Goal: Task Accomplishment & Management: Manage account settings

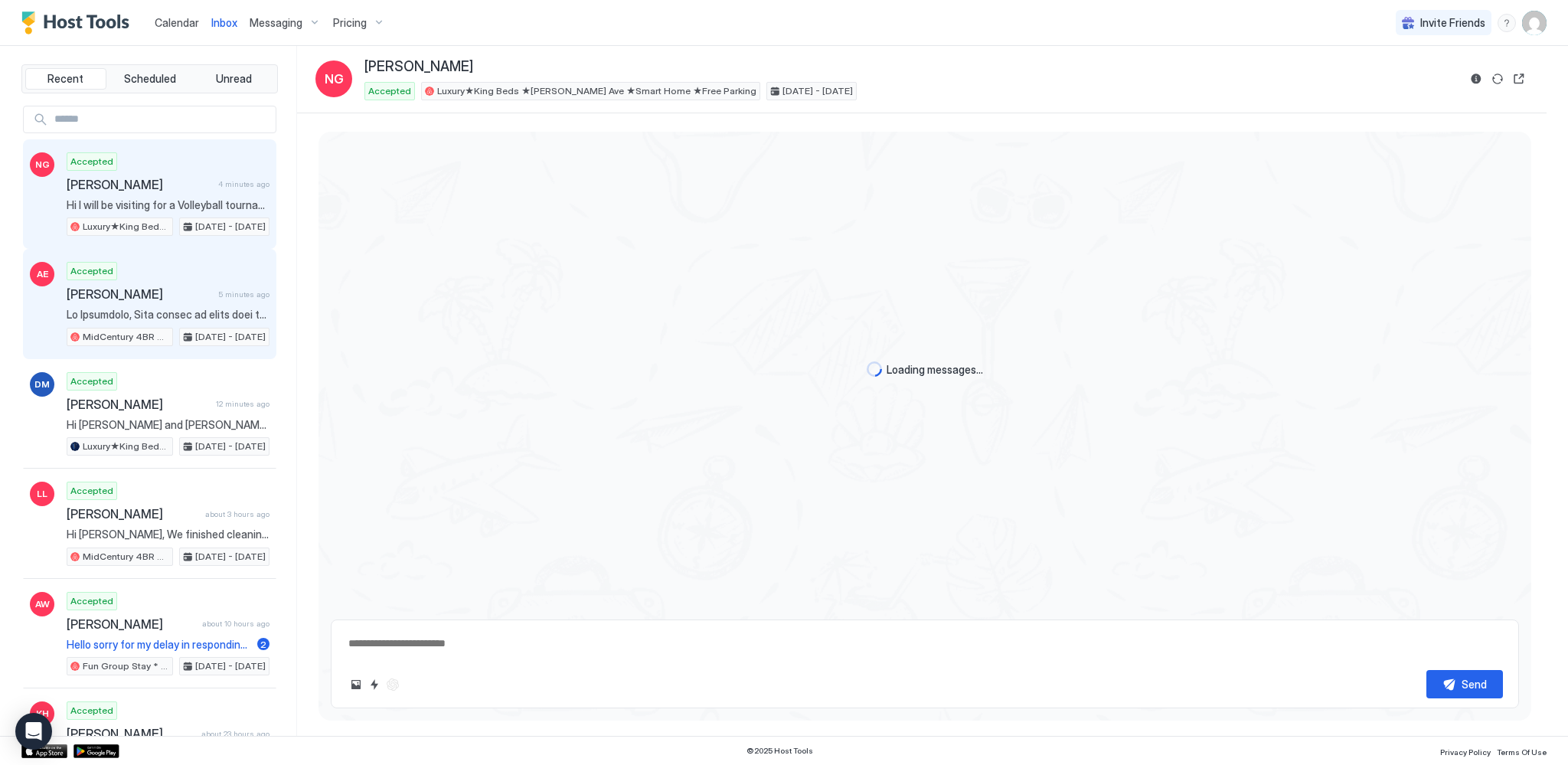
scroll to position [1811, 0]
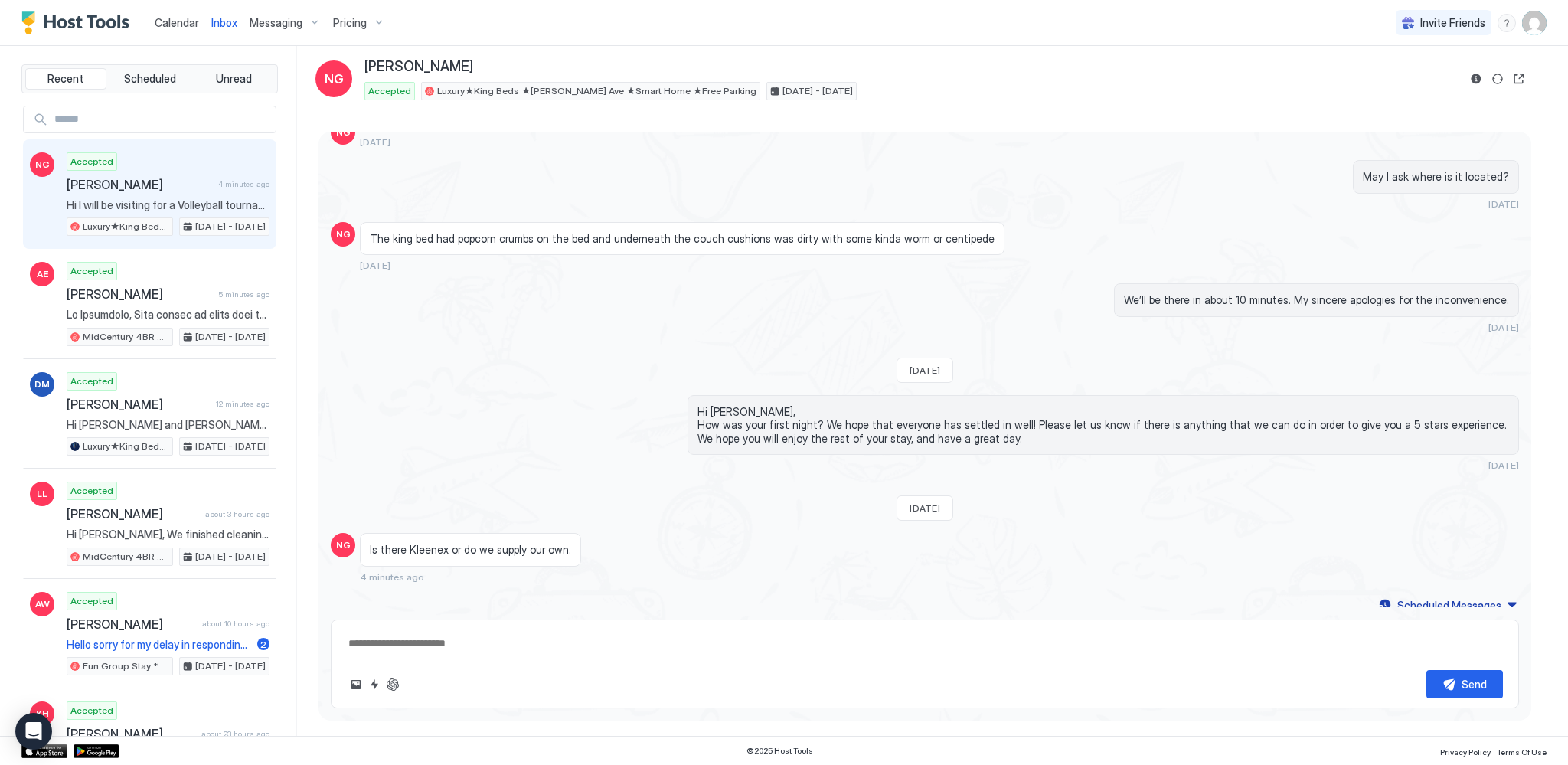
click at [186, 23] on span "Calendar" at bounding box center [177, 22] width 45 height 13
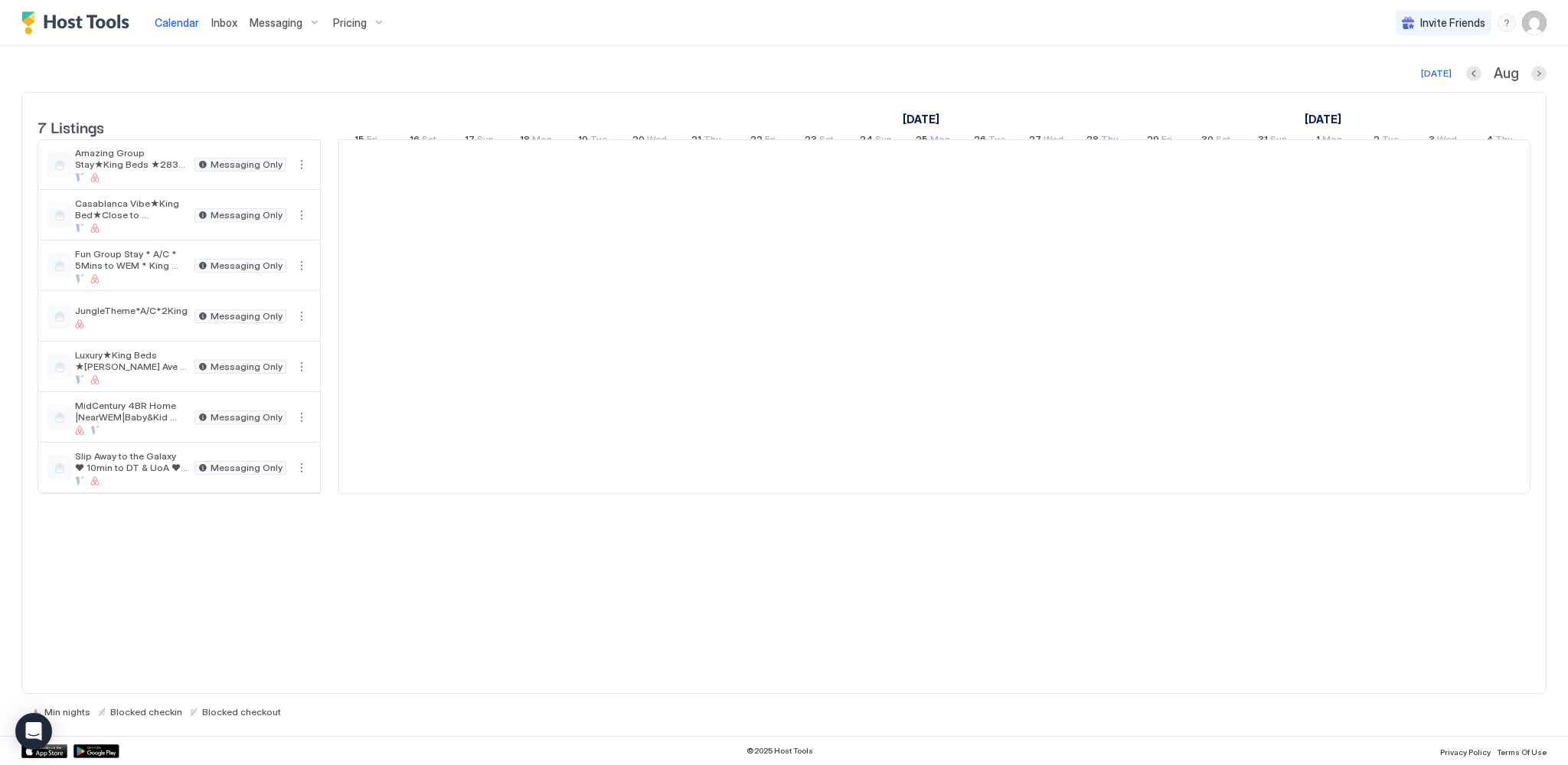
scroll to position [0, 850]
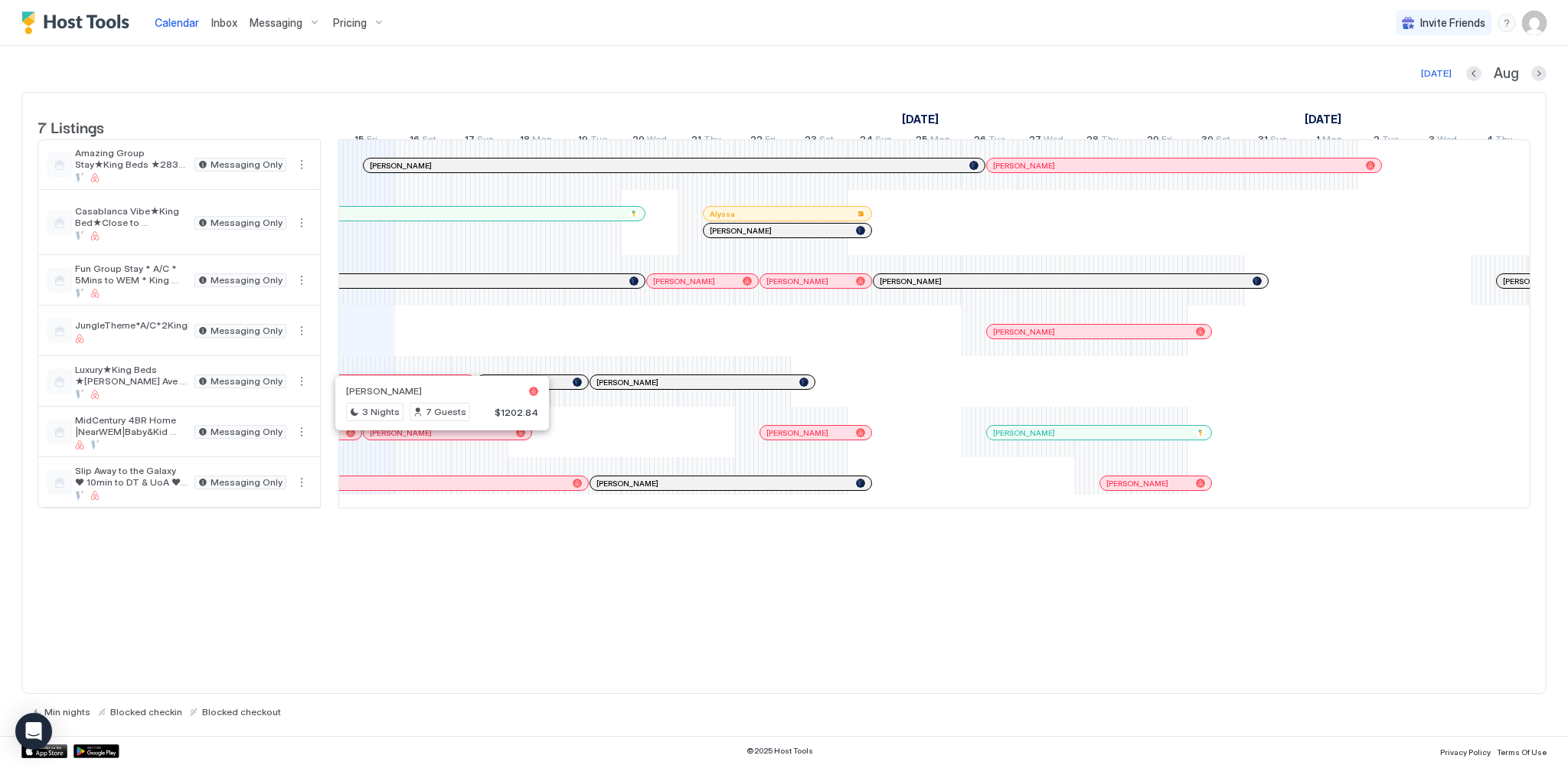
click at [436, 438] on div at bounding box center [436, 433] width 12 height 12
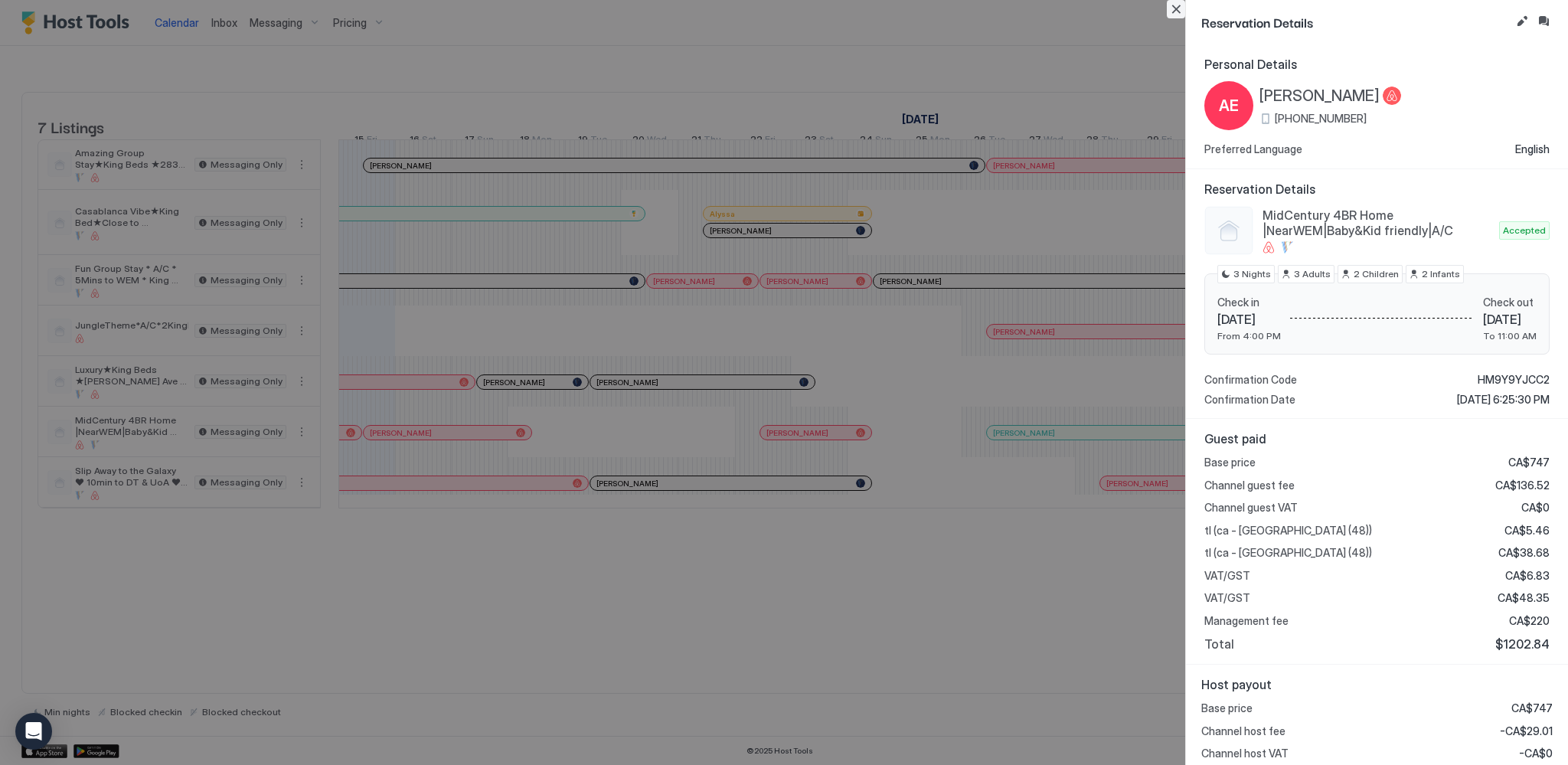
click at [1180, 12] on button "Close" at bounding box center [1176, 9] width 18 height 18
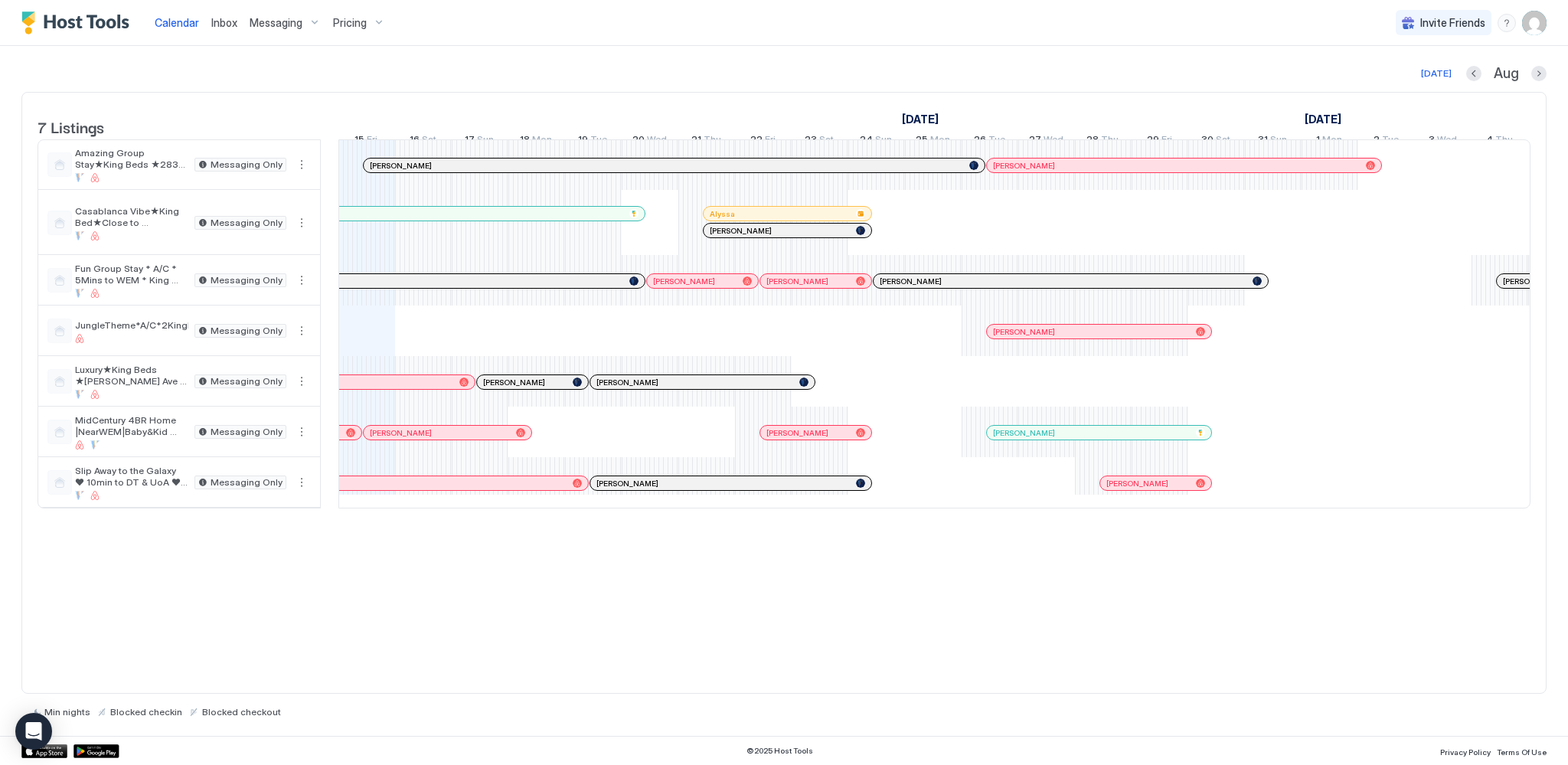
click at [458, 438] on div at bounding box center [459, 433] width 12 height 12
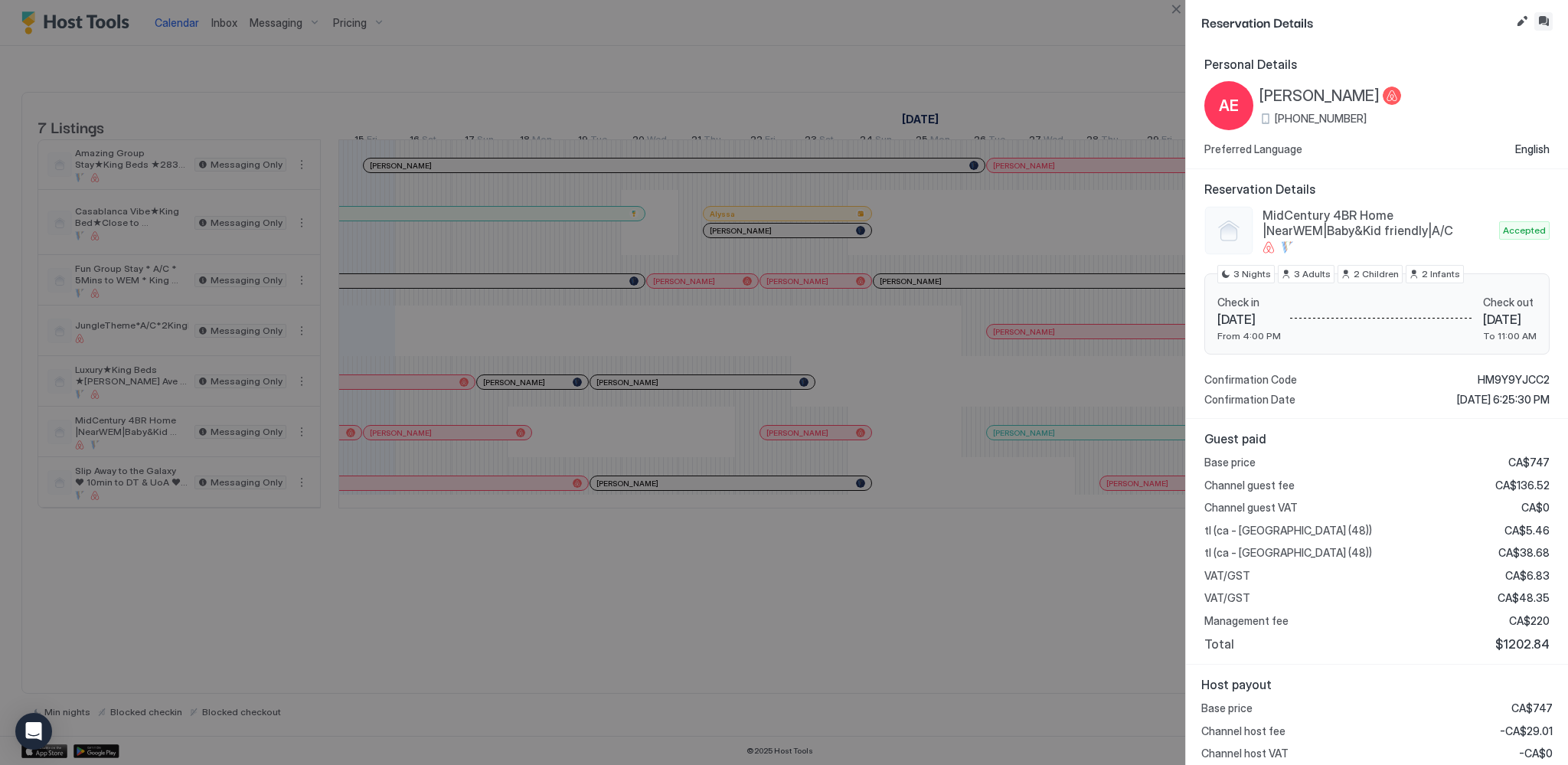
click at [1541, 17] on button "Inbox" at bounding box center [1543, 22] width 18 height 18
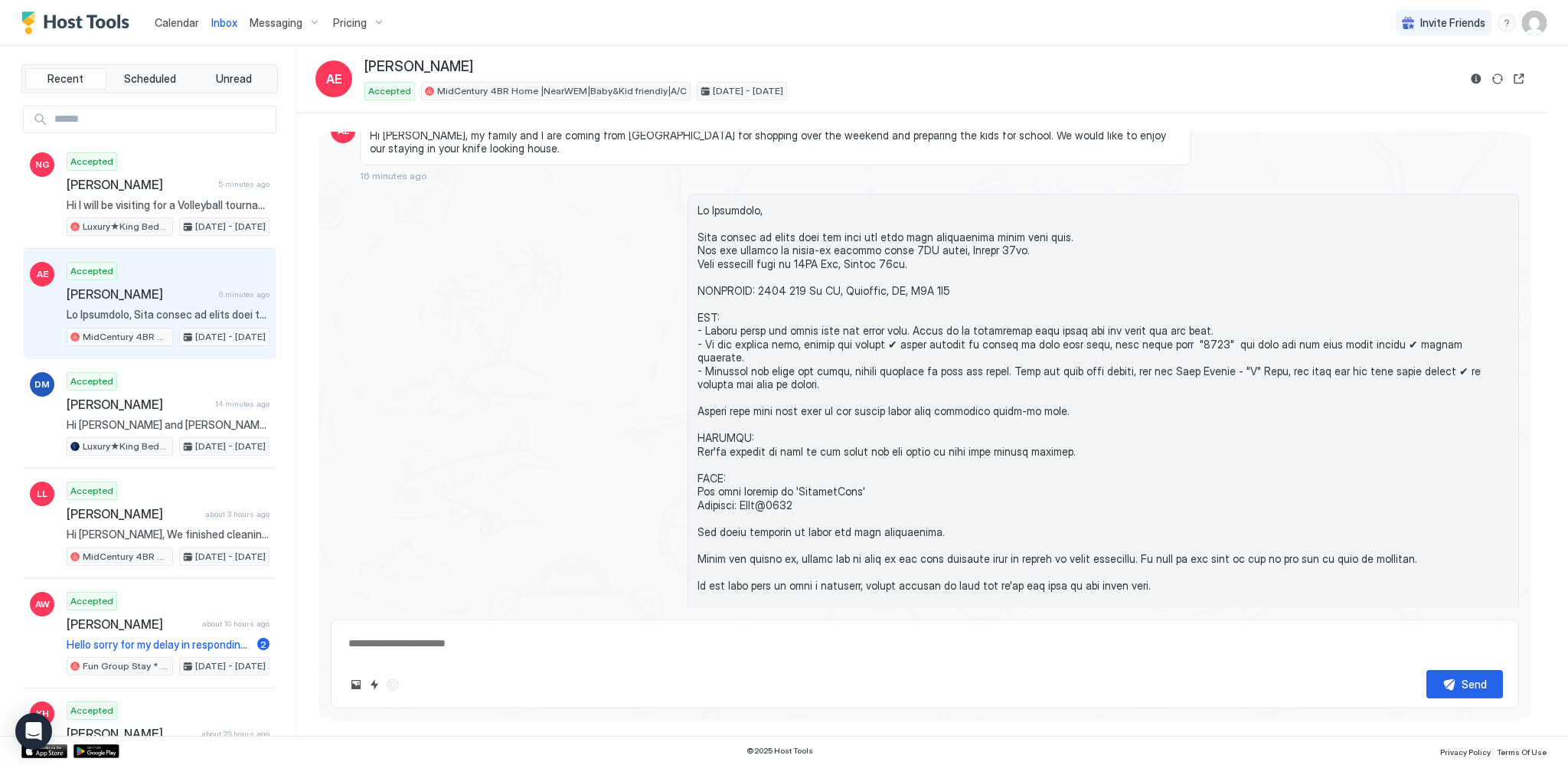
type textarea "*"
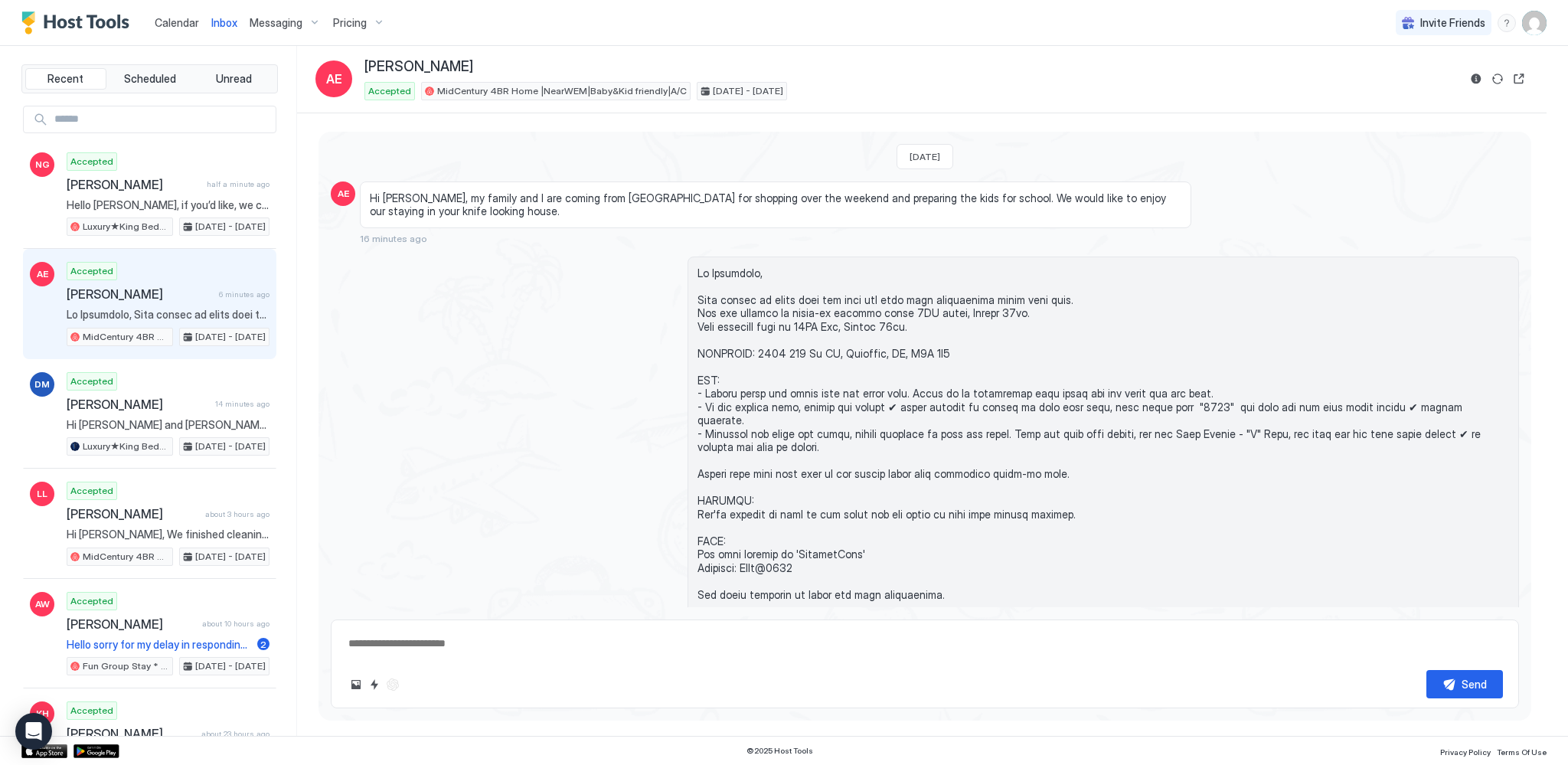
click at [186, 25] on span "Calendar" at bounding box center [177, 22] width 45 height 13
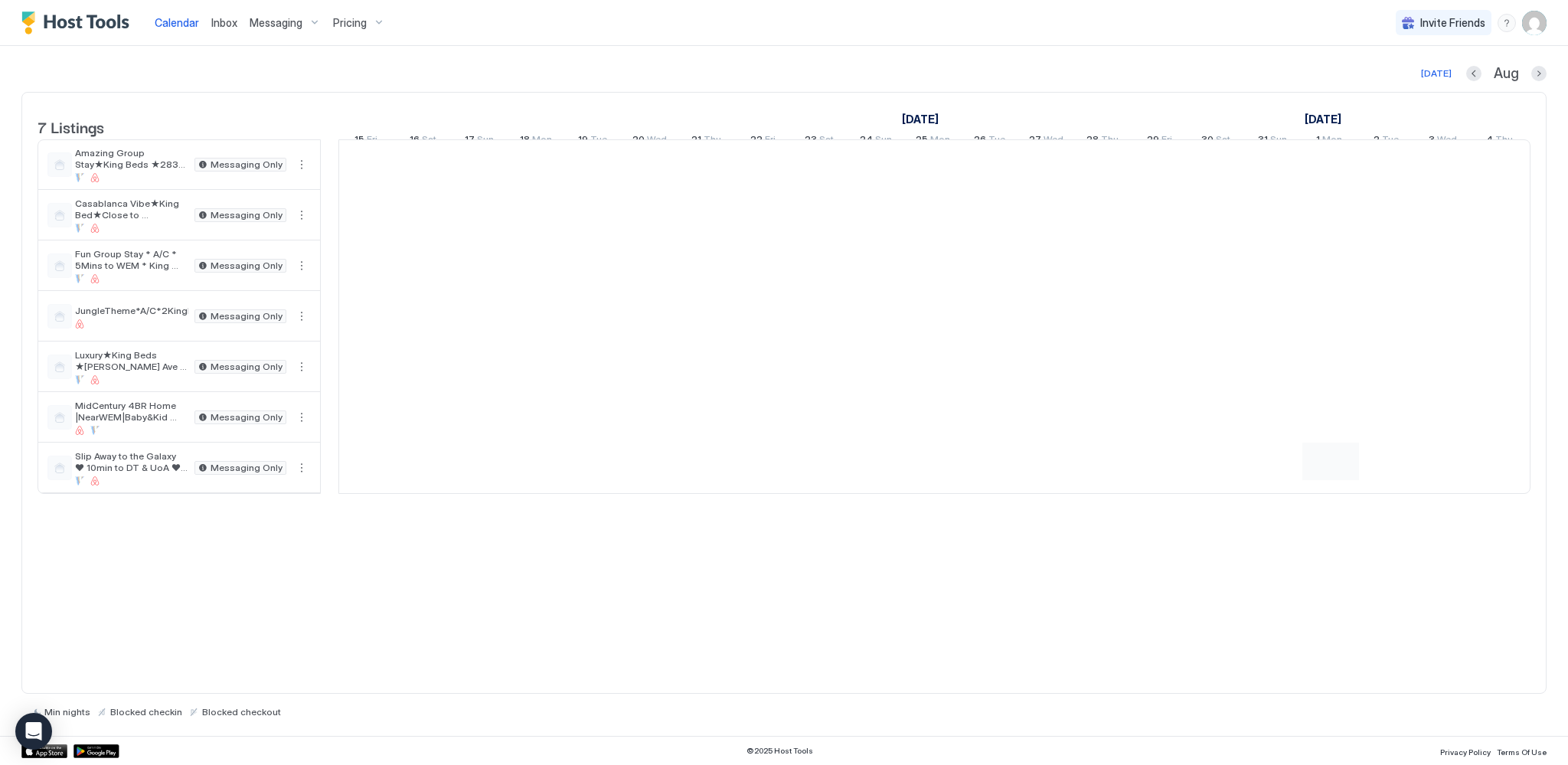
scroll to position [0, 850]
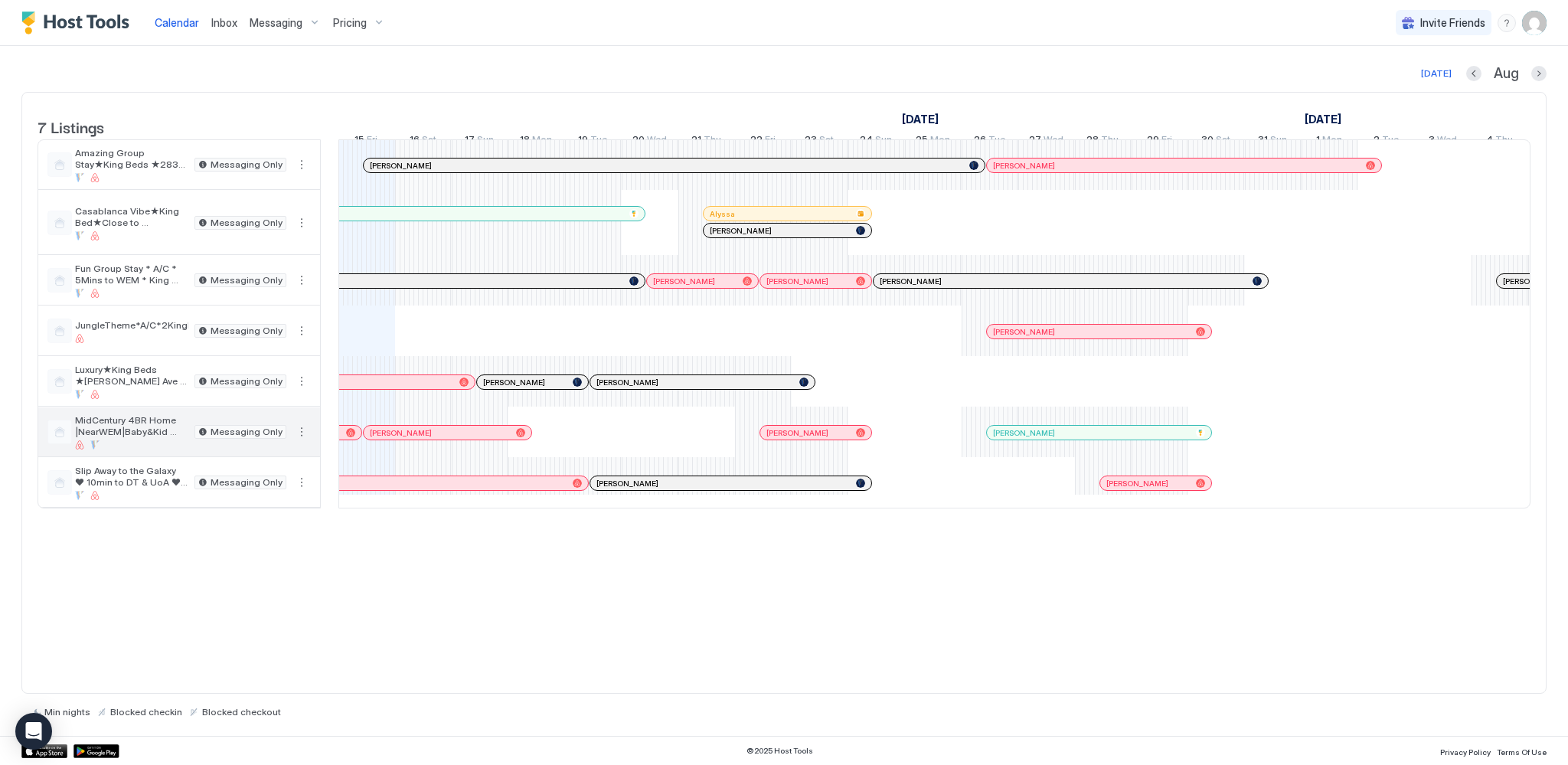
click at [135, 436] on span "MidCentury 4BR Home |NearWEM|Baby&Kid friendly|A/C" at bounding box center [132, 426] width 114 height 23
click at [292, 25] on span "Messaging" at bounding box center [276, 22] width 53 height 14
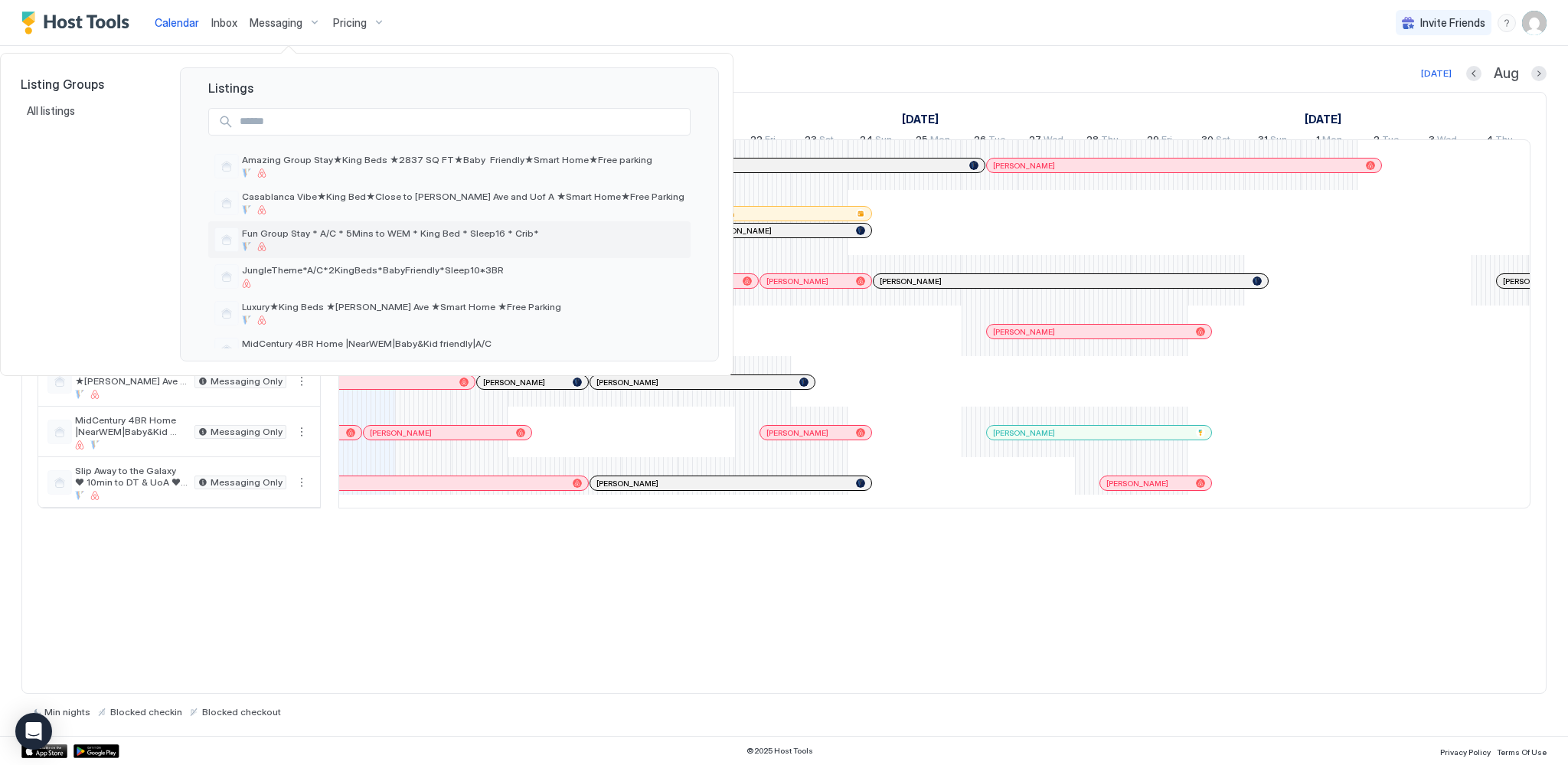
click at [307, 239] on span "Fun Group Stay * A/C * 5Mins to WEM * King Bed * Sleep16 * Crib*" at bounding box center [463, 233] width 443 height 12
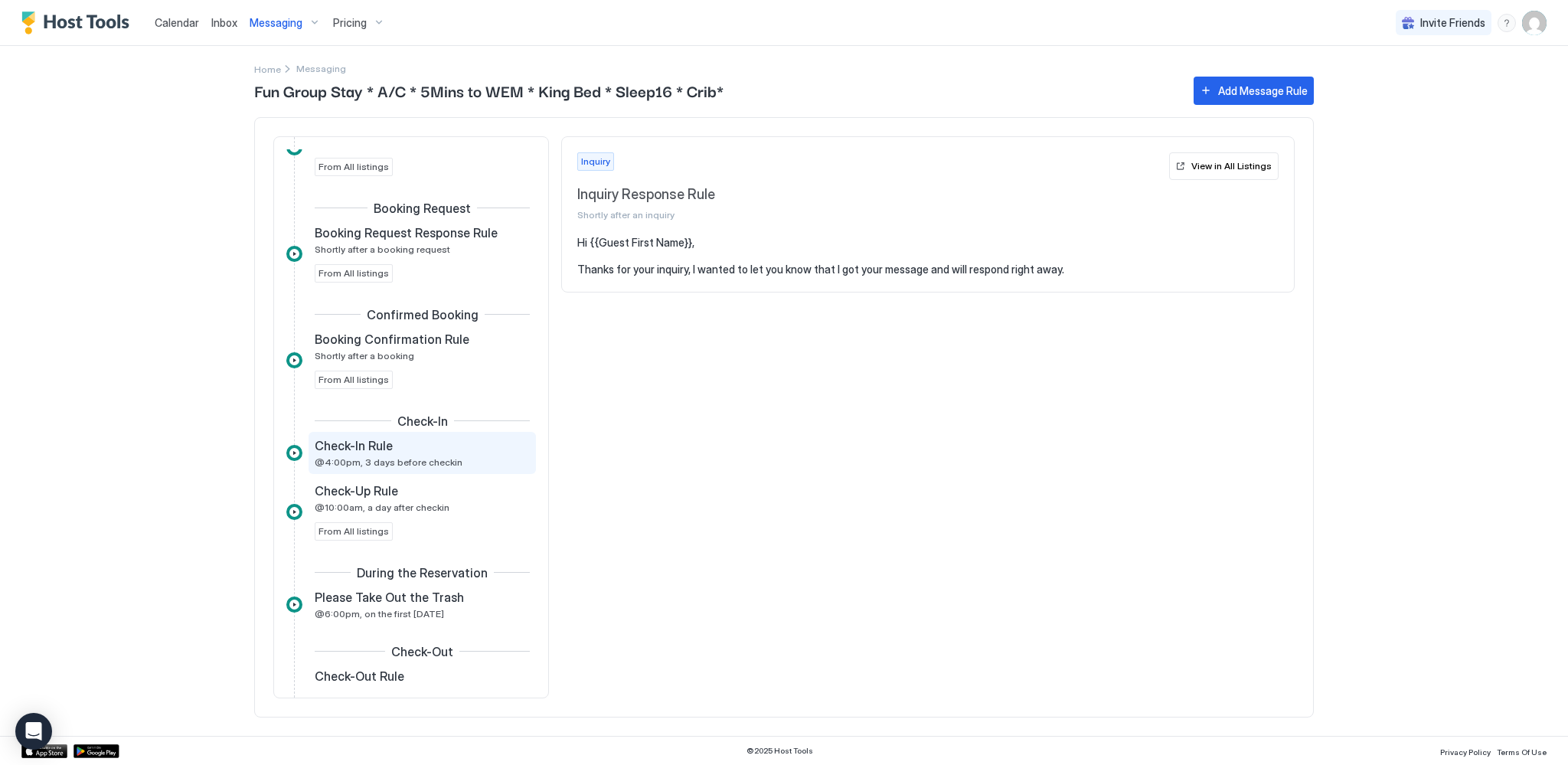
scroll to position [154, 0]
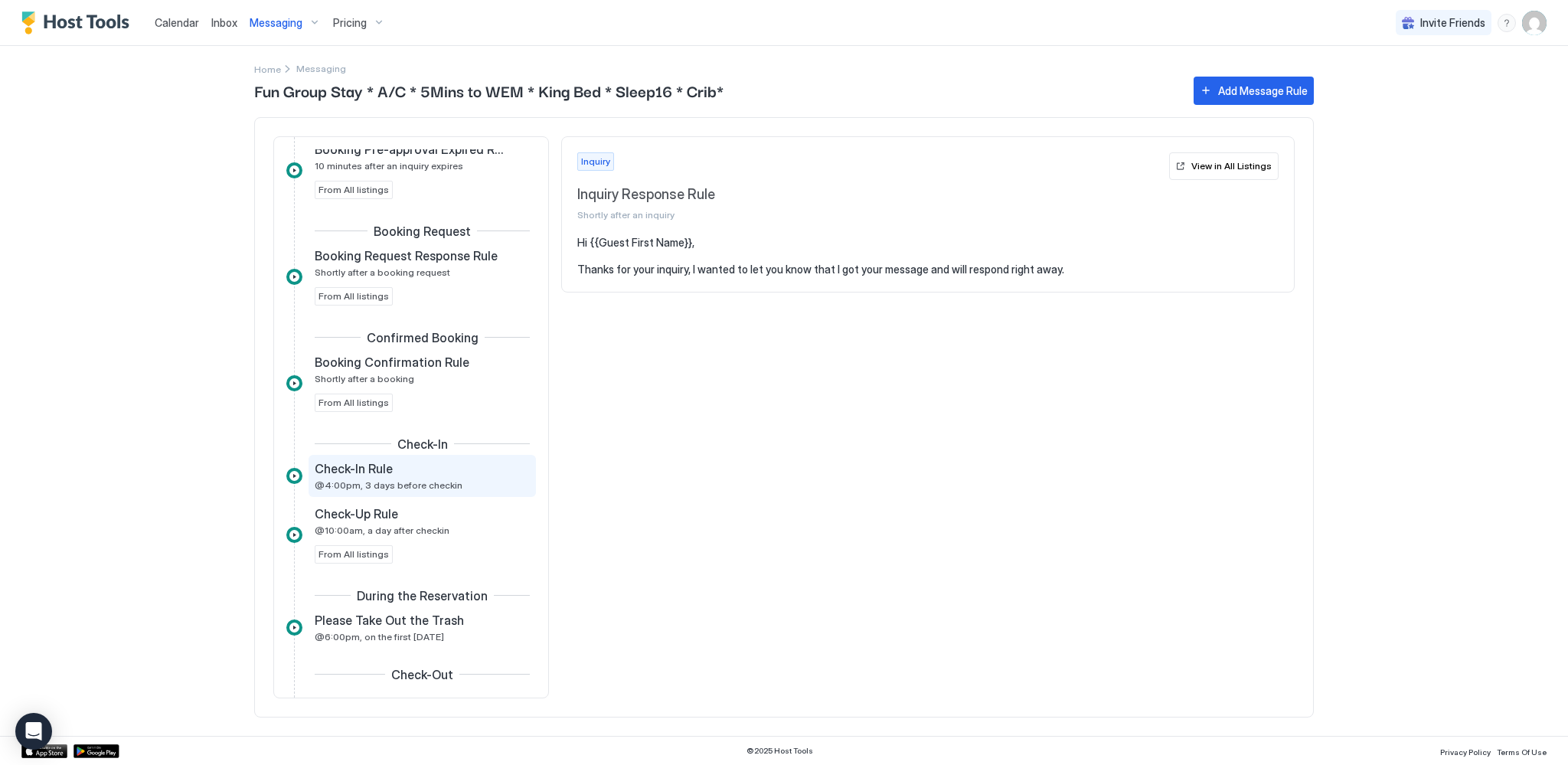
click at [416, 482] on span "@4:00pm, 3 days before checkin" at bounding box center [389, 485] width 148 height 12
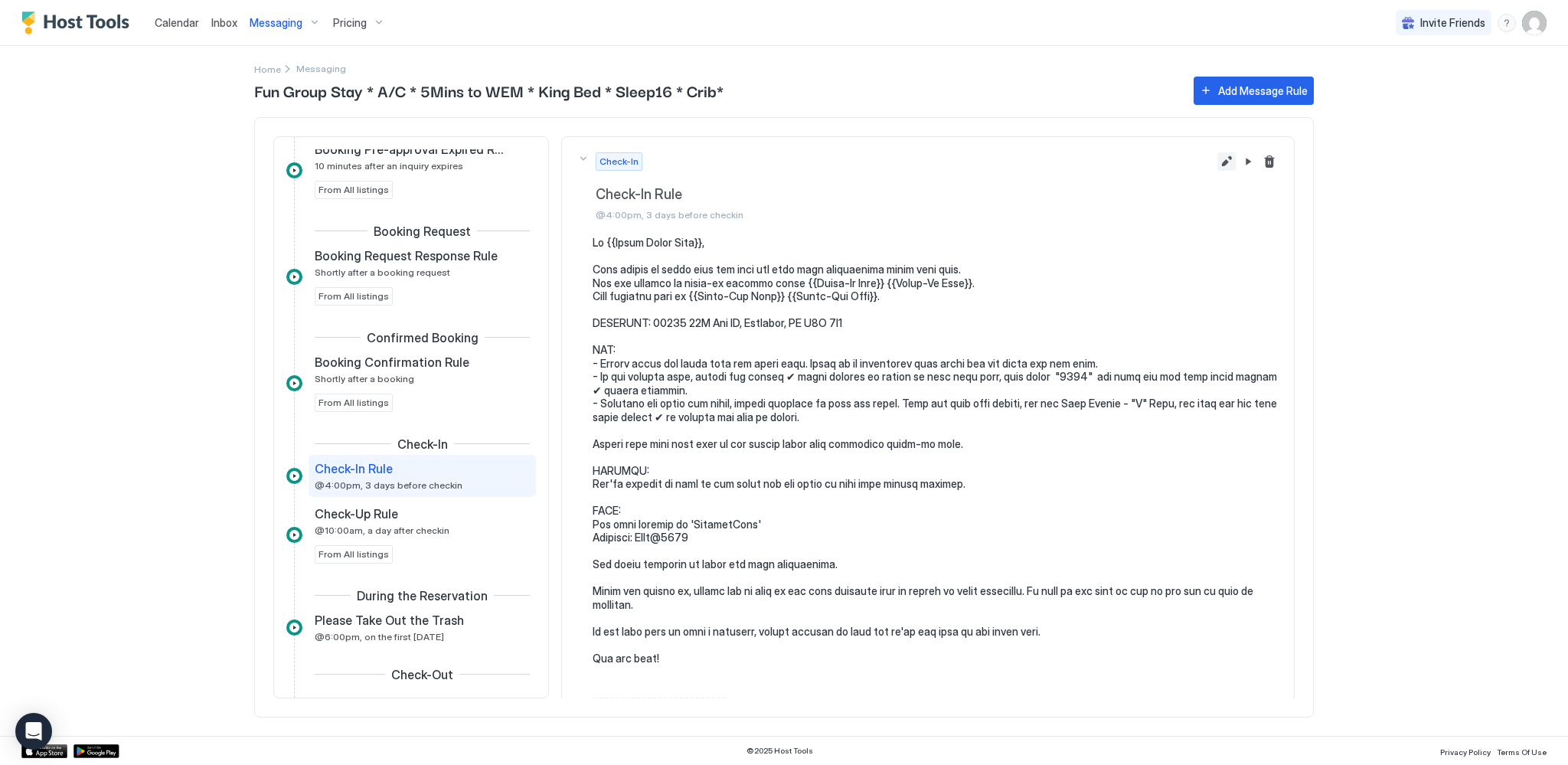
click at [1220, 157] on button "Edit message rule" at bounding box center [1227, 162] width 18 height 18
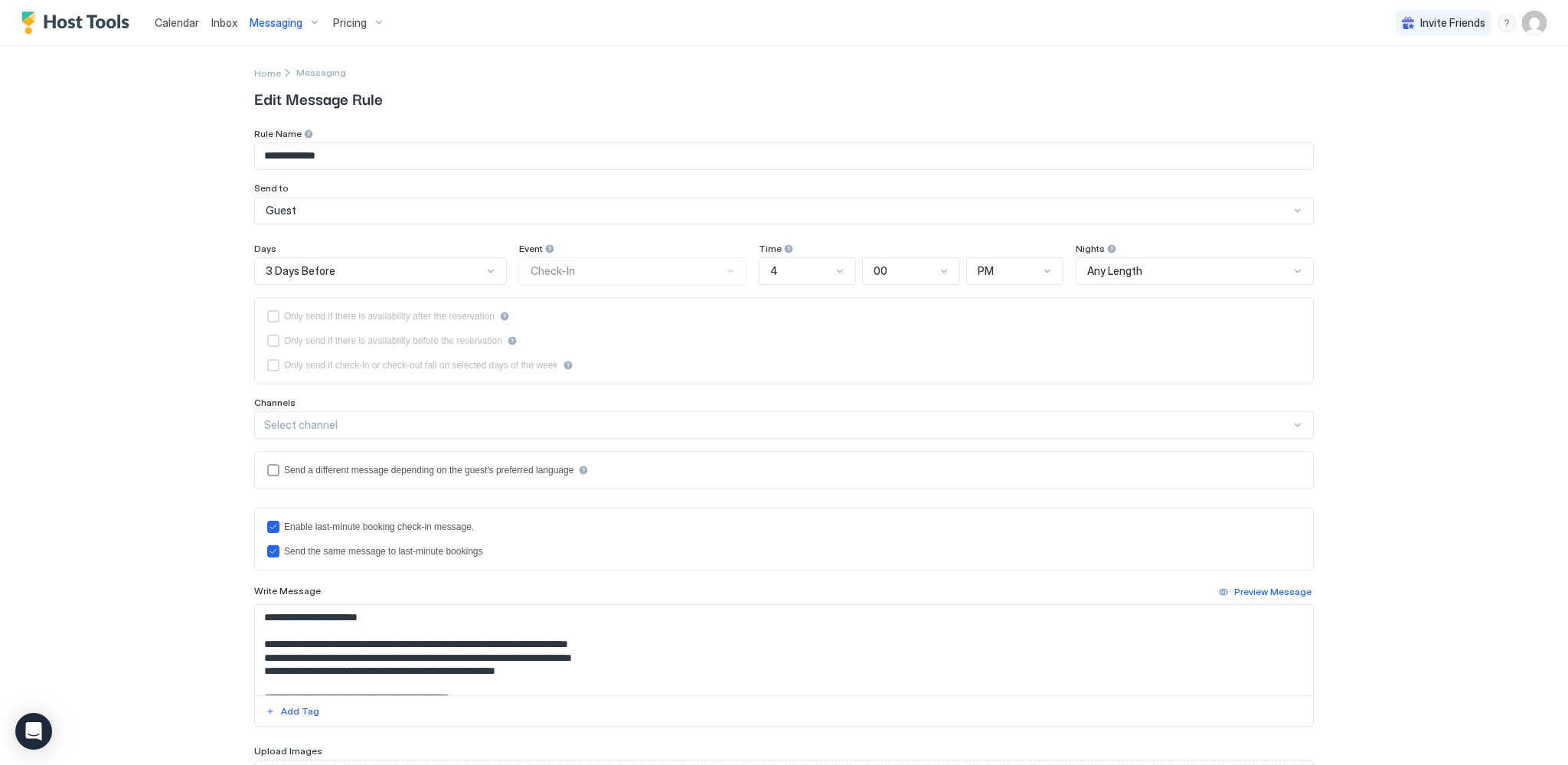
click at [174, 26] on span "Calendar" at bounding box center [177, 22] width 45 height 13
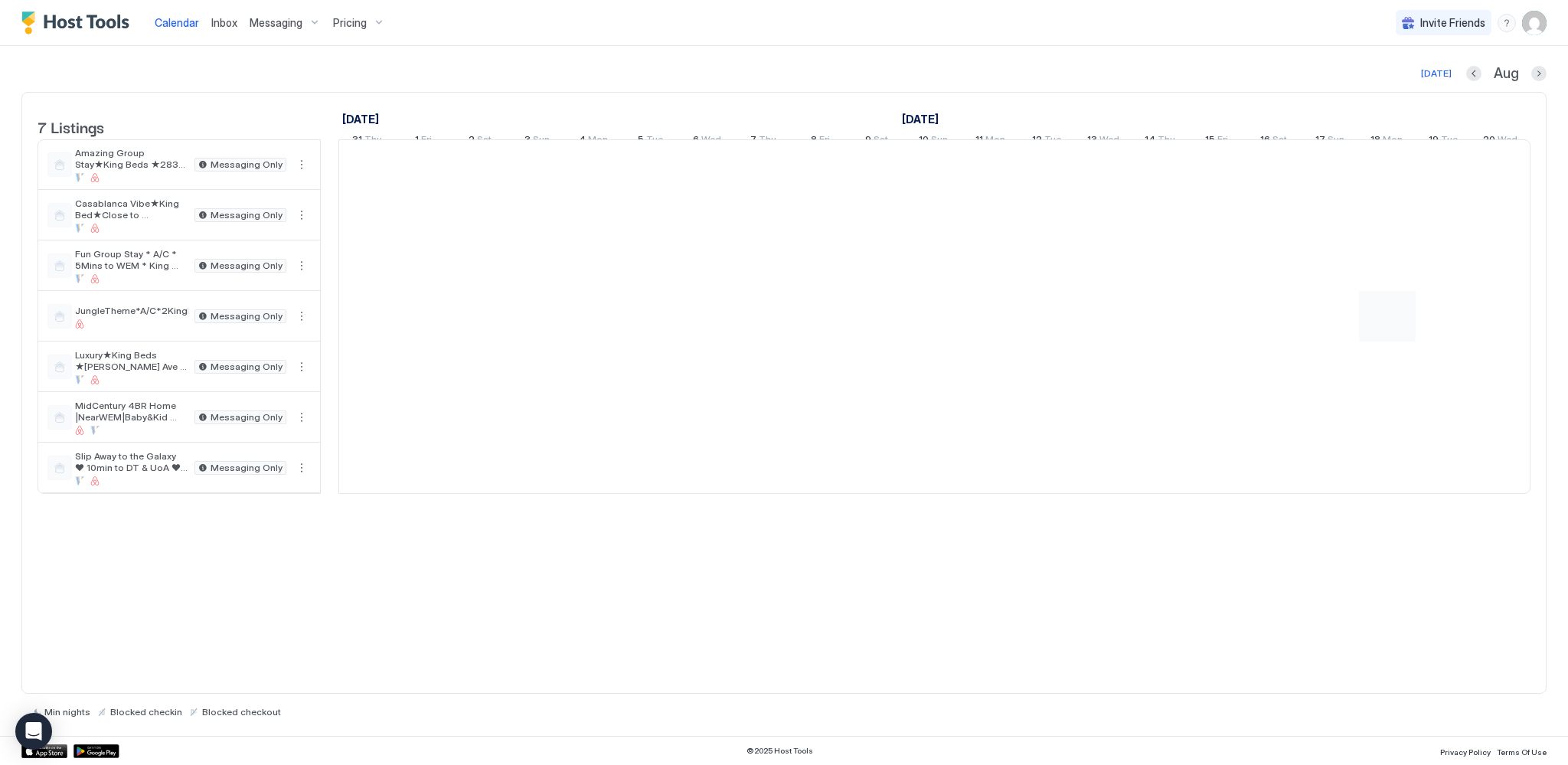
scroll to position [0, 850]
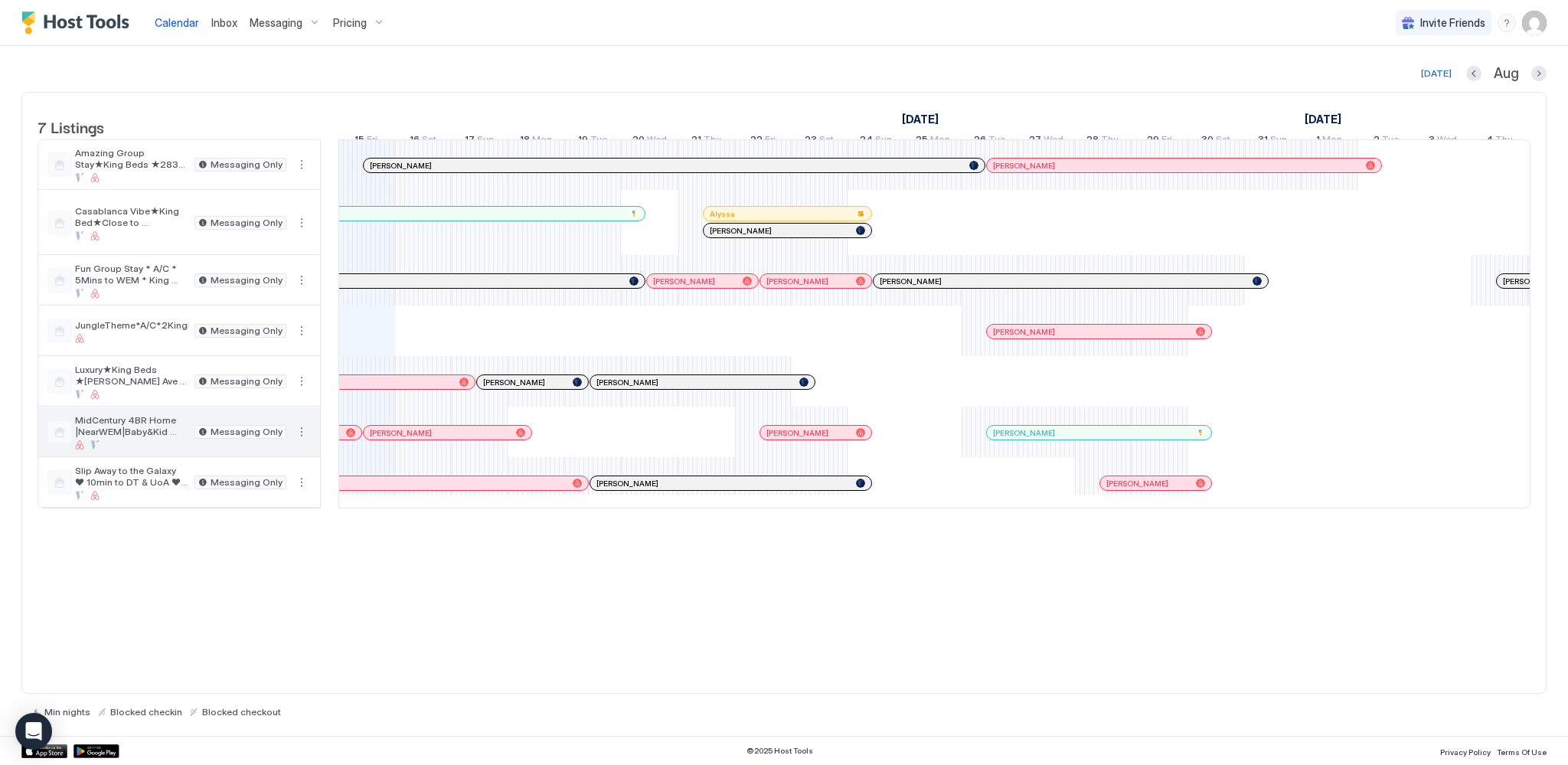
click at [144, 437] on span "MidCentury 4BR Home |NearWEM|Baby&Kid friendly|A/C" at bounding box center [132, 426] width 114 height 23
click at [274, 25] on span "Messaging" at bounding box center [276, 22] width 53 height 14
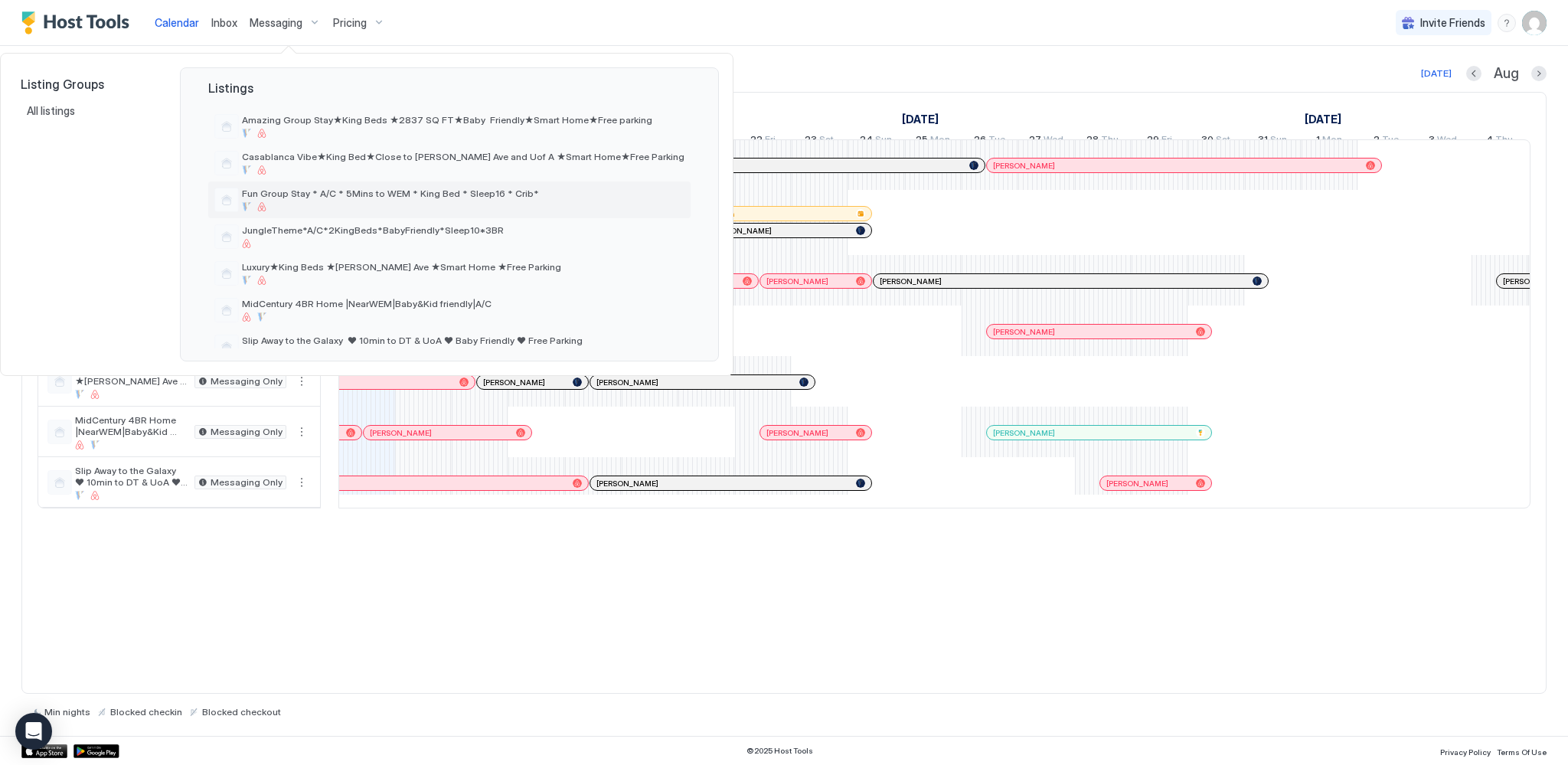
scroll to position [76, 0]
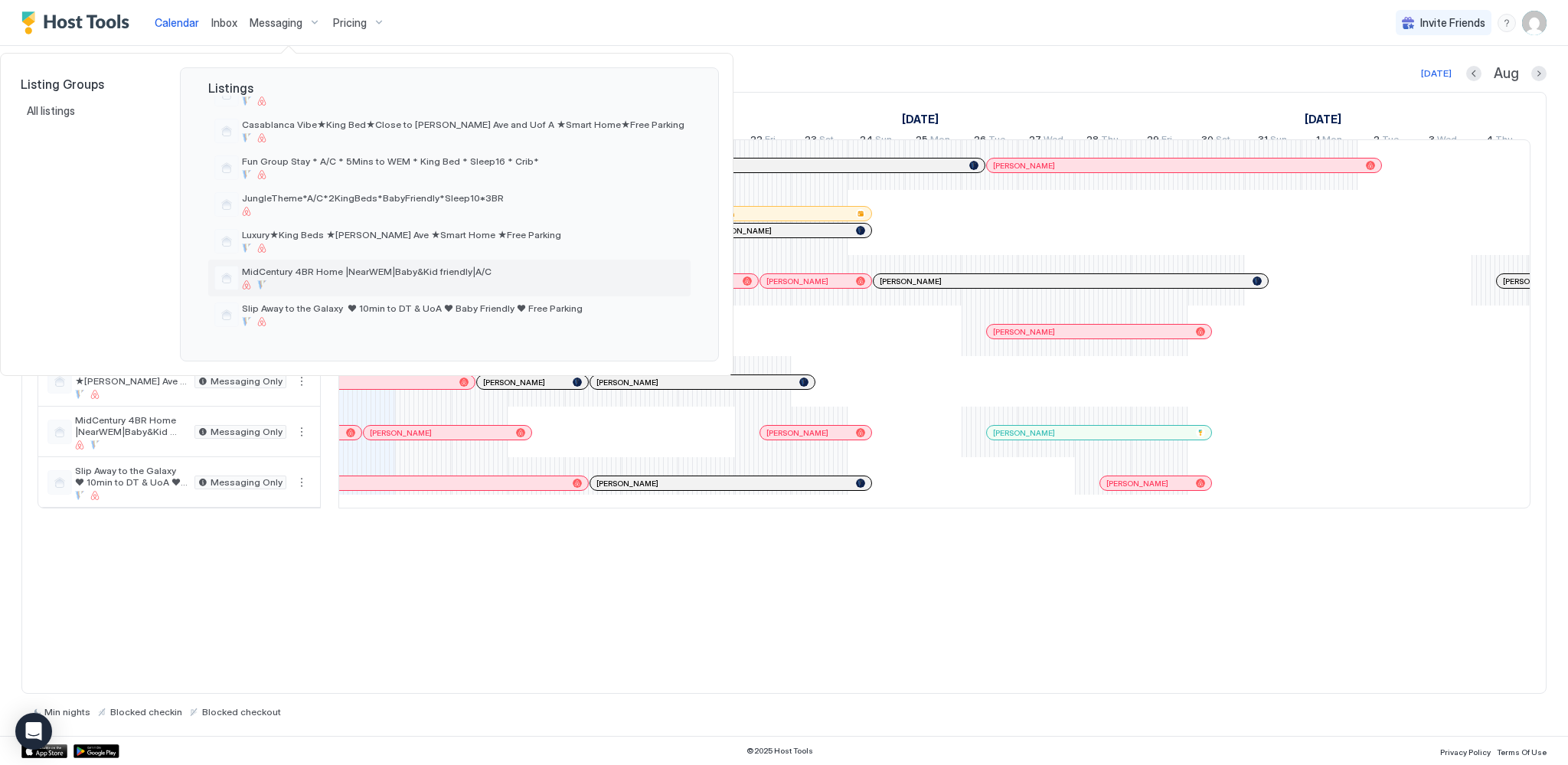
click at [327, 277] on span "MidCentury 4BR Home |NearWEM|Baby&Kid friendly|A/C" at bounding box center [463, 272] width 443 height 12
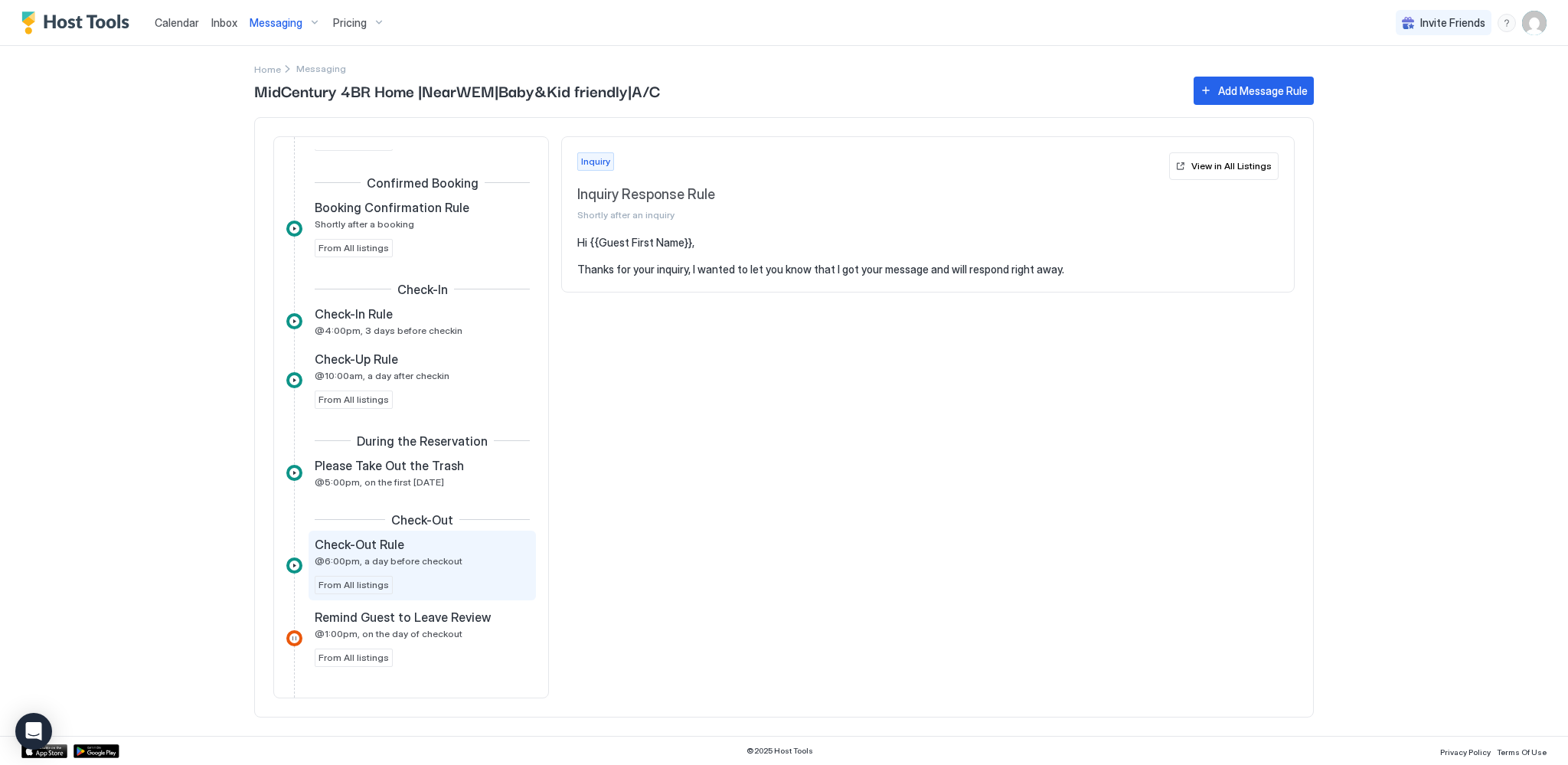
scroll to position [231, 0]
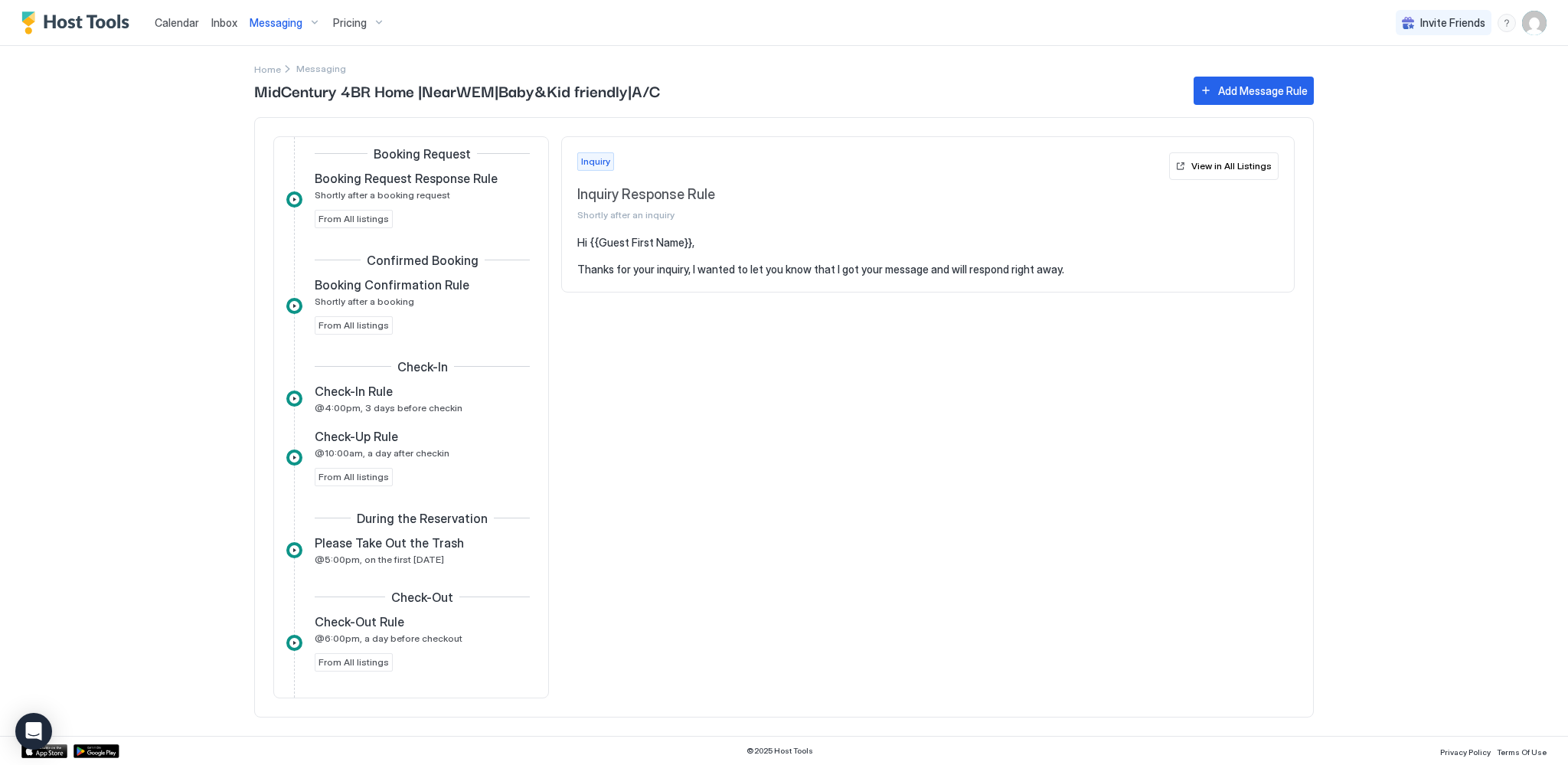
drag, startPoint x: 407, startPoint y: 410, endPoint x: 697, endPoint y: 406, distance: 290.0
click at [407, 411] on span "@4:00pm, 3 days before checkin" at bounding box center [389, 408] width 148 height 12
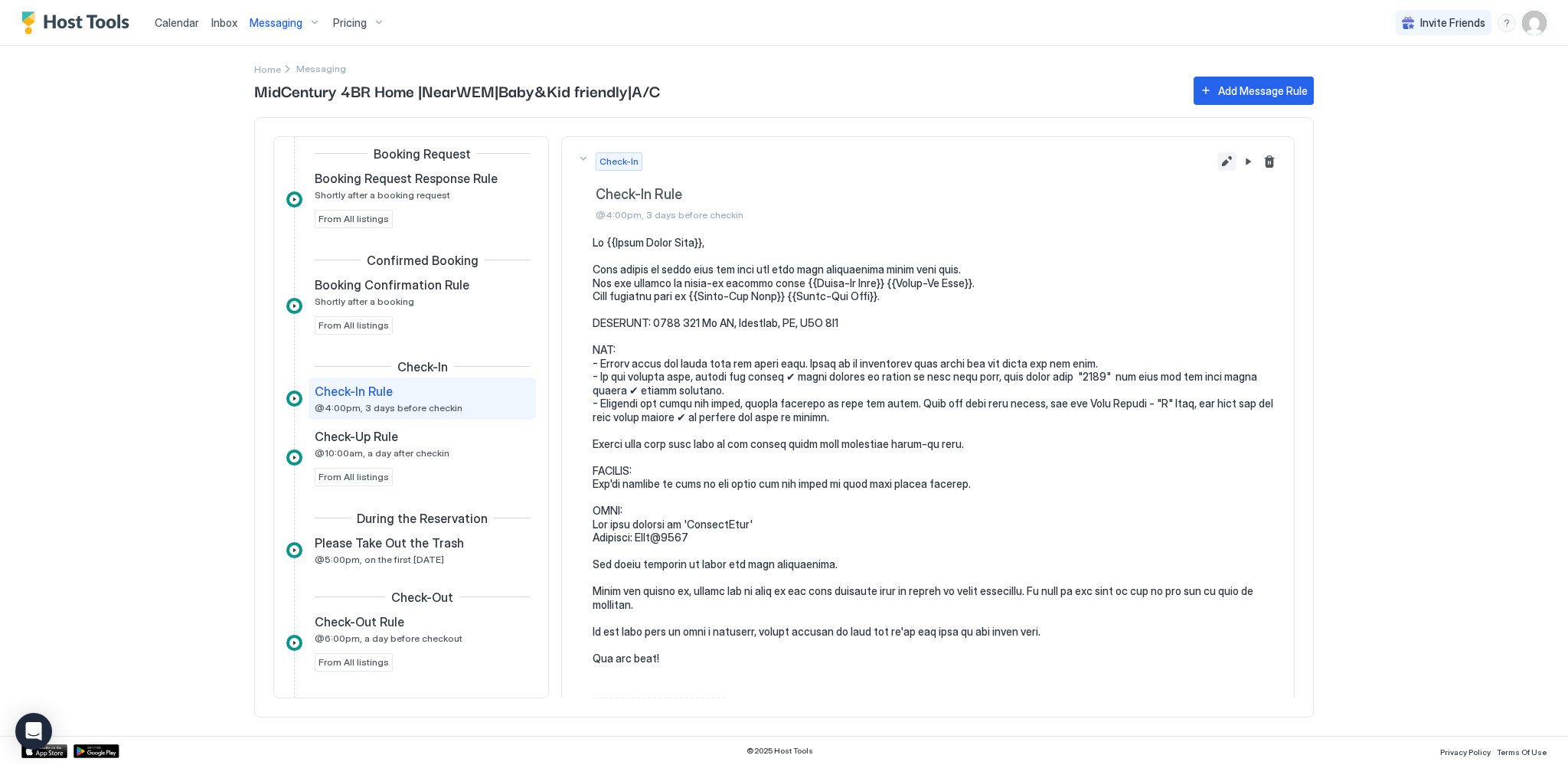
click at [1217, 160] on button "Edit message rule" at bounding box center [1227, 162] width 18 height 18
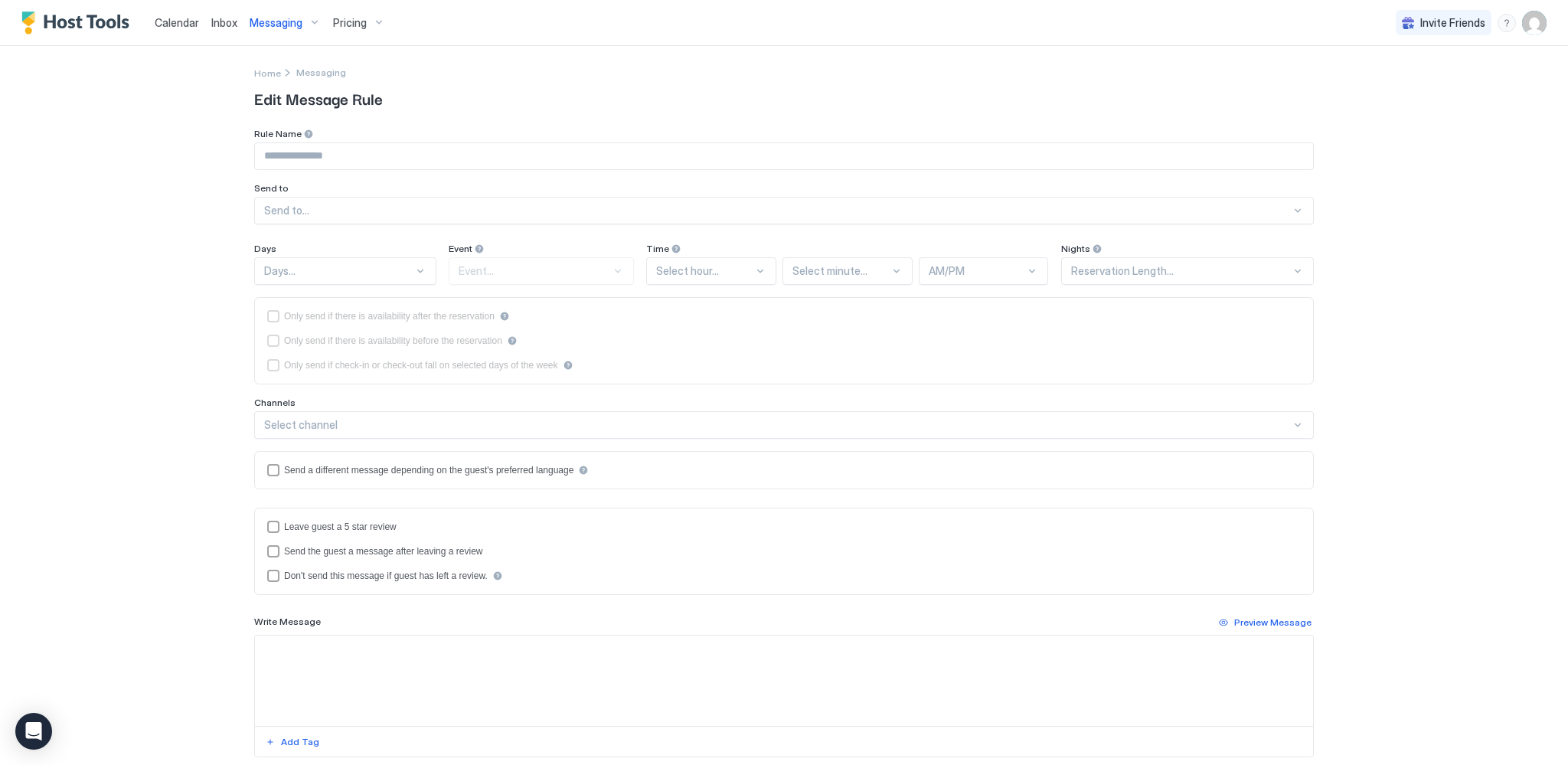
type input "**********"
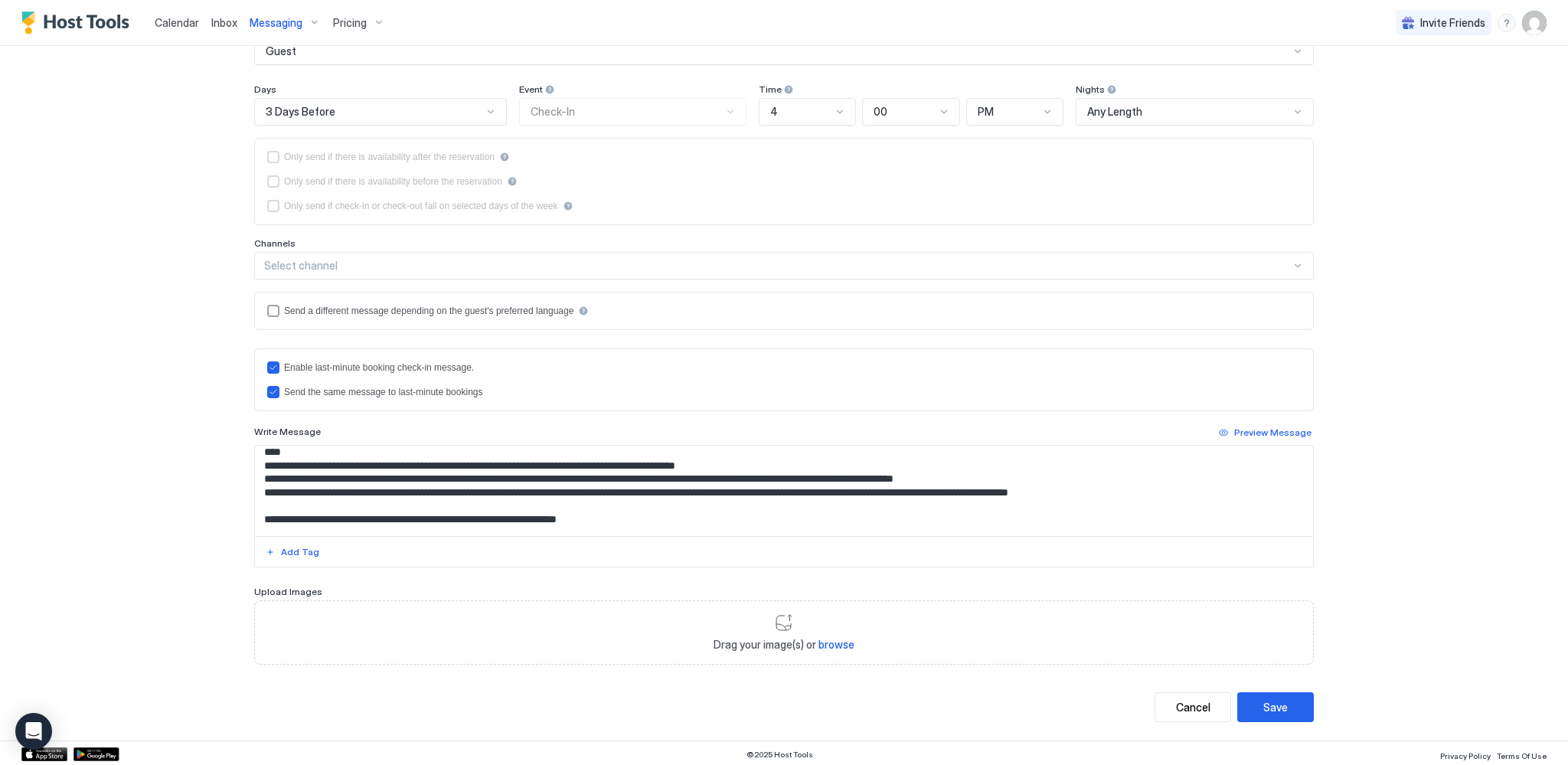
scroll to position [76, 0]
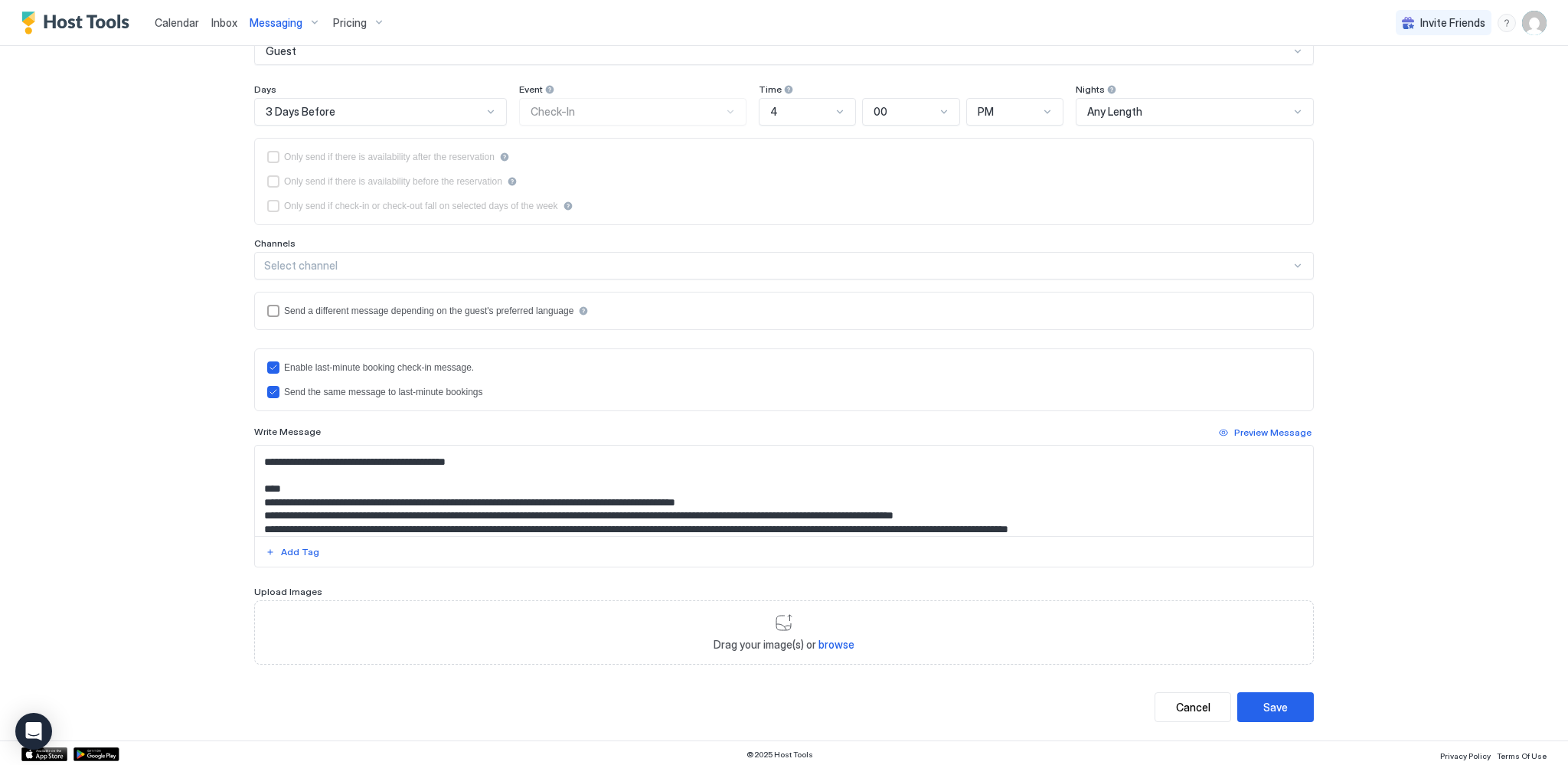
click at [752, 513] on textarea "Input Field" at bounding box center [784, 491] width 1058 height 90
type textarea "**********"
click at [1252, 704] on button "Save" at bounding box center [1275, 707] width 76 height 30
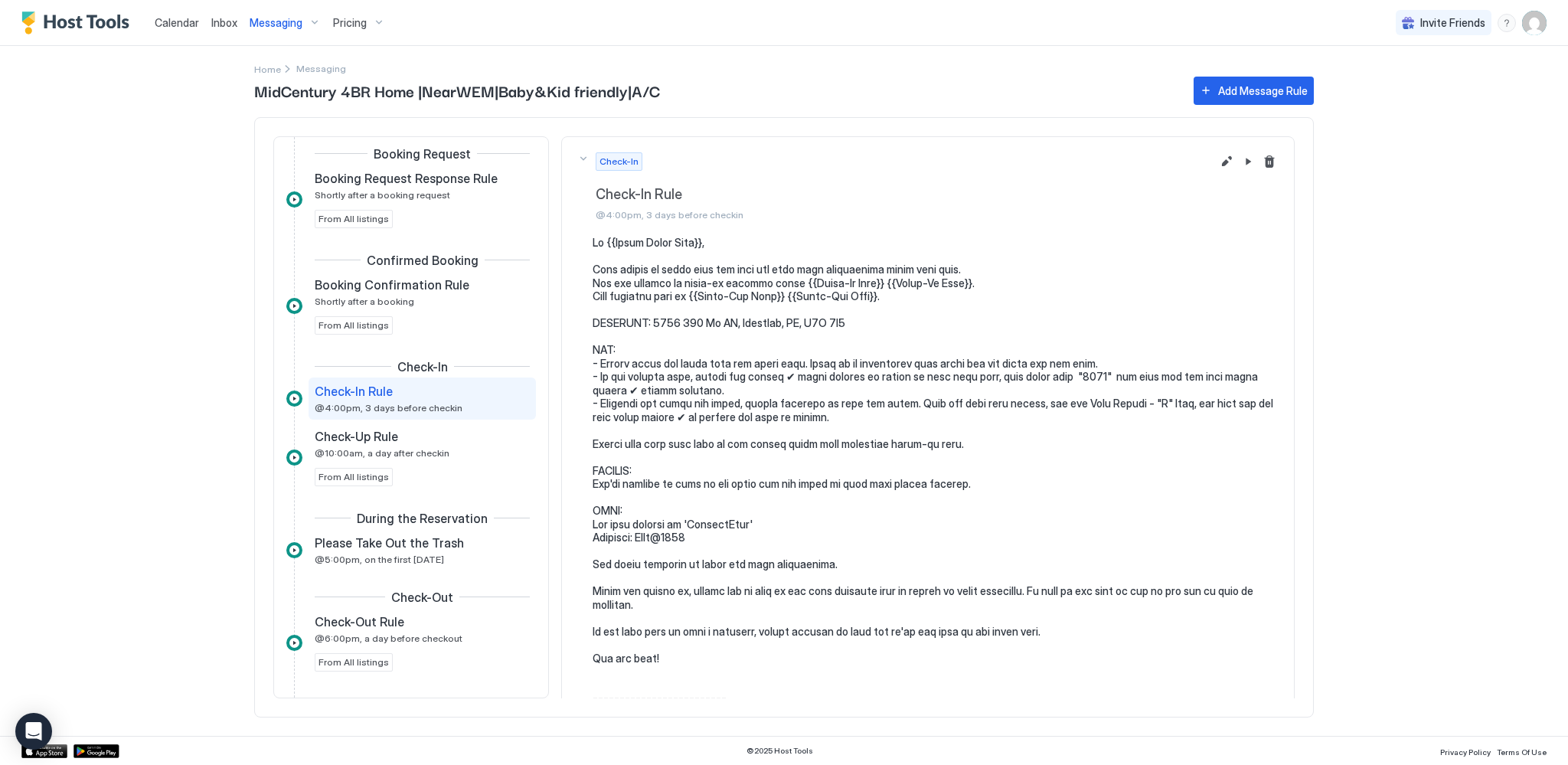
scroll to position [0, 0]
click at [167, 20] on span "Calendar" at bounding box center [177, 22] width 45 height 13
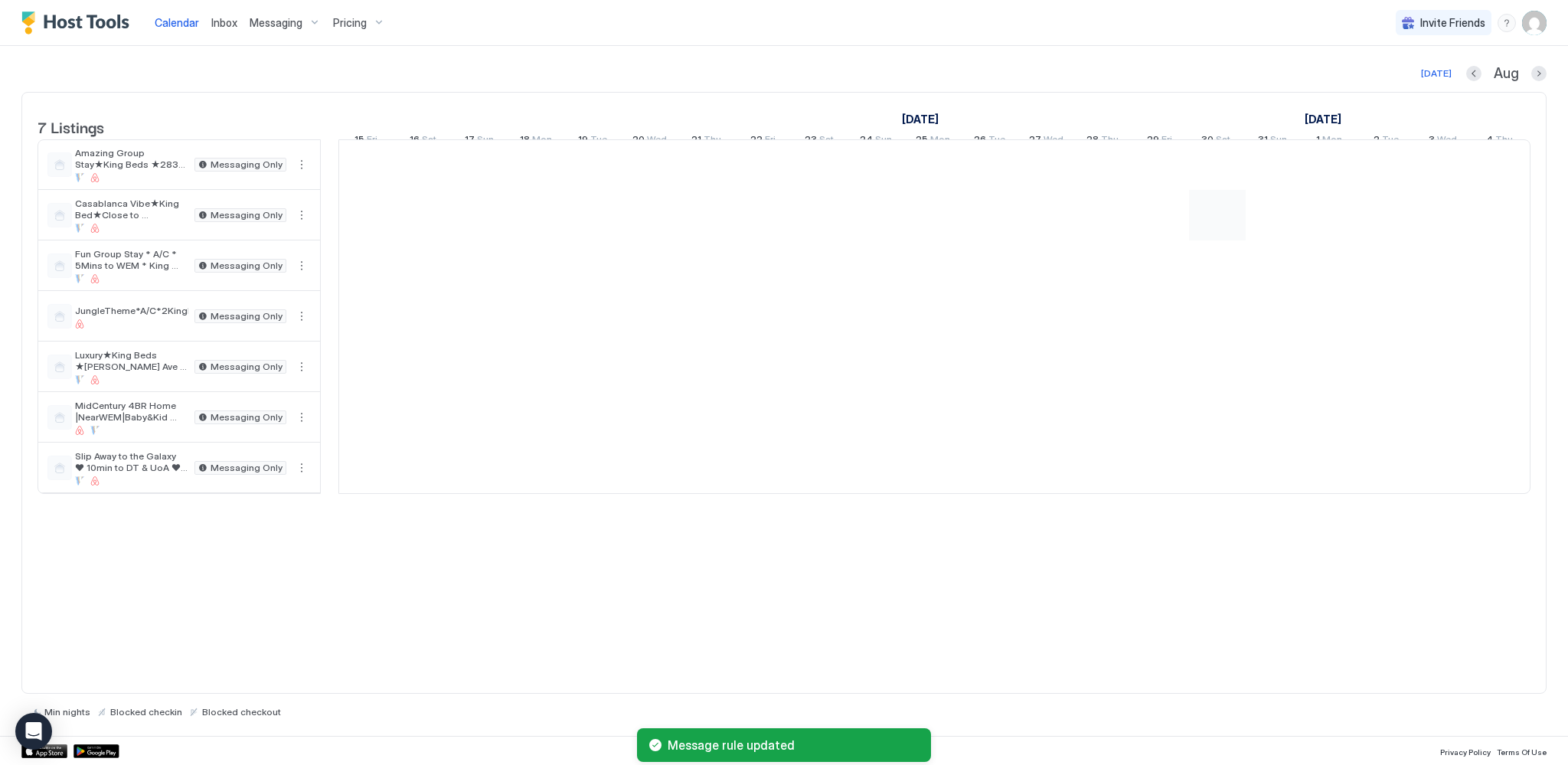
scroll to position [0, 850]
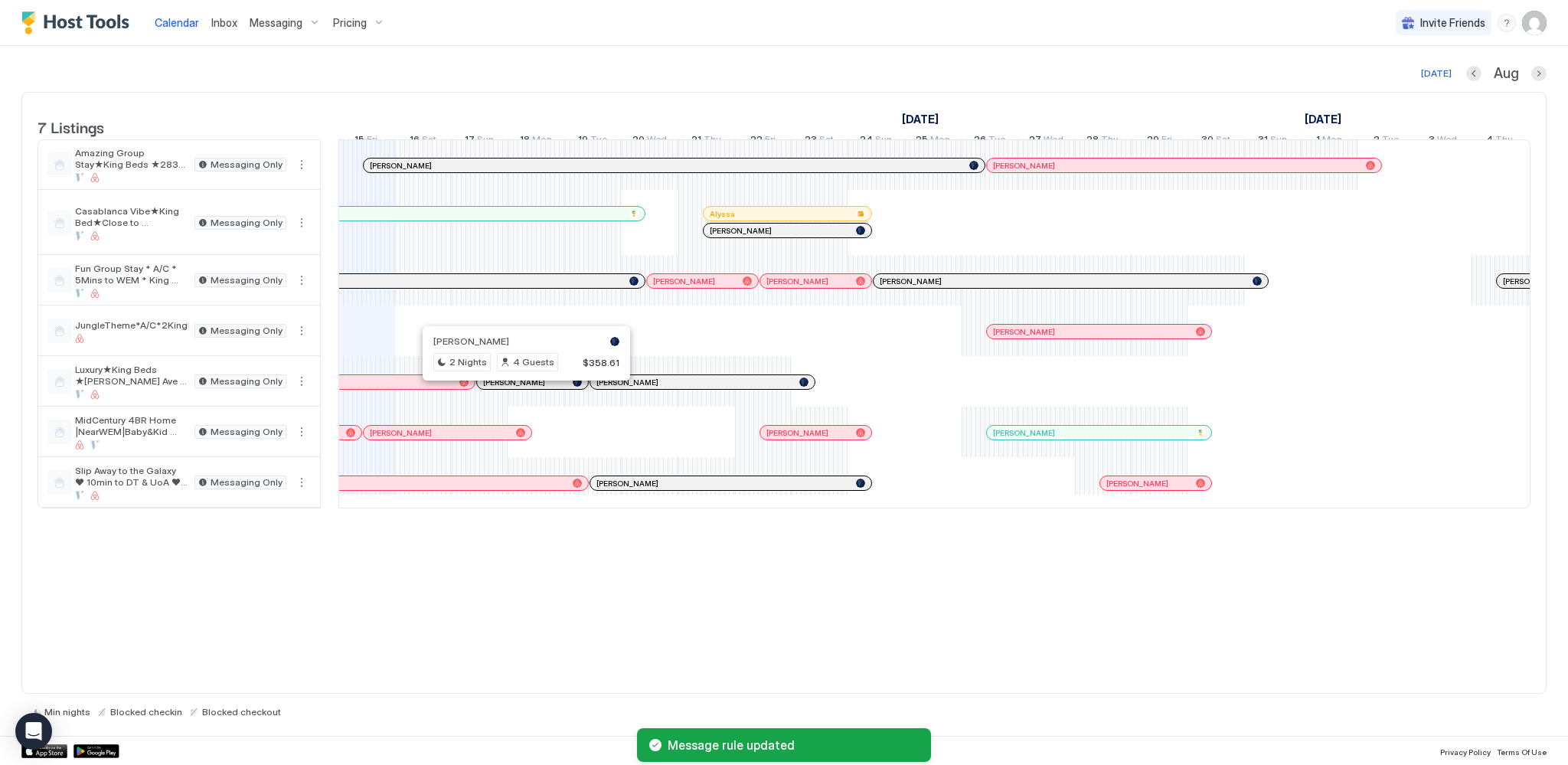
click at [520, 388] on div at bounding box center [520, 382] width 12 height 12
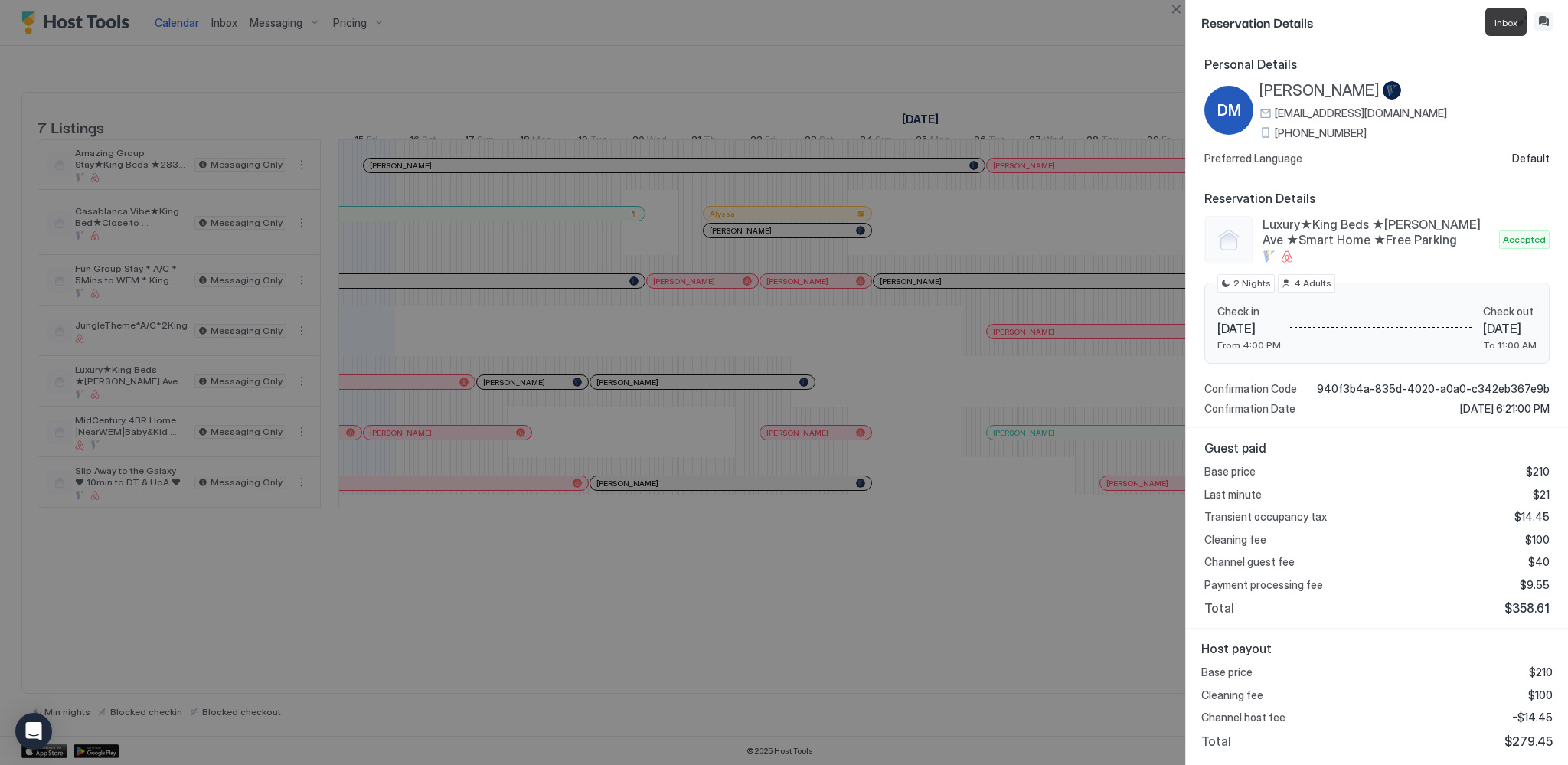
click at [1539, 22] on button "Inbox" at bounding box center [1543, 22] width 18 height 18
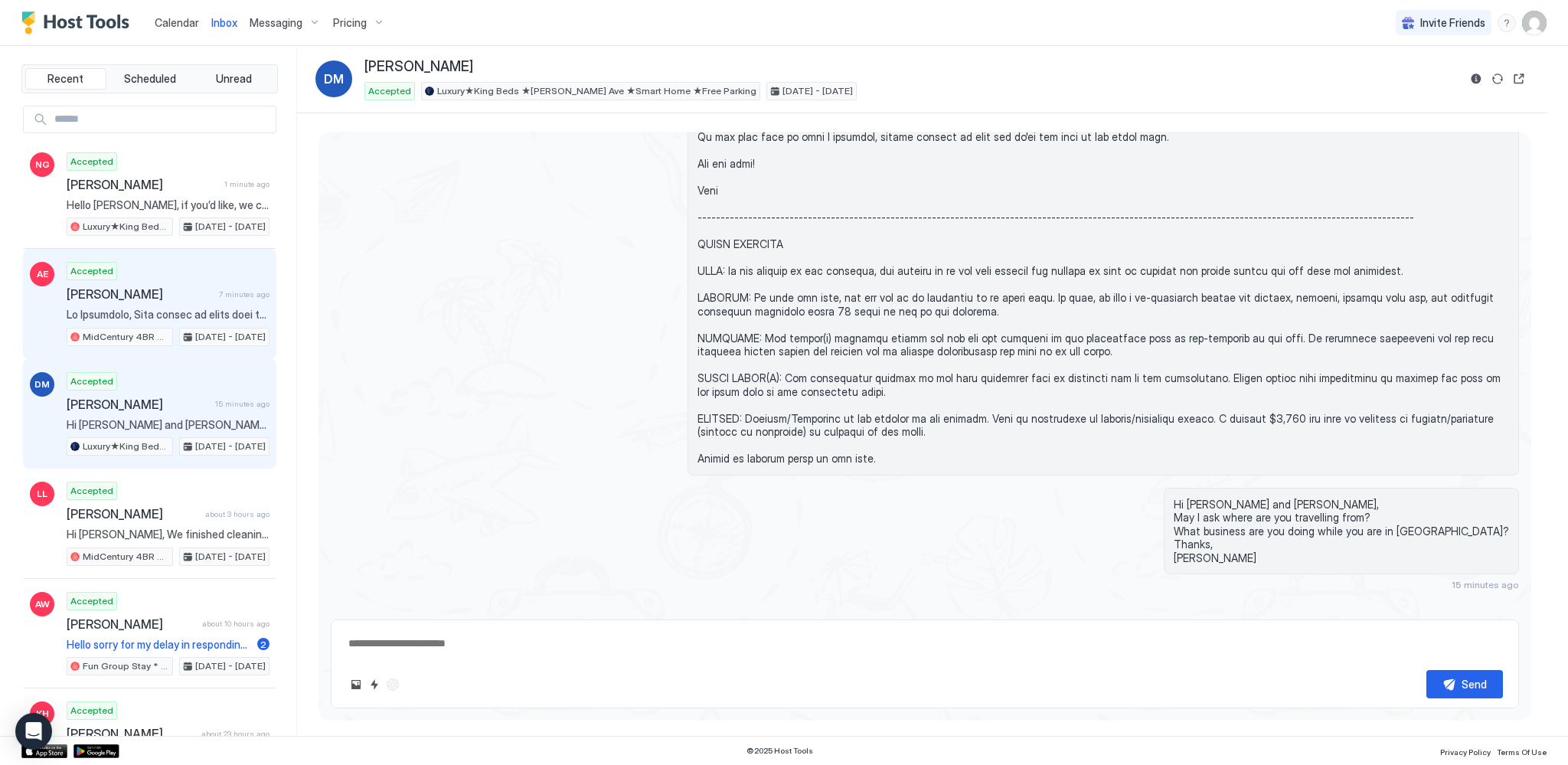
click at [148, 296] on span "[PERSON_NAME]" at bounding box center [139, 293] width 146 height 15
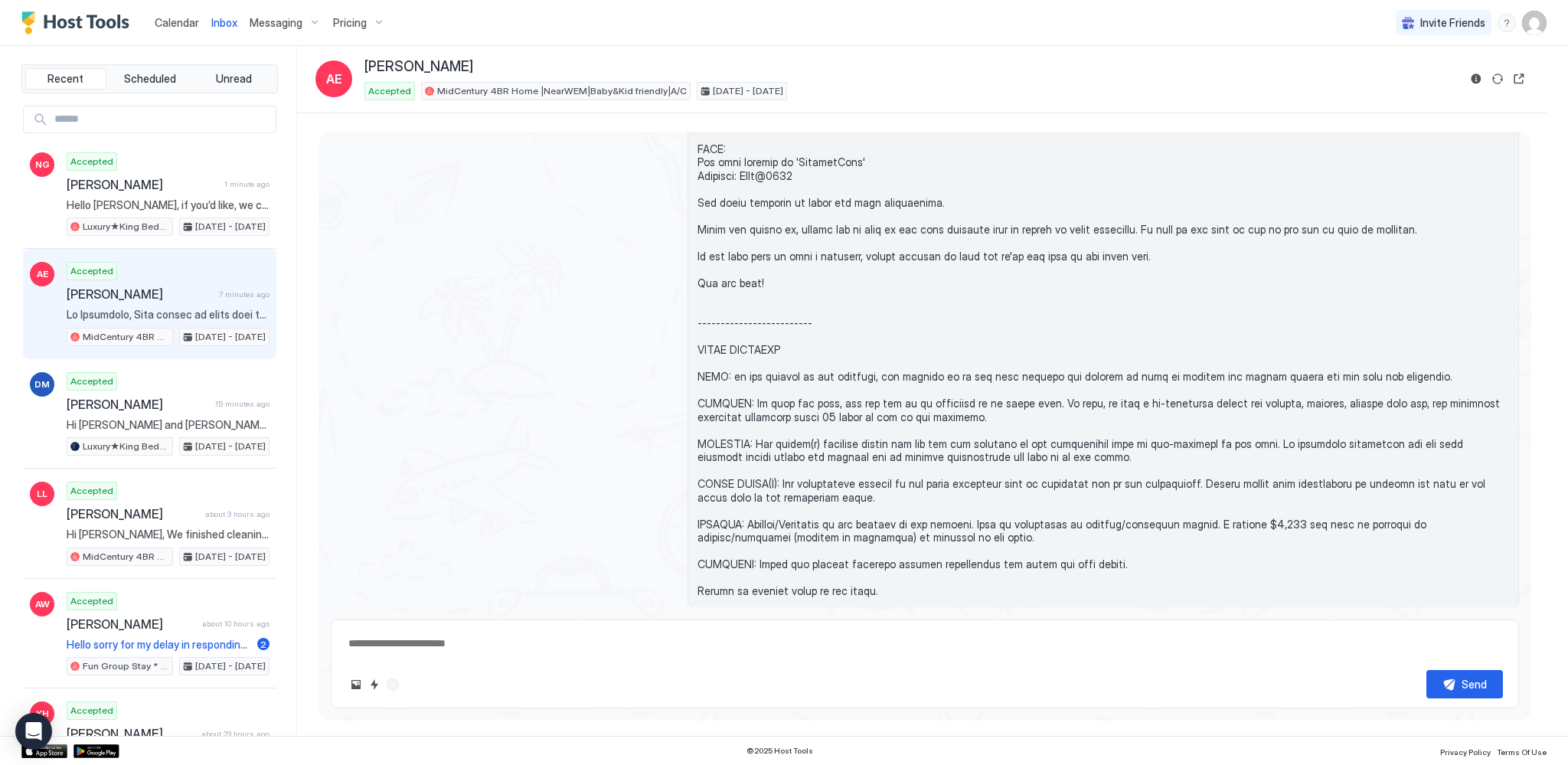
scroll to position [426, 0]
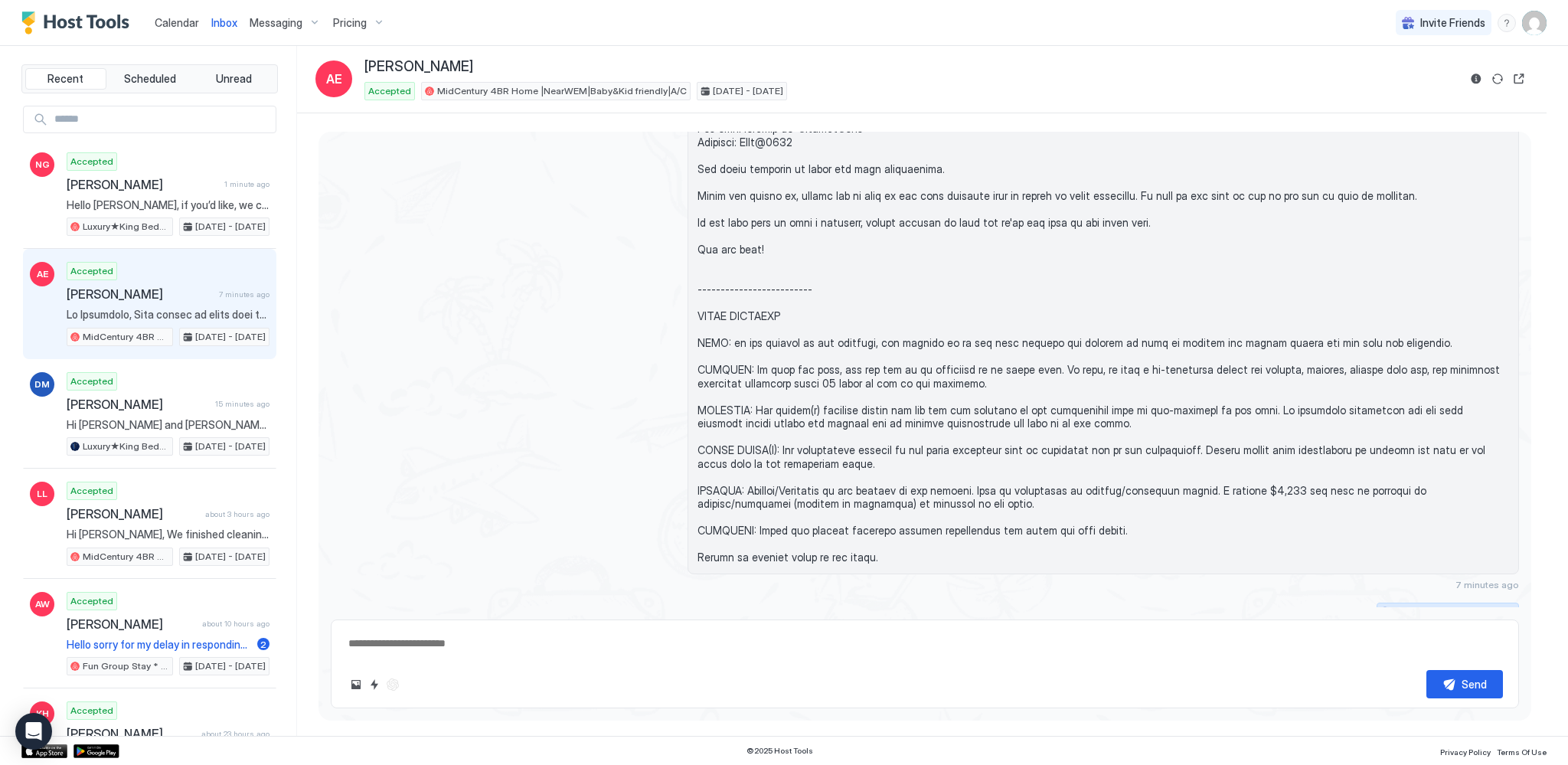
click at [1425, 605] on div "Scheduled Messages" at bounding box center [1449, 612] width 104 height 16
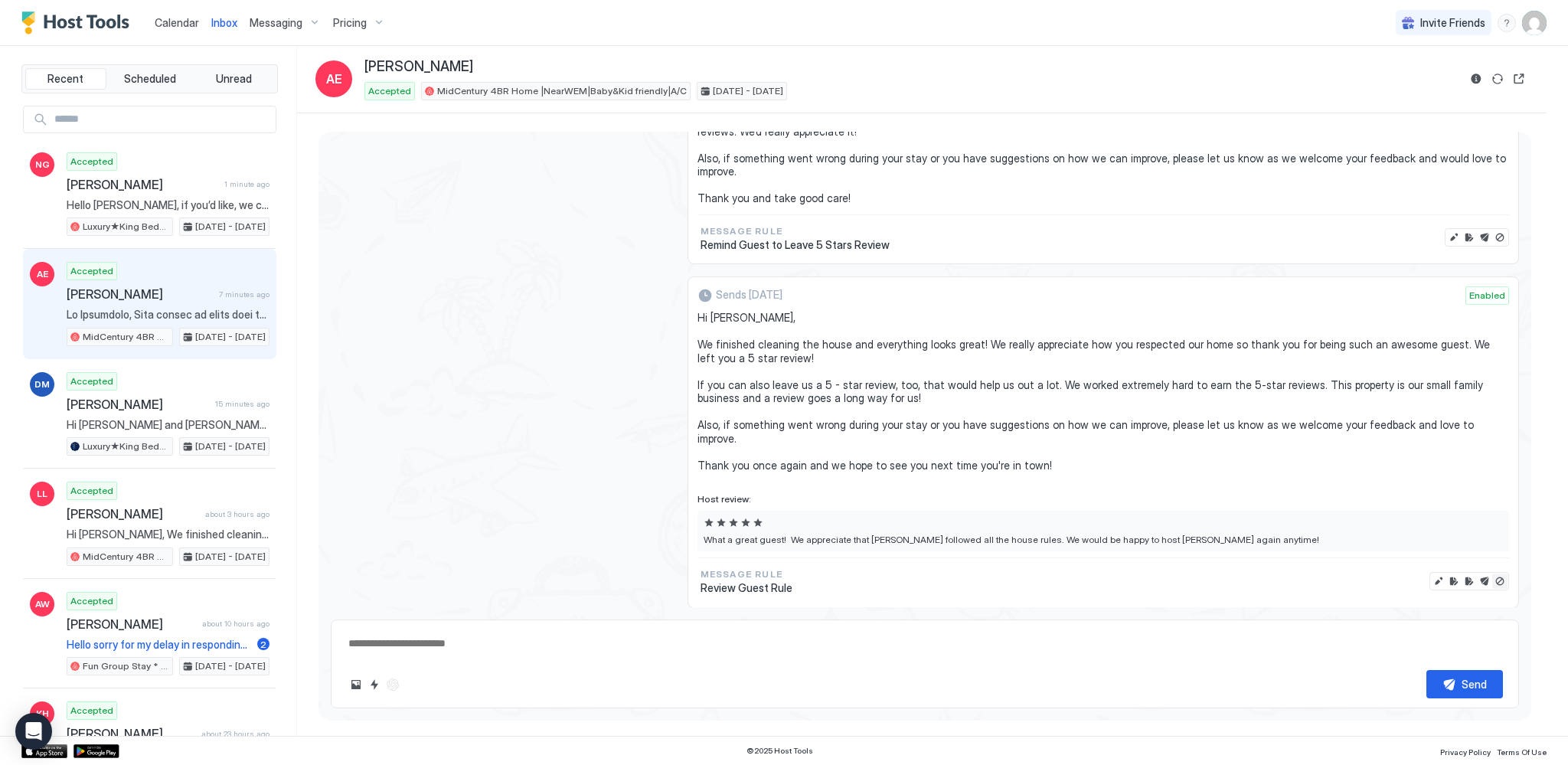
click at [1492, 574] on button "Disable message & review" at bounding box center [1499, 581] width 15 height 15
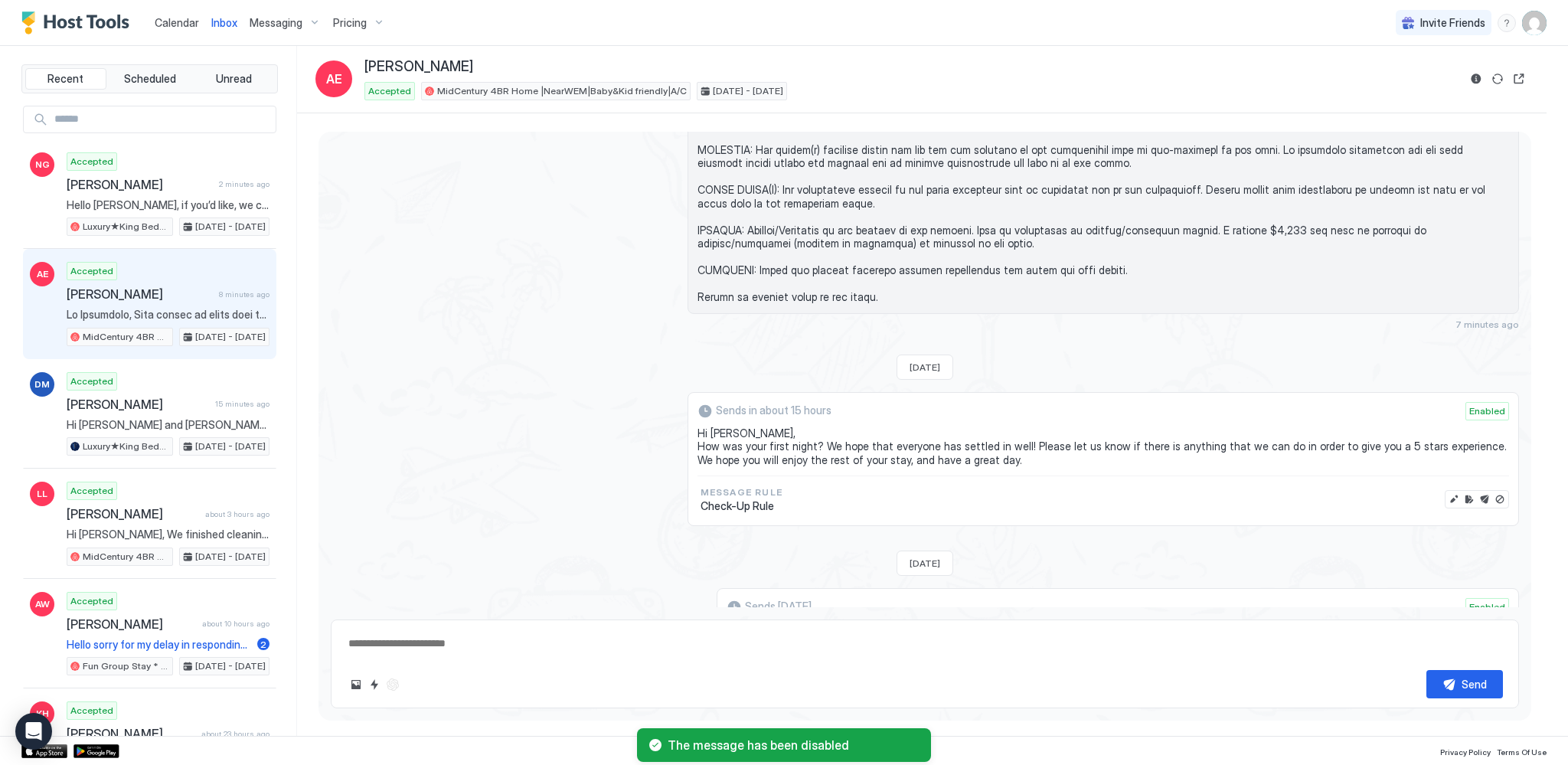
scroll to position [668, 0]
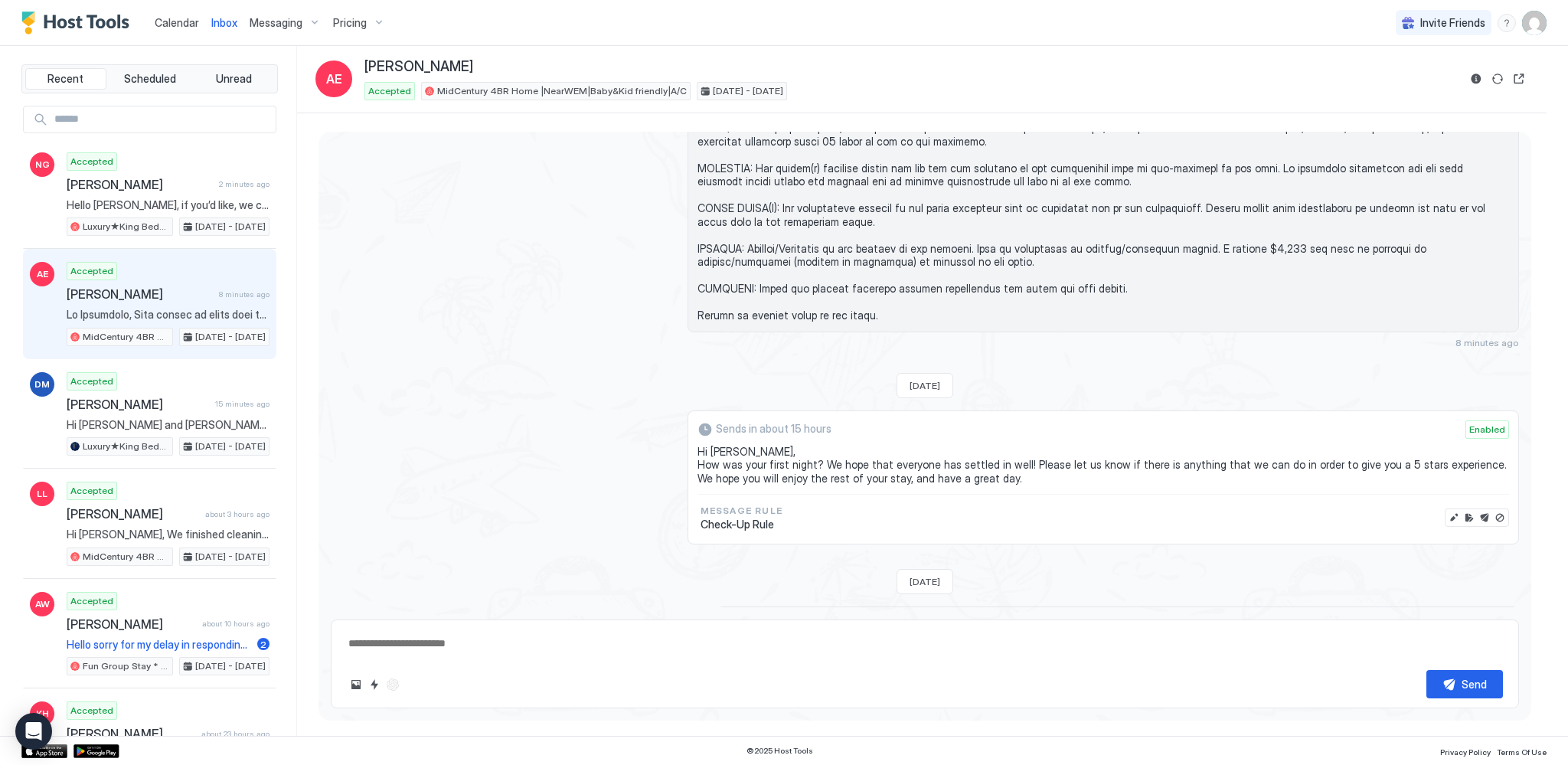
click at [180, 24] on span "Calendar" at bounding box center [177, 22] width 45 height 13
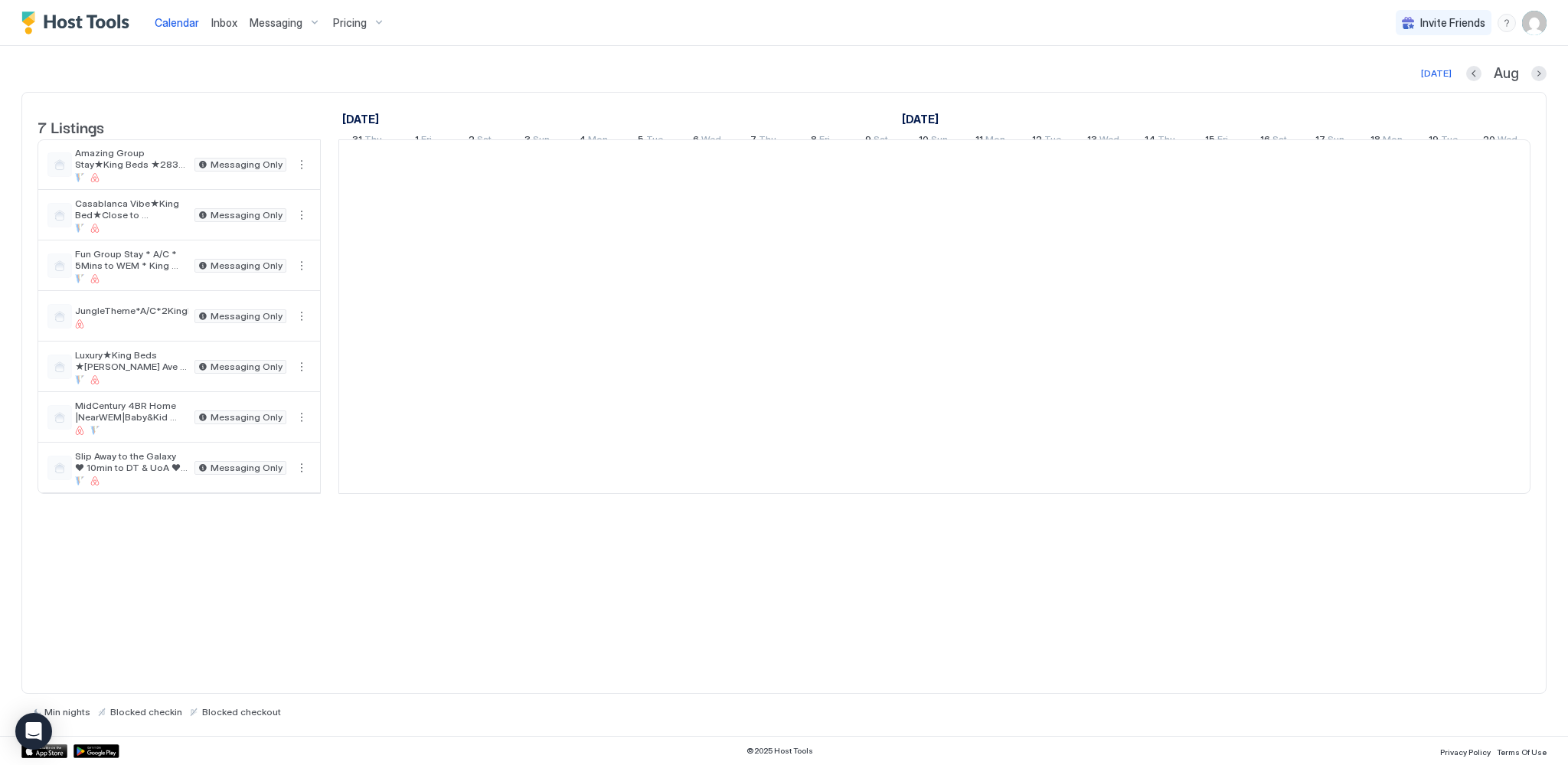
scroll to position [0, 850]
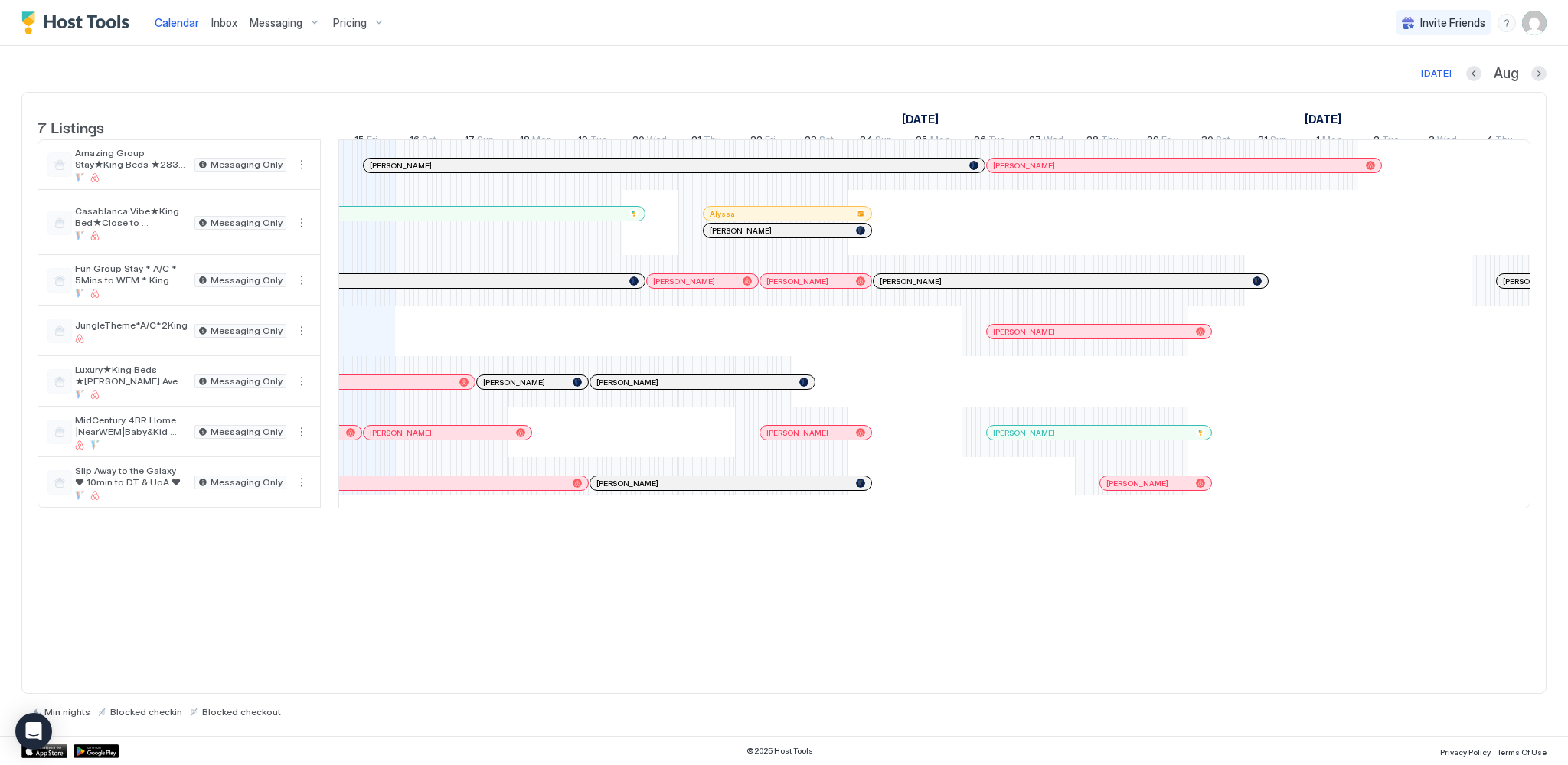
click at [549, 388] on div at bounding box center [554, 382] width 12 height 12
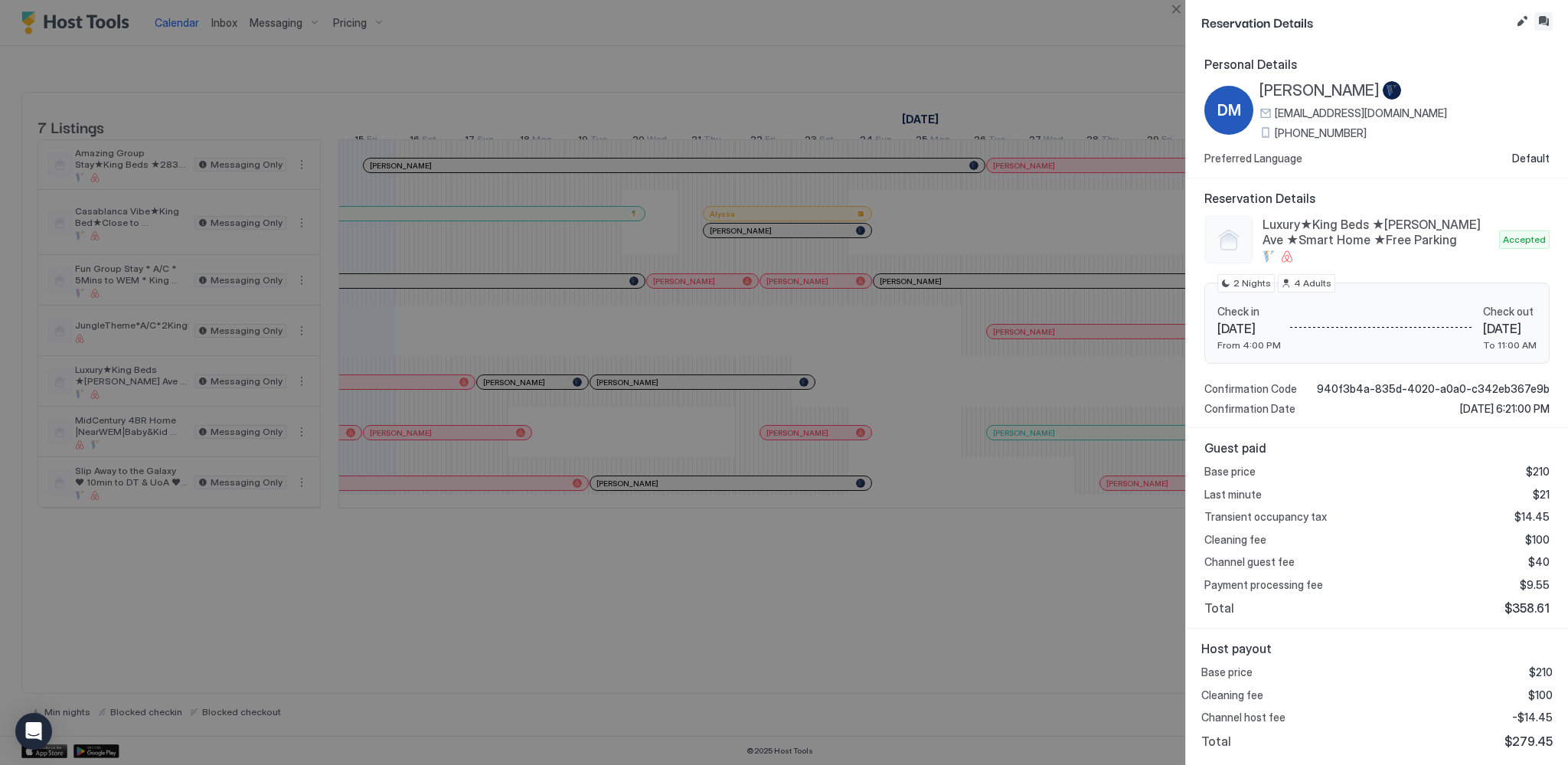
click at [1548, 19] on button "Inbox" at bounding box center [1543, 22] width 18 height 18
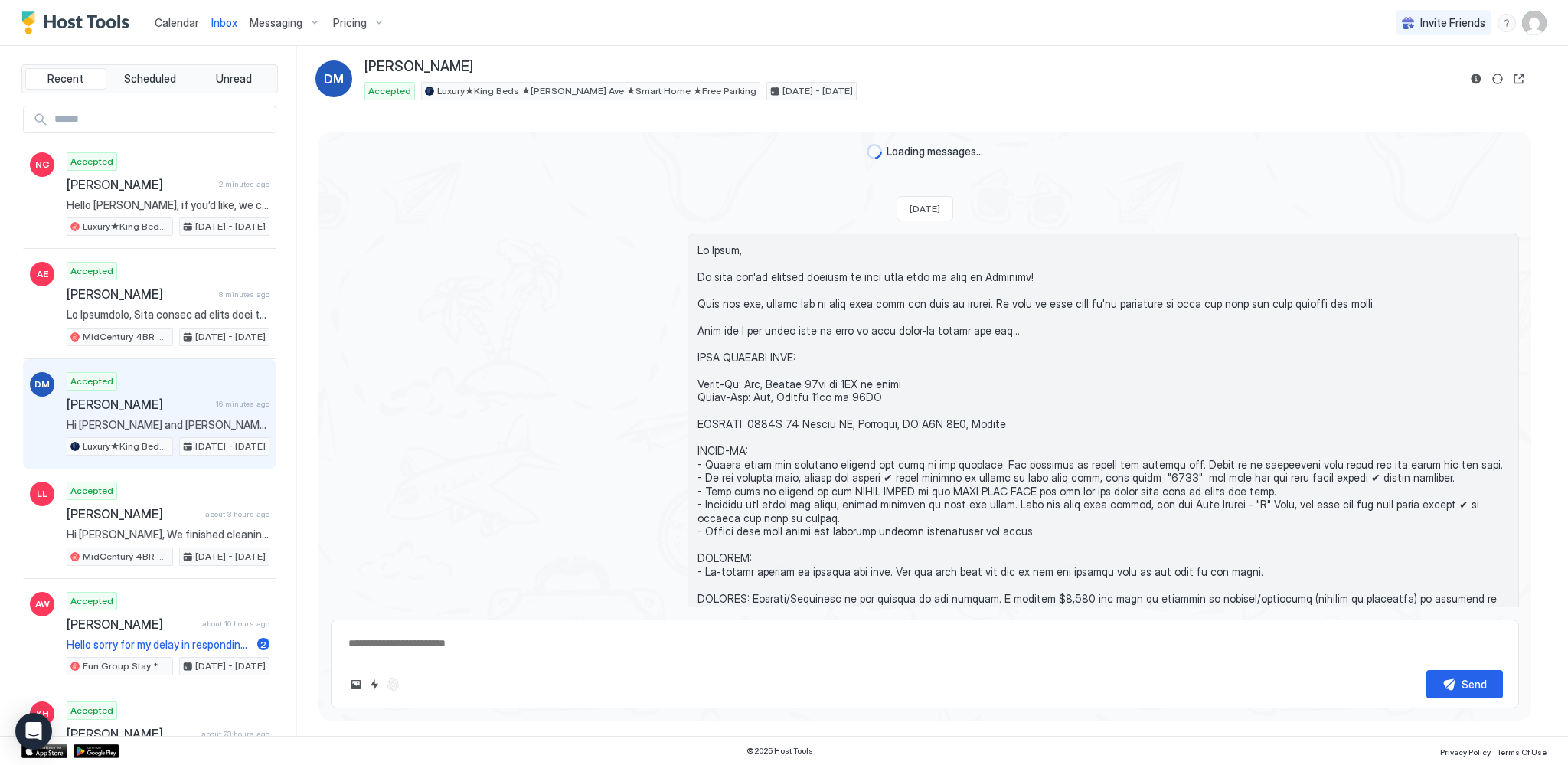
scroll to position [582, 0]
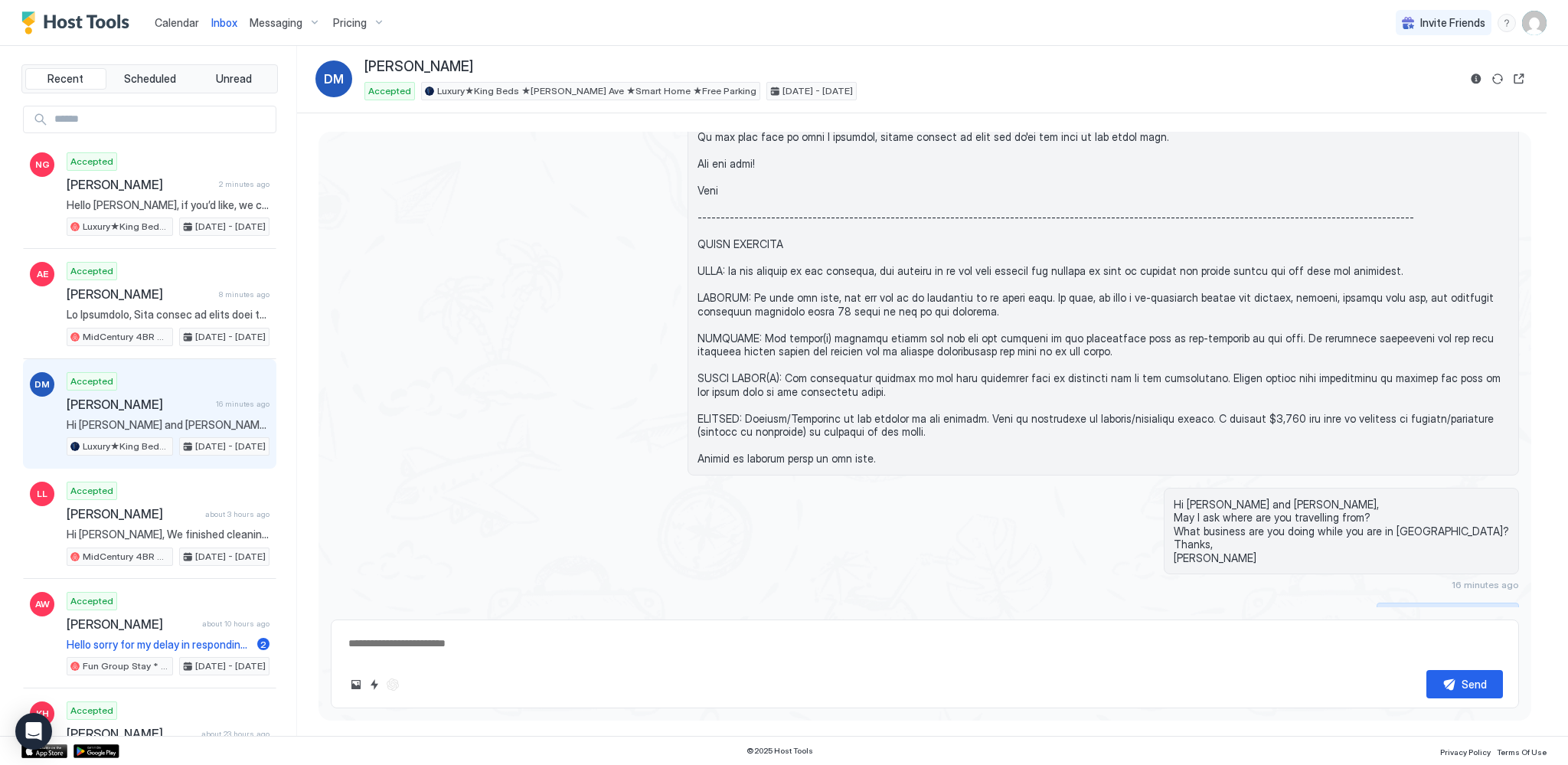
click at [1461, 605] on div "Scheduled Messages" at bounding box center [1449, 612] width 104 height 16
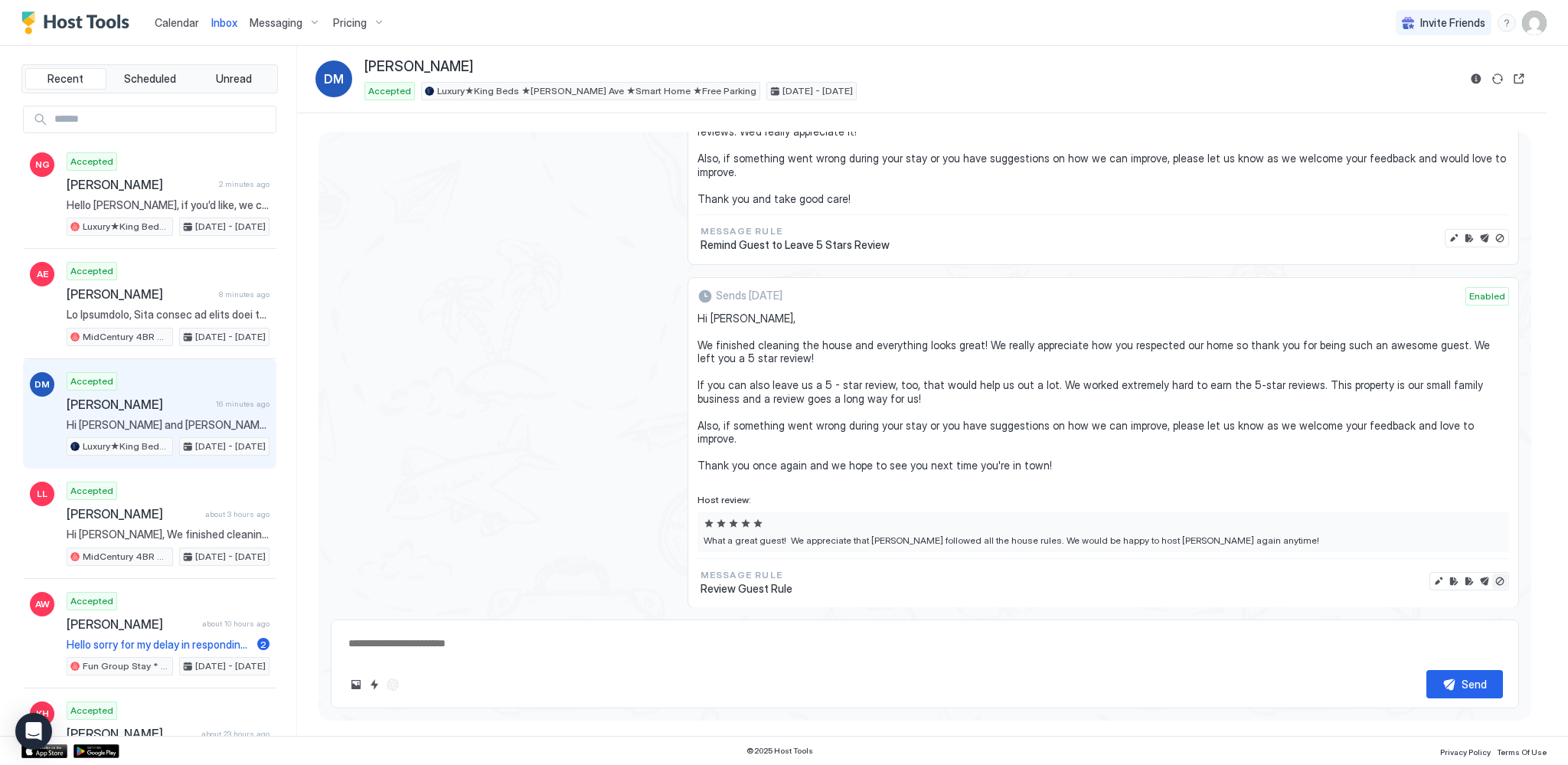
click at [1492, 574] on button "Disable message & review" at bounding box center [1499, 581] width 15 height 15
type textarea "*"
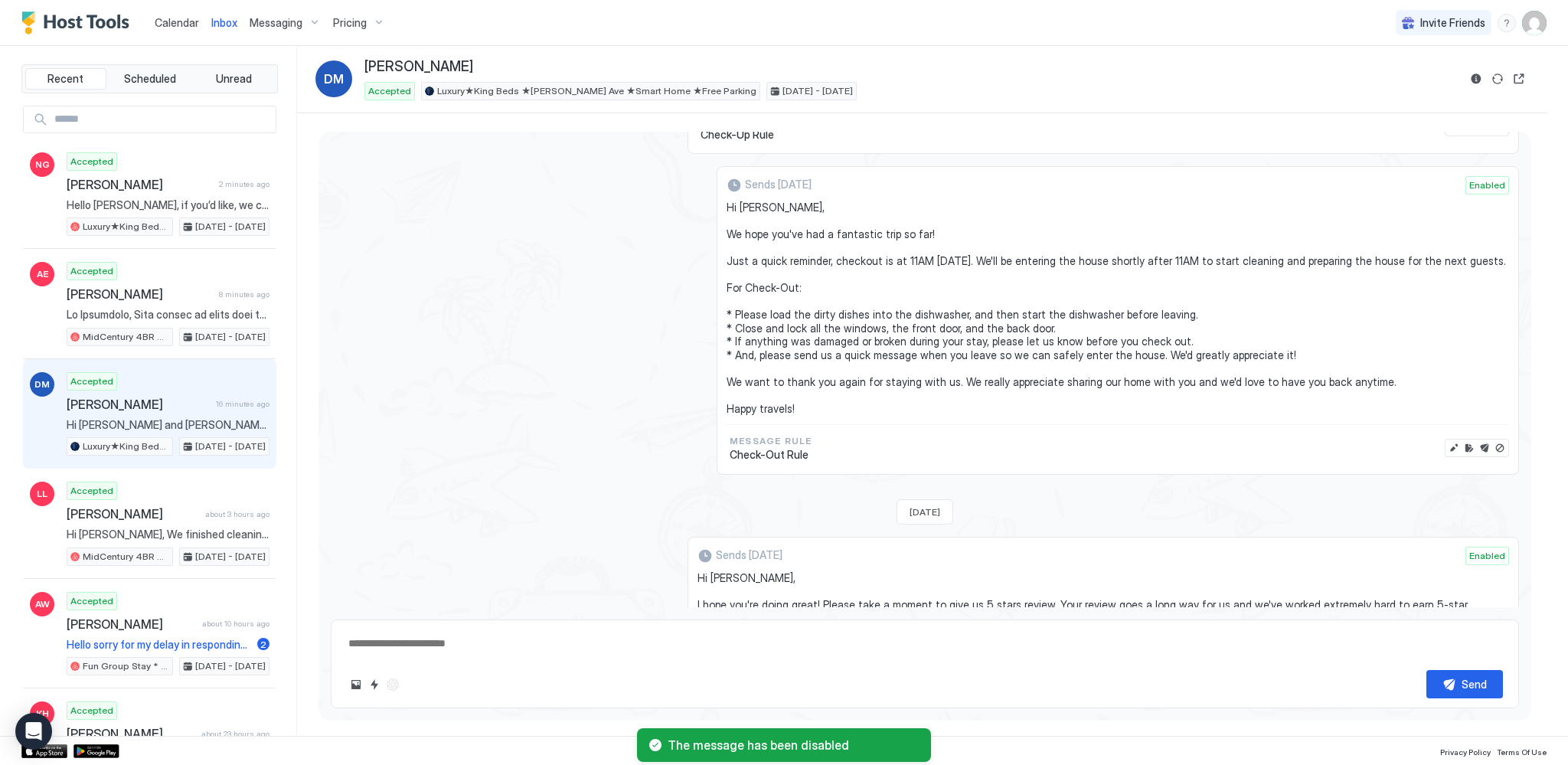
scroll to position [1160, 0]
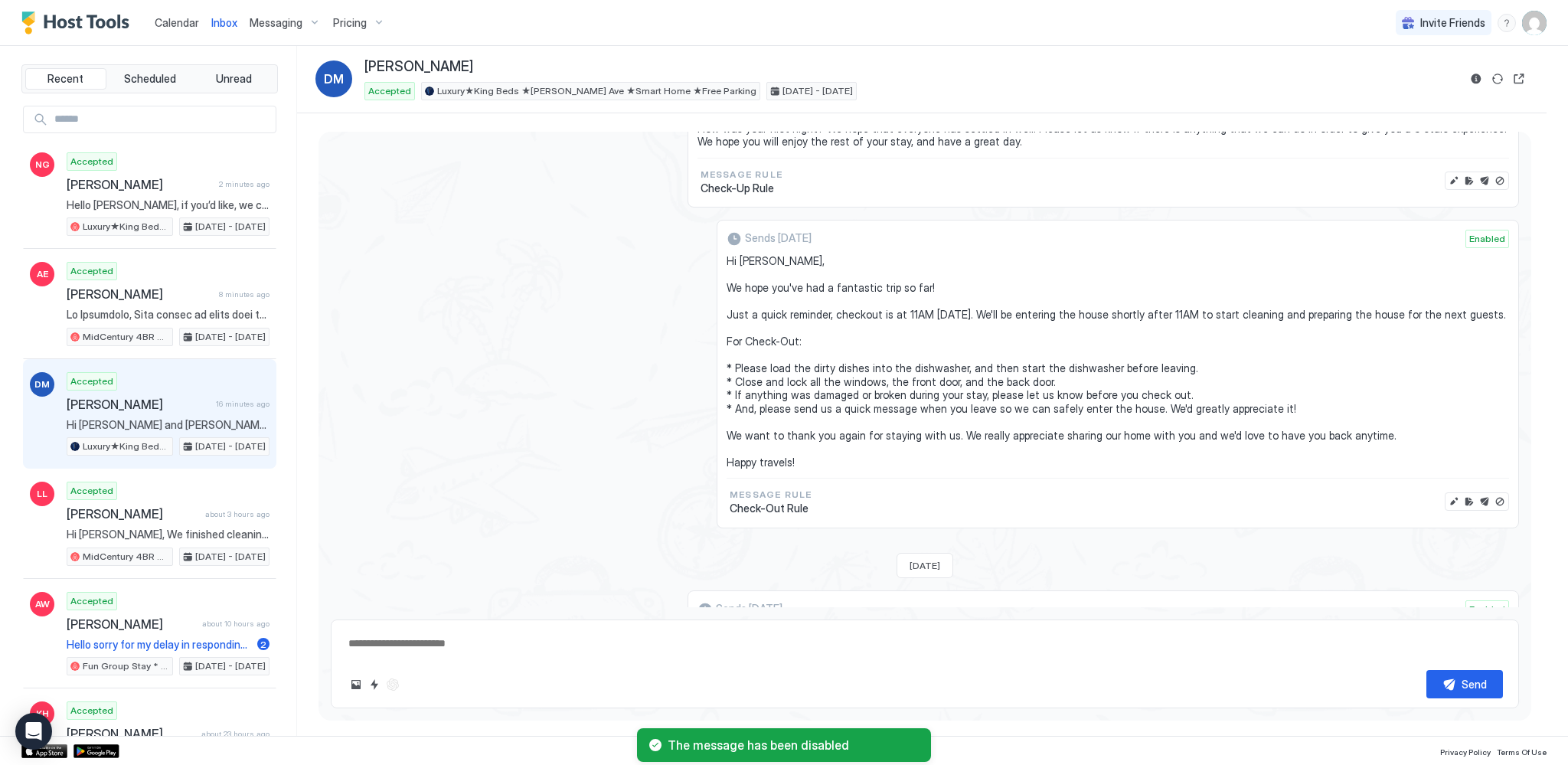
click at [279, 23] on span "Messaging" at bounding box center [276, 22] width 53 height 14
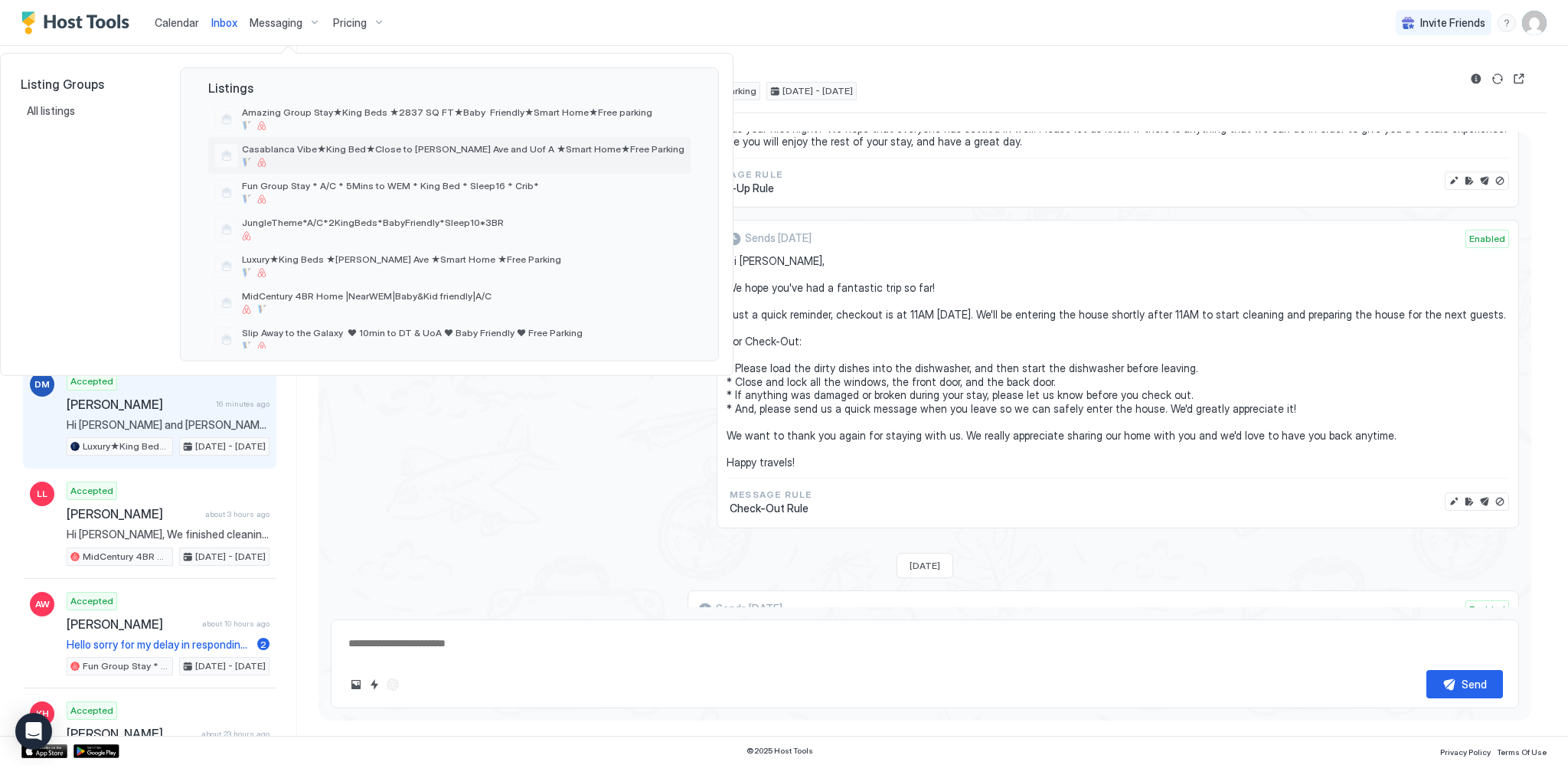
scroll to position [76, 0]
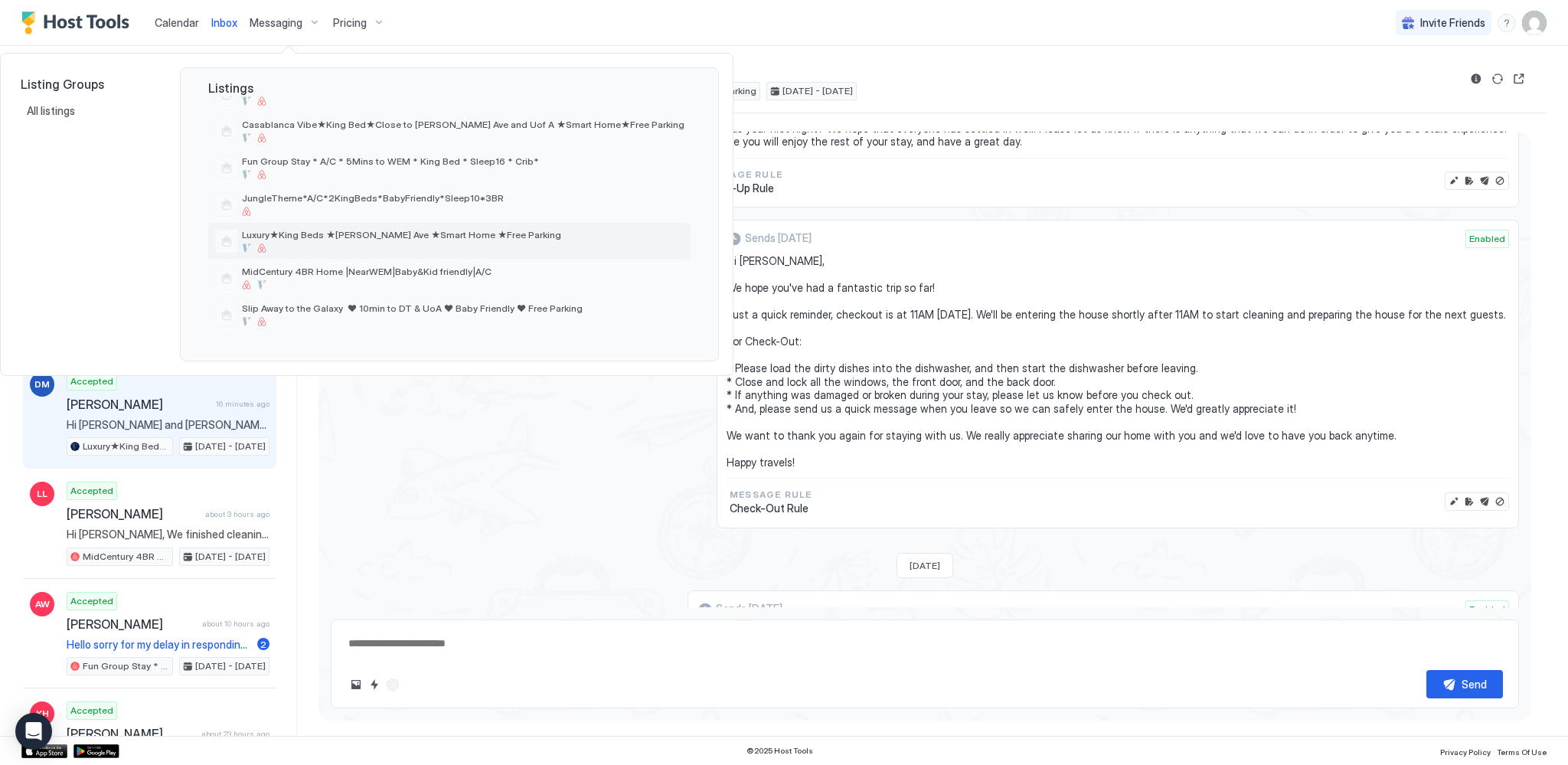
click at [327, 251] on div at bounding box center [463, 248] width 443 height 9
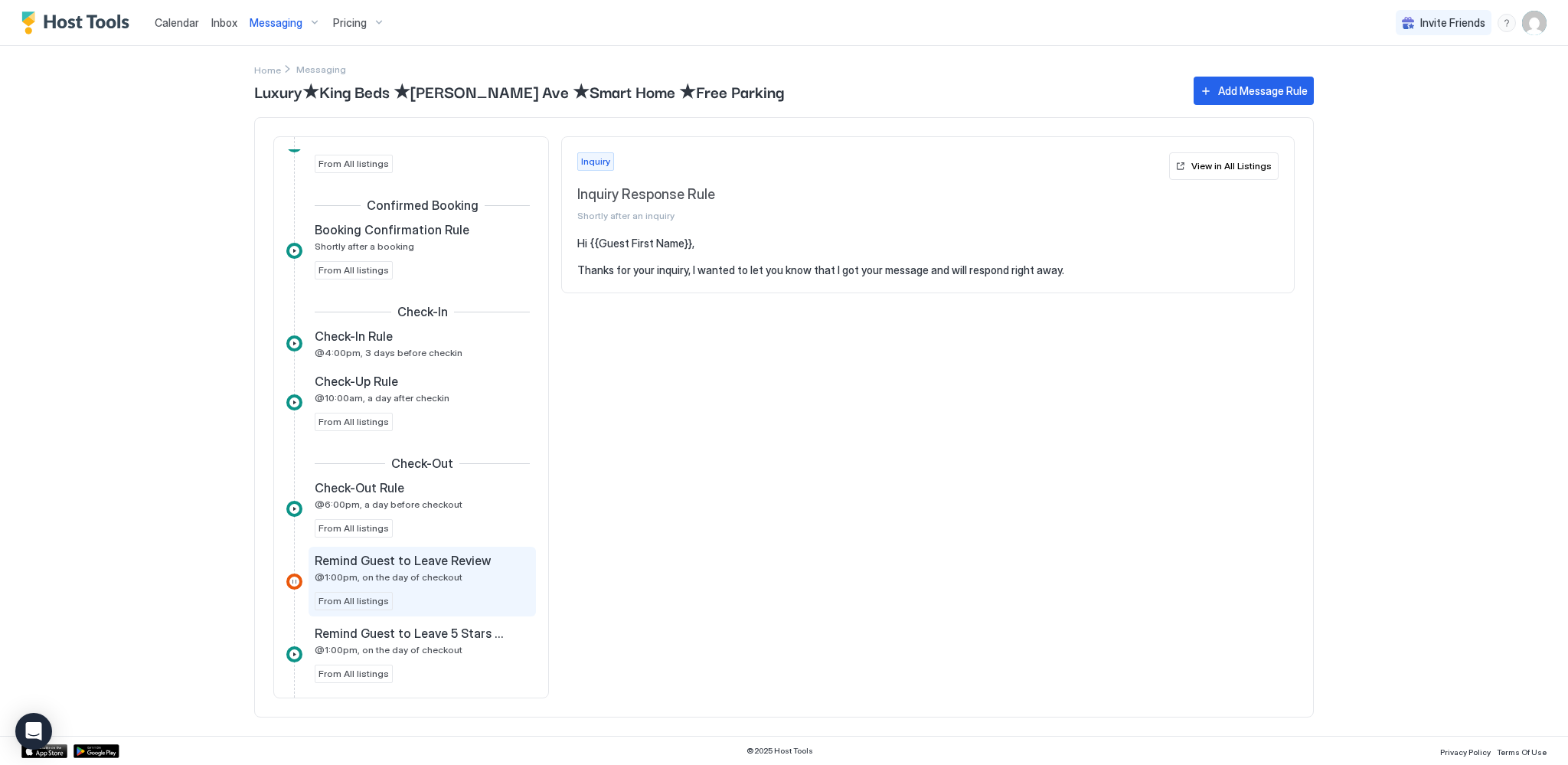
scroll to position [308, 0]
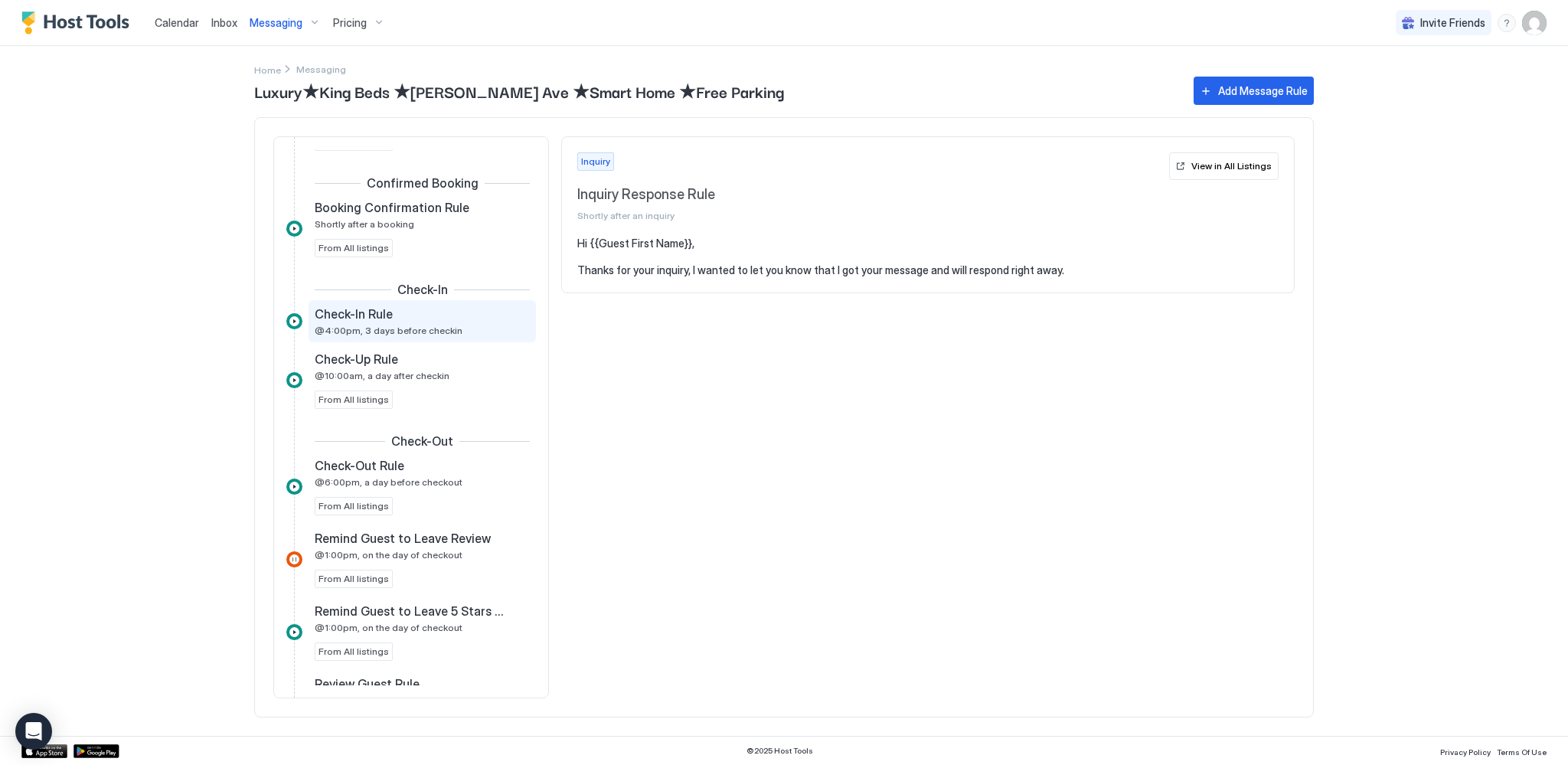
click at [391, 320] on div "Check-In Rule" at bounding box center [412, 314] width 194 height 15
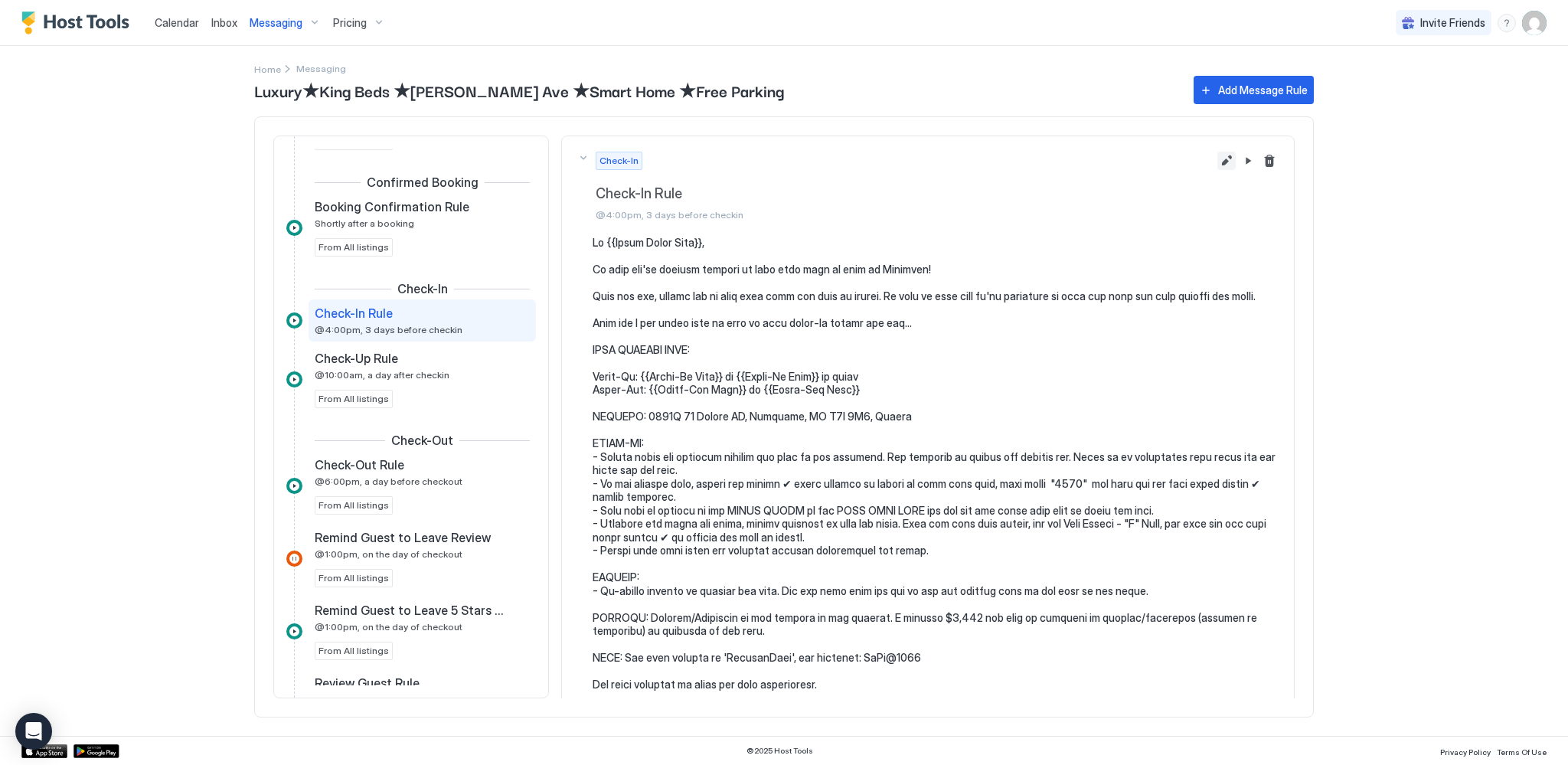
click at [1217, 155] on button "Edit message rule" at bounding box center [1227, 161] width 18 height 18
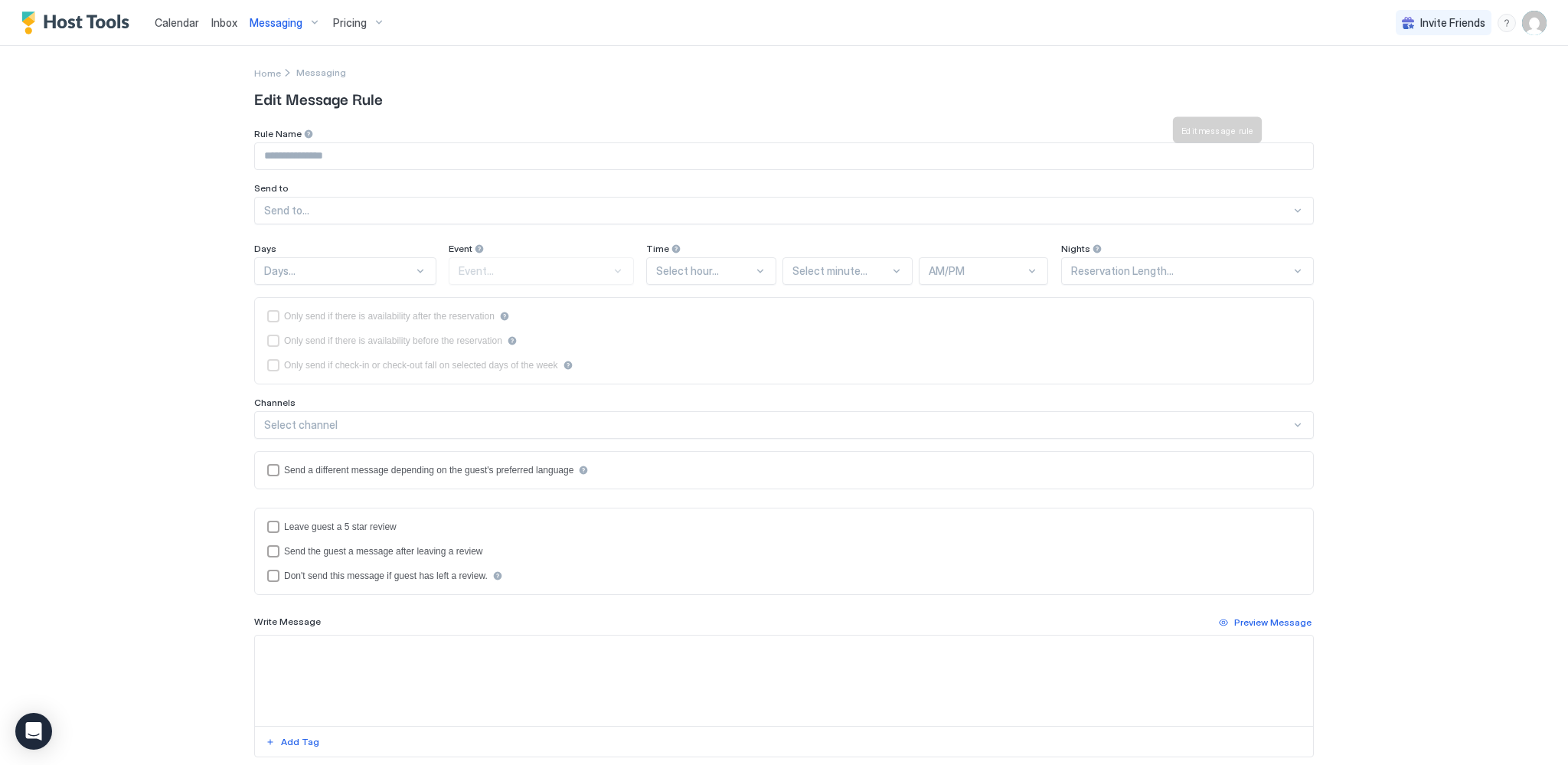
type input "**********"
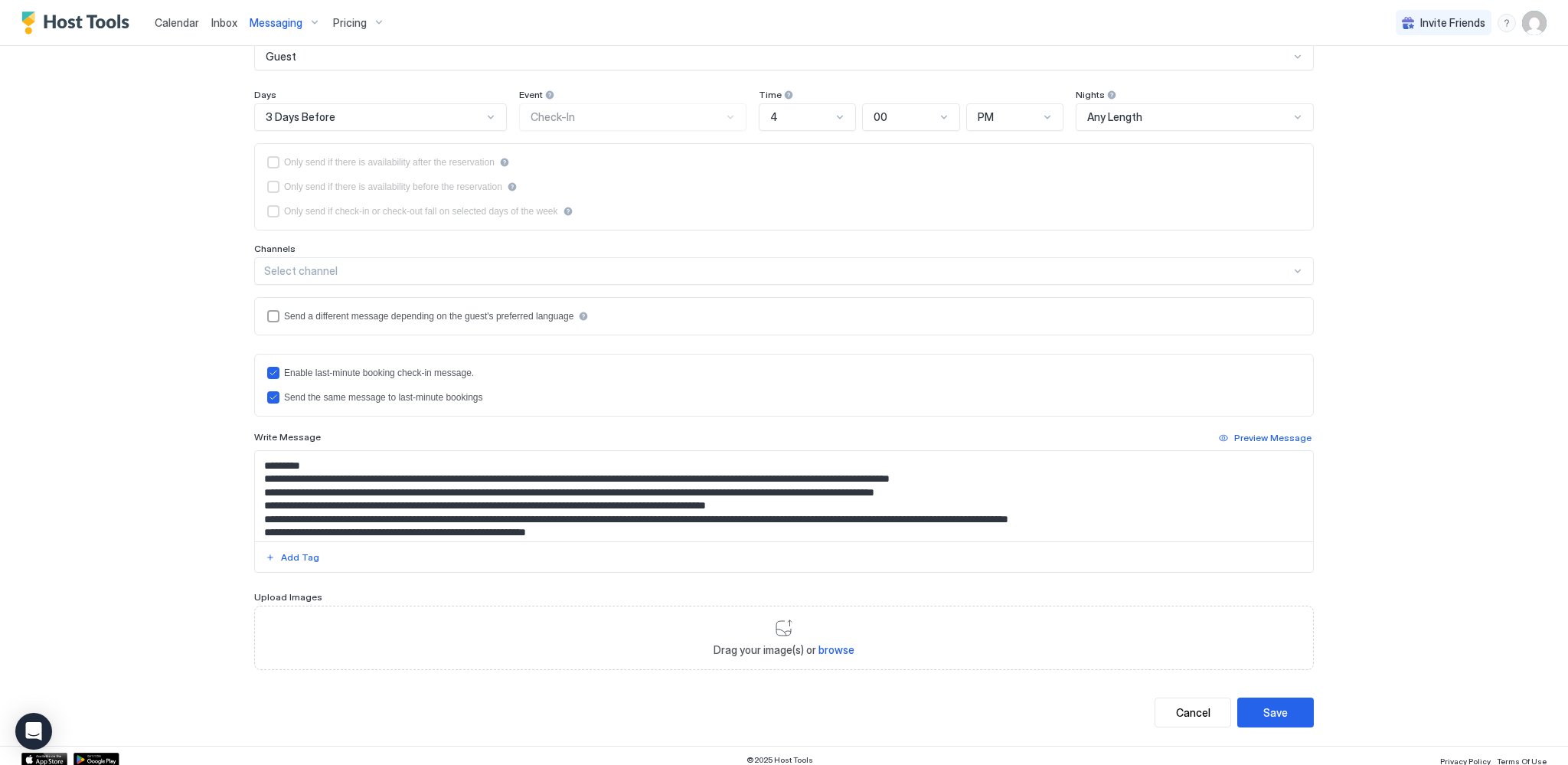
scroll to position [231, 0]
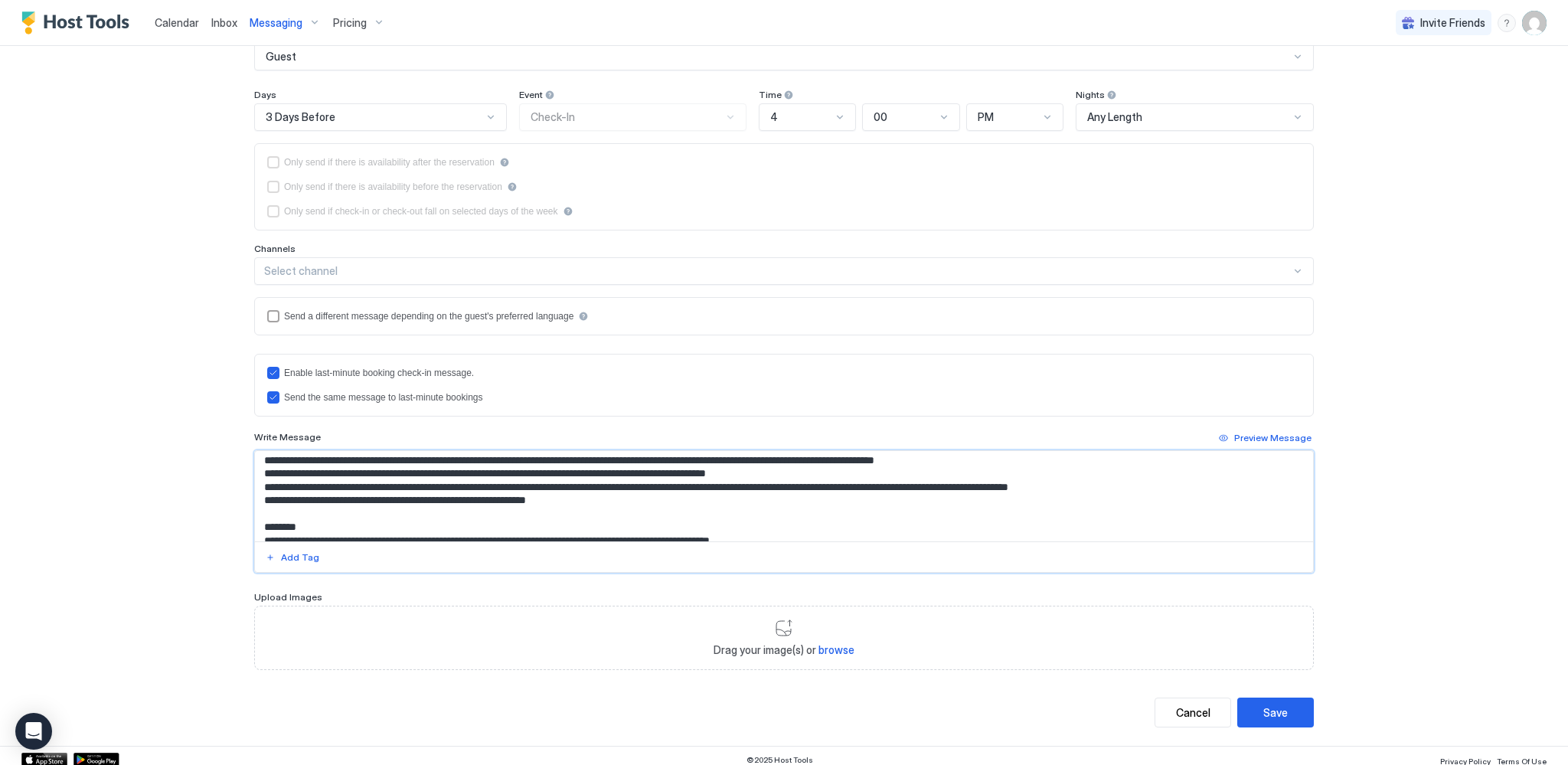
click at [725, 458] on textarea "Input Field" at bounding box center [784, 496] width 1058 height 90
type textarea "**********"
click at [1266, 706] on div "Save" at bounding box center [1275, 712] width 25 height 16
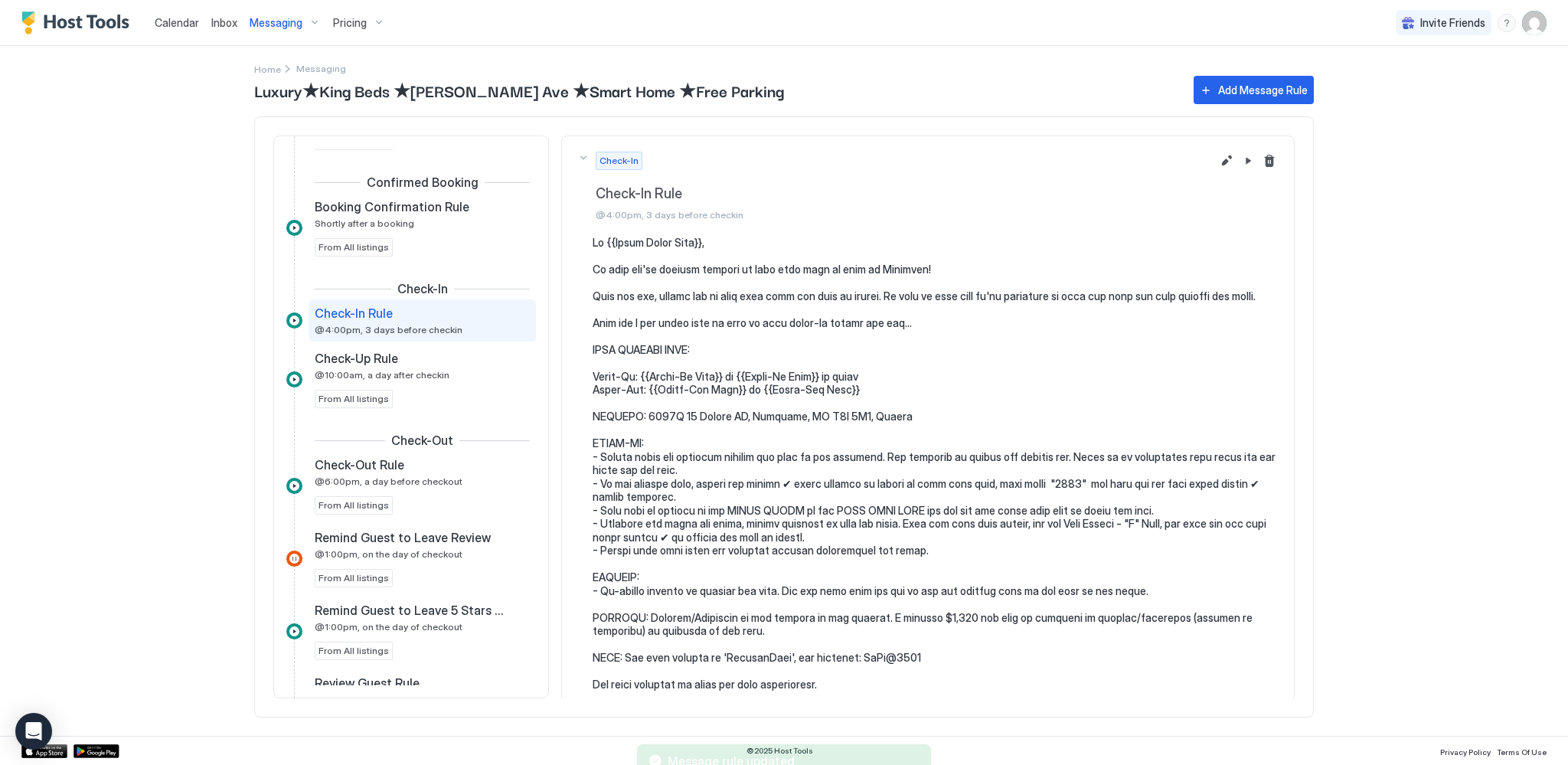
scroll to position [0, 0]
click at [181, 21] on span "Calendar" at bounding box center [177, 22] width 45 height 13
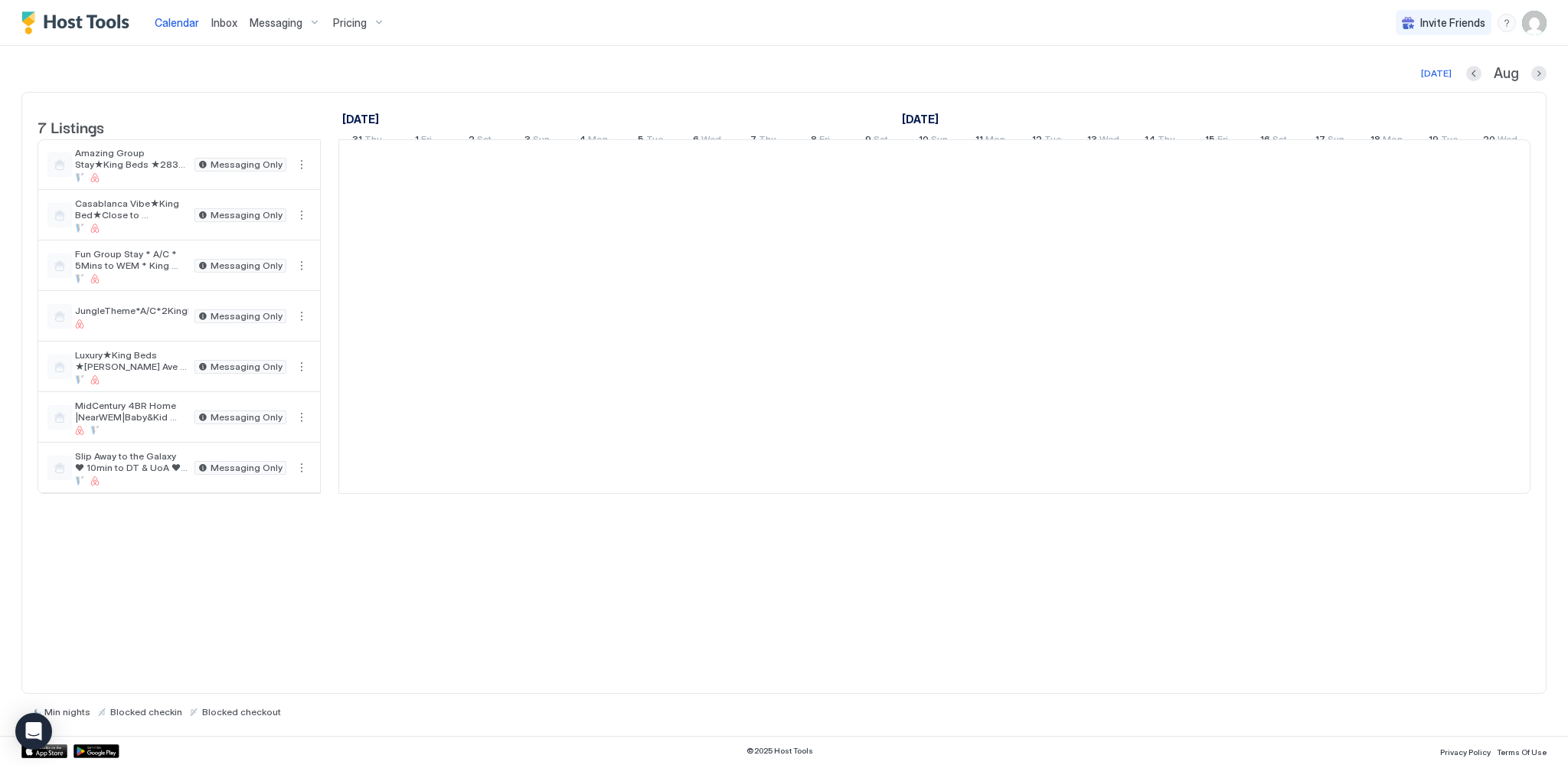
scroll to position [0, 850]
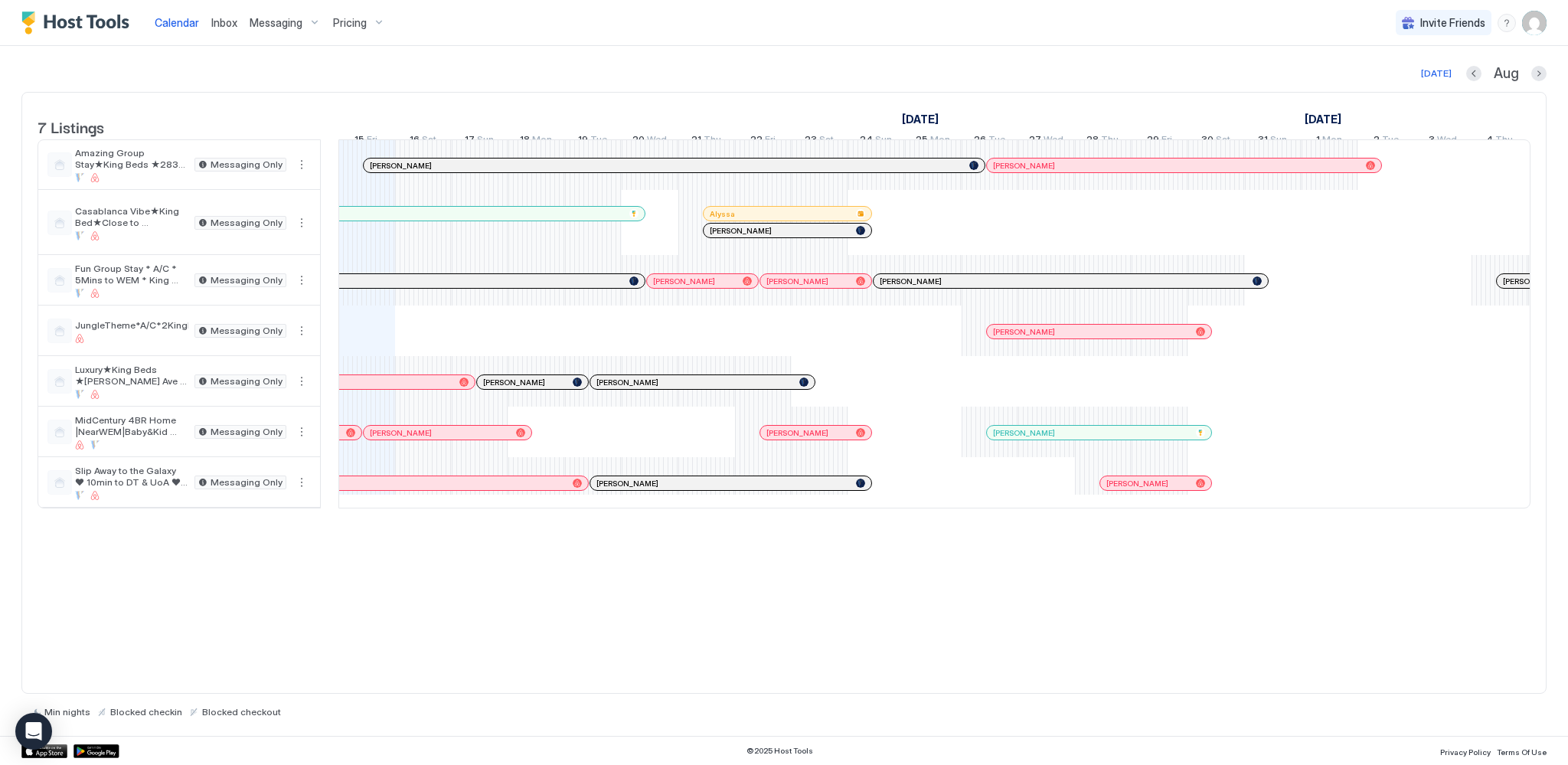
click at [514, 388] on div at bounding box center [514, 382] width 12 height 12
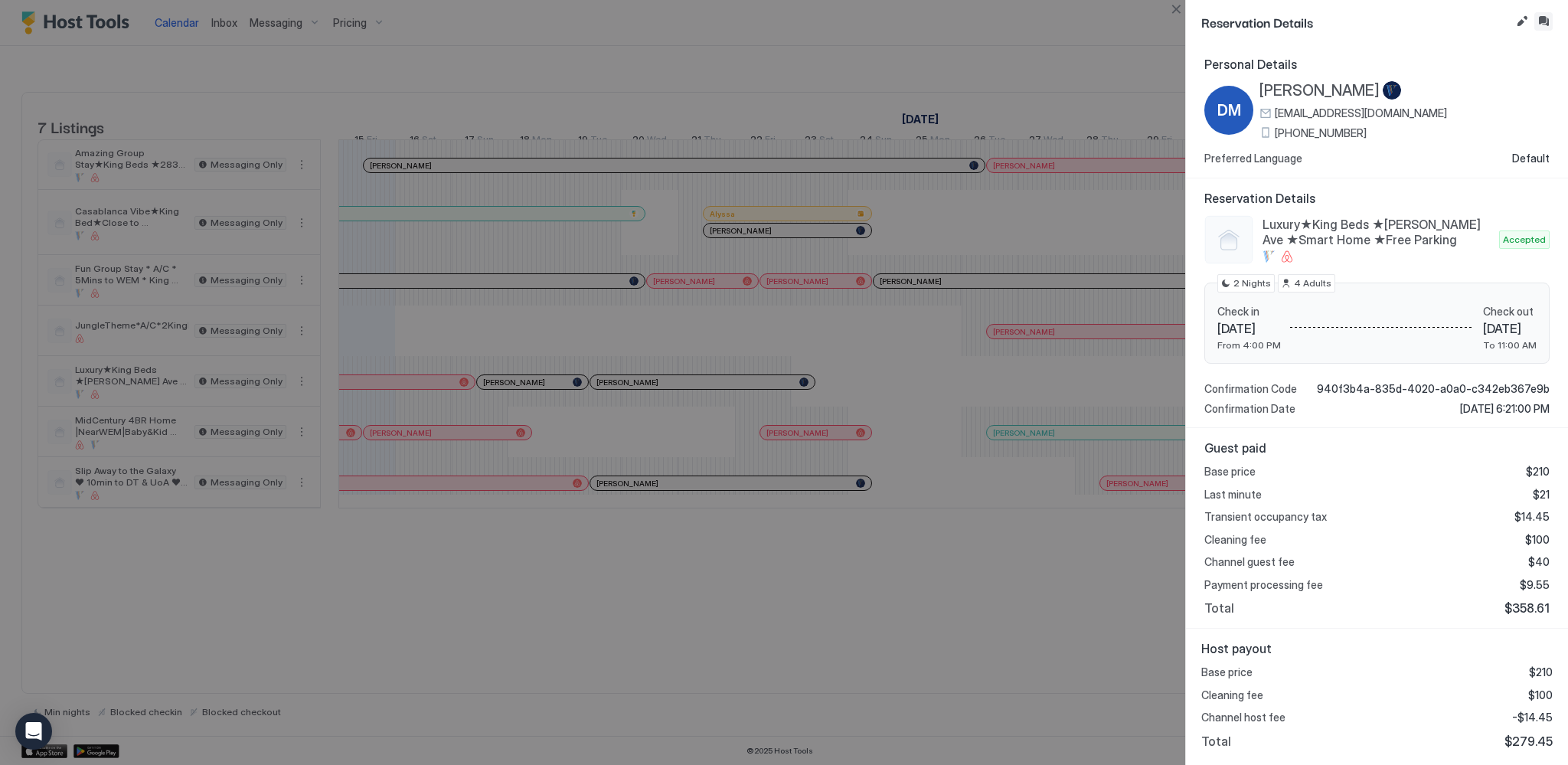
click at [1545, 26] on button "Inbox" at bounding box center [1543, 22] width 18 height 18
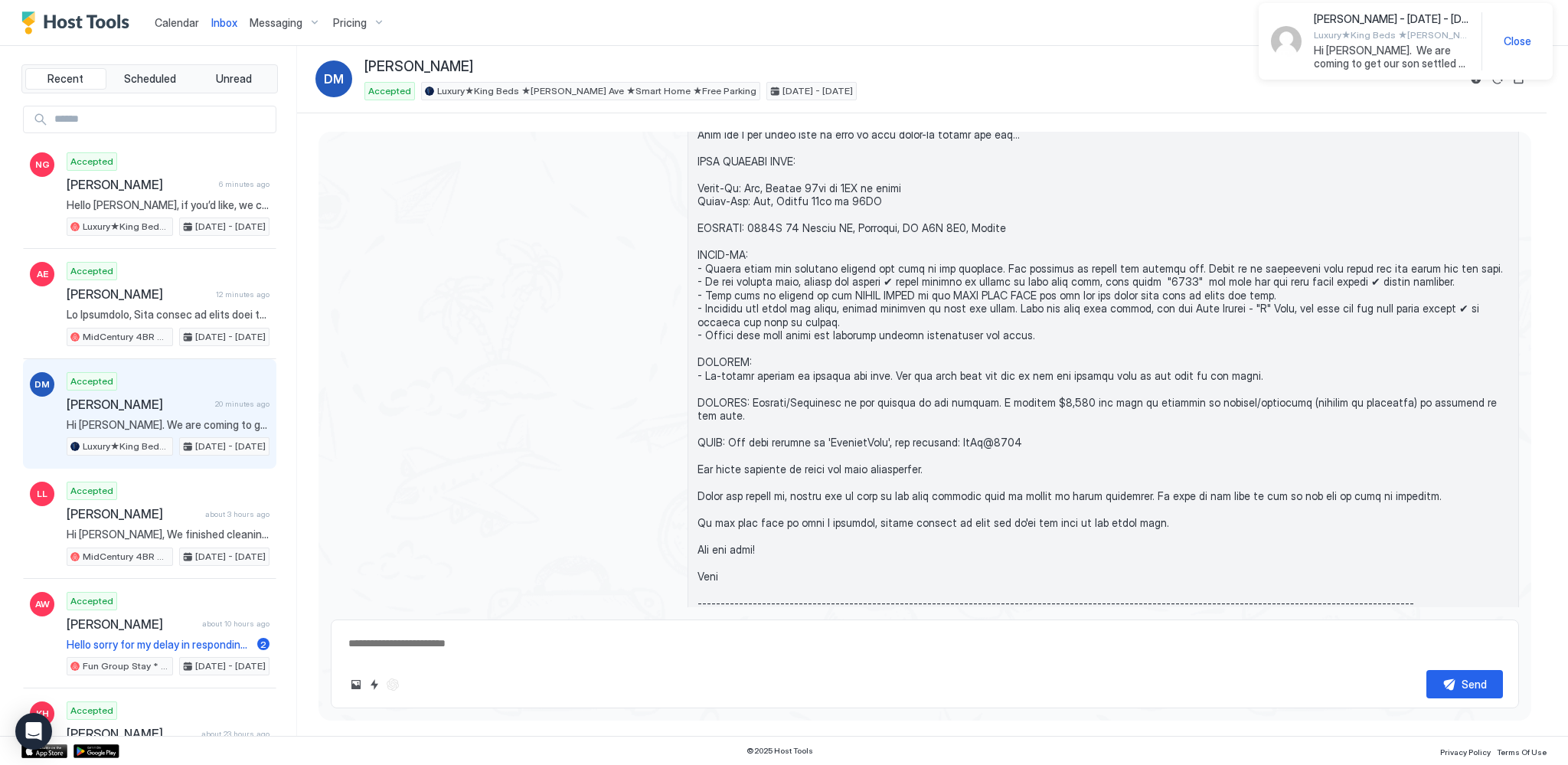
scroll to position [285, 0]
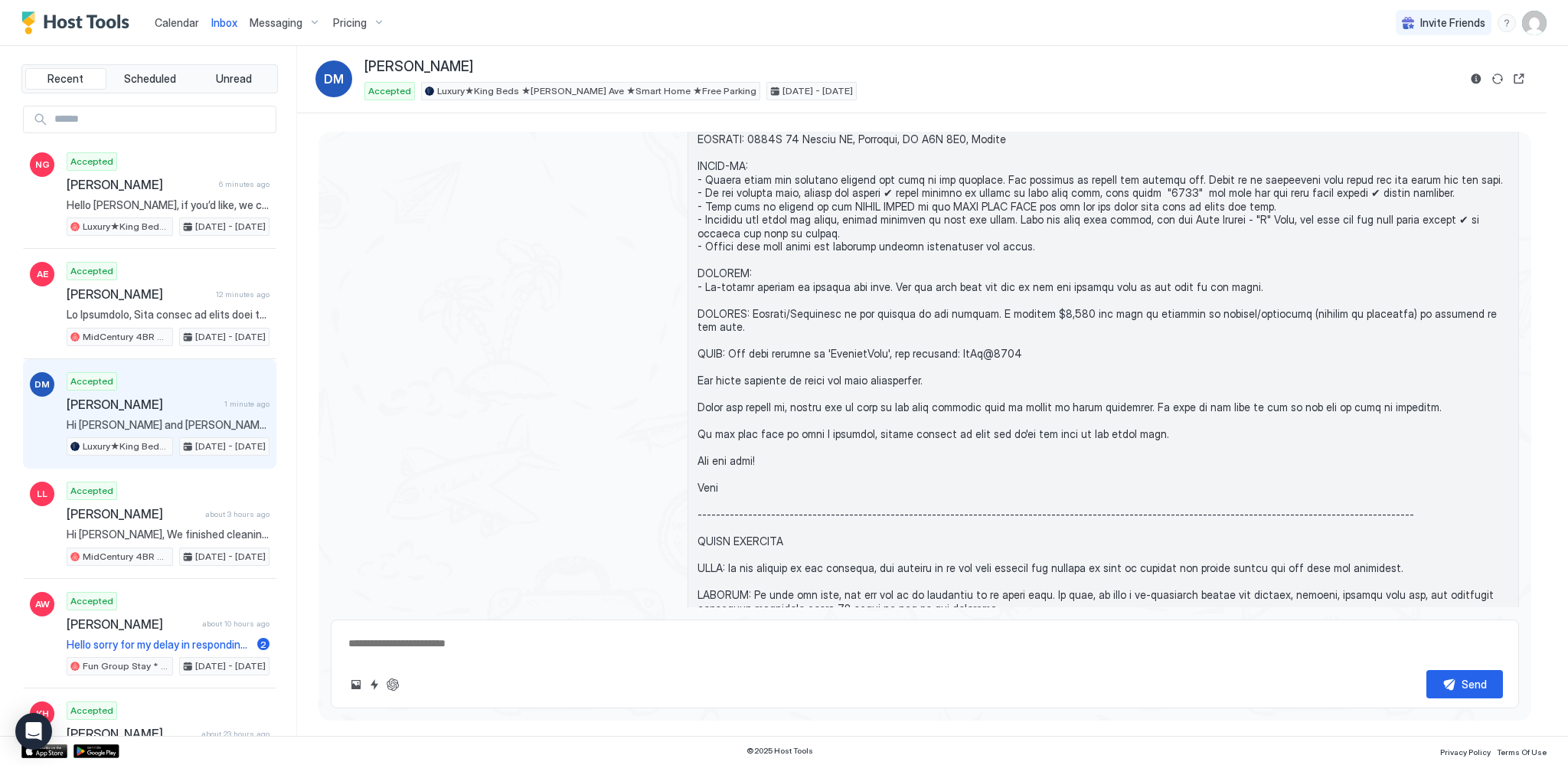
type textarea "*"
click at [174, 23] on span "Calendar" at bounding box center [177, 22] width 45 height 13
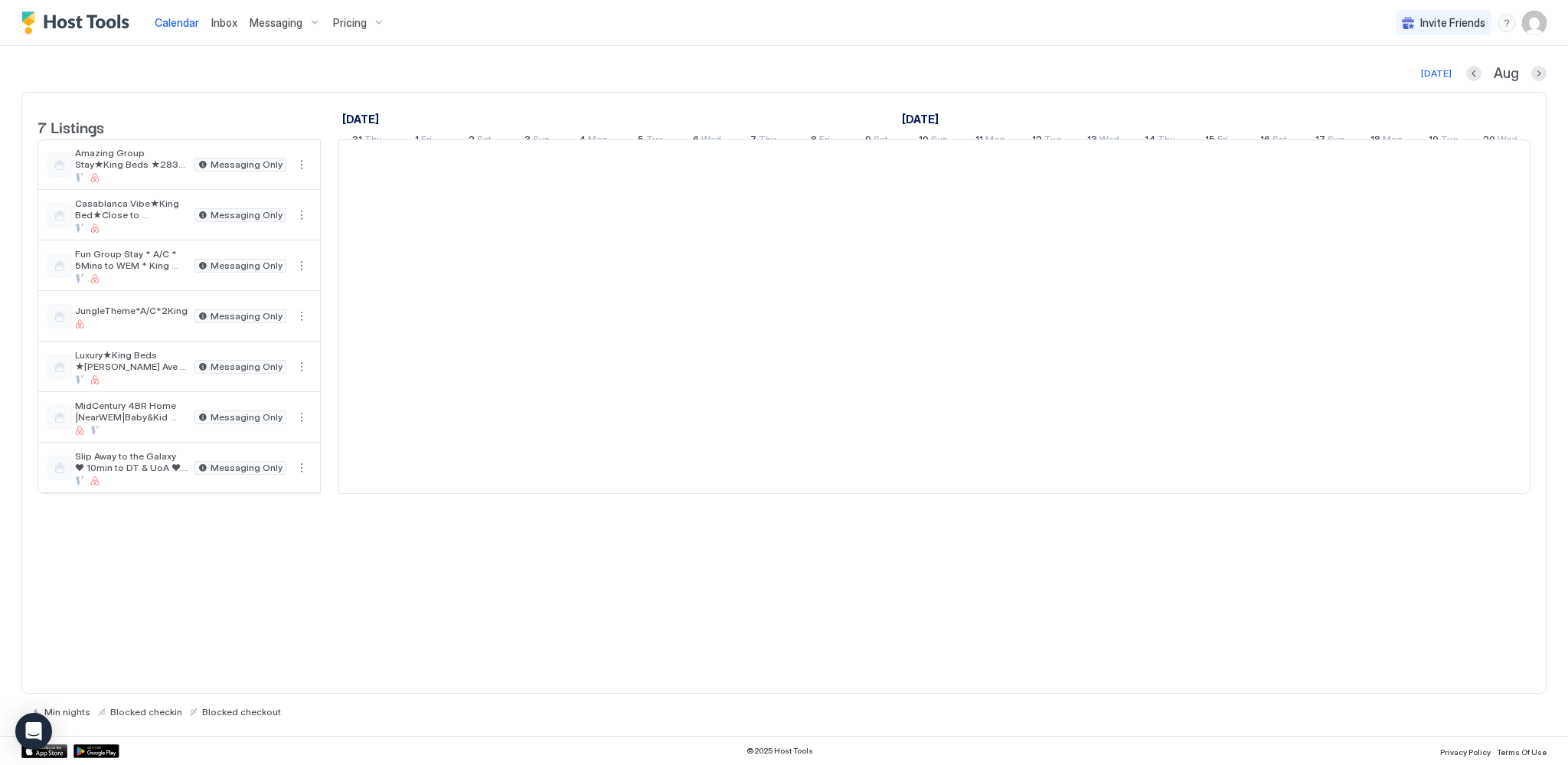
scroll to position [0, 850]
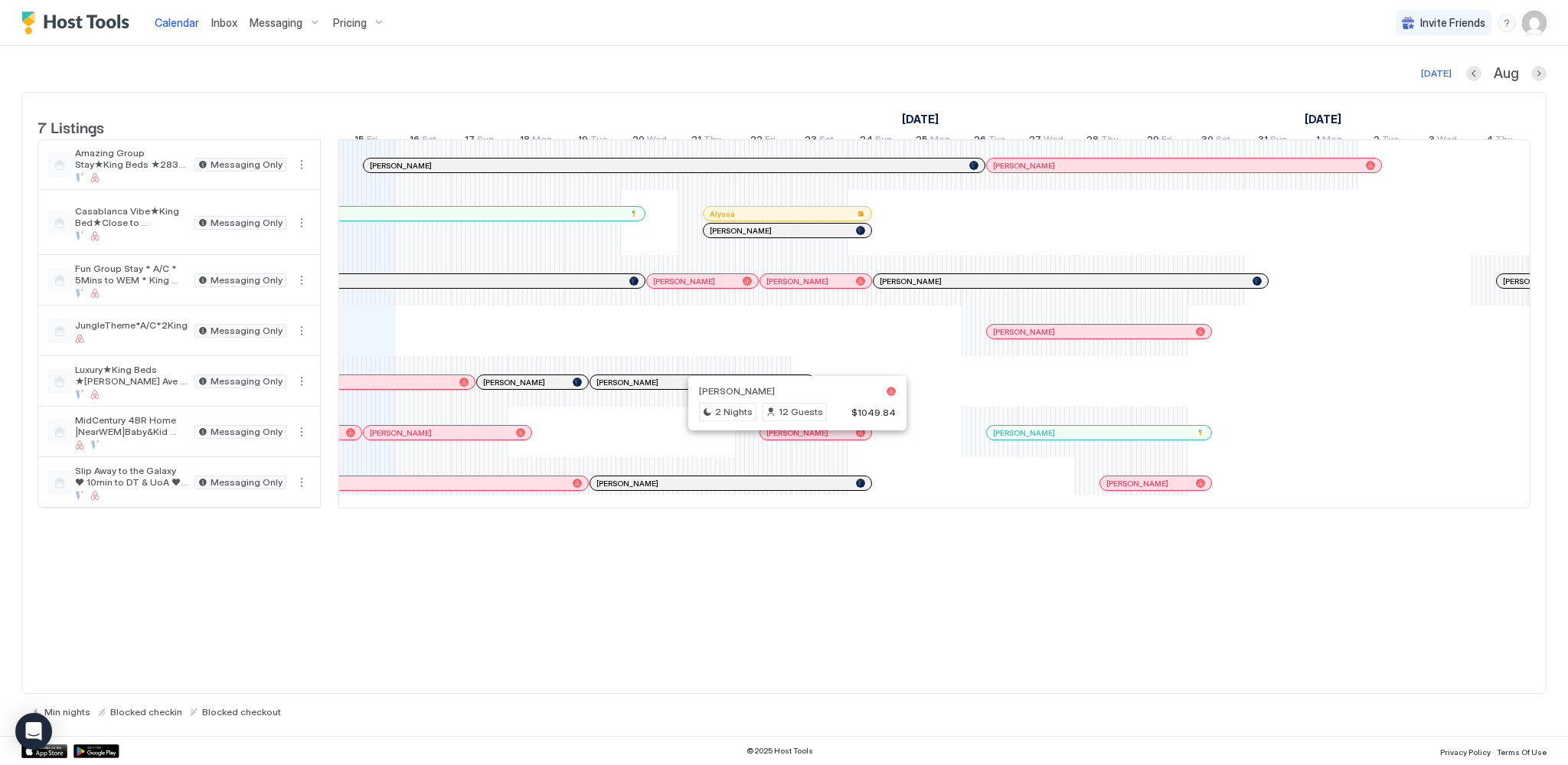
click at [790, 438] on div at bounding box center [791, 433] width 12 height 12
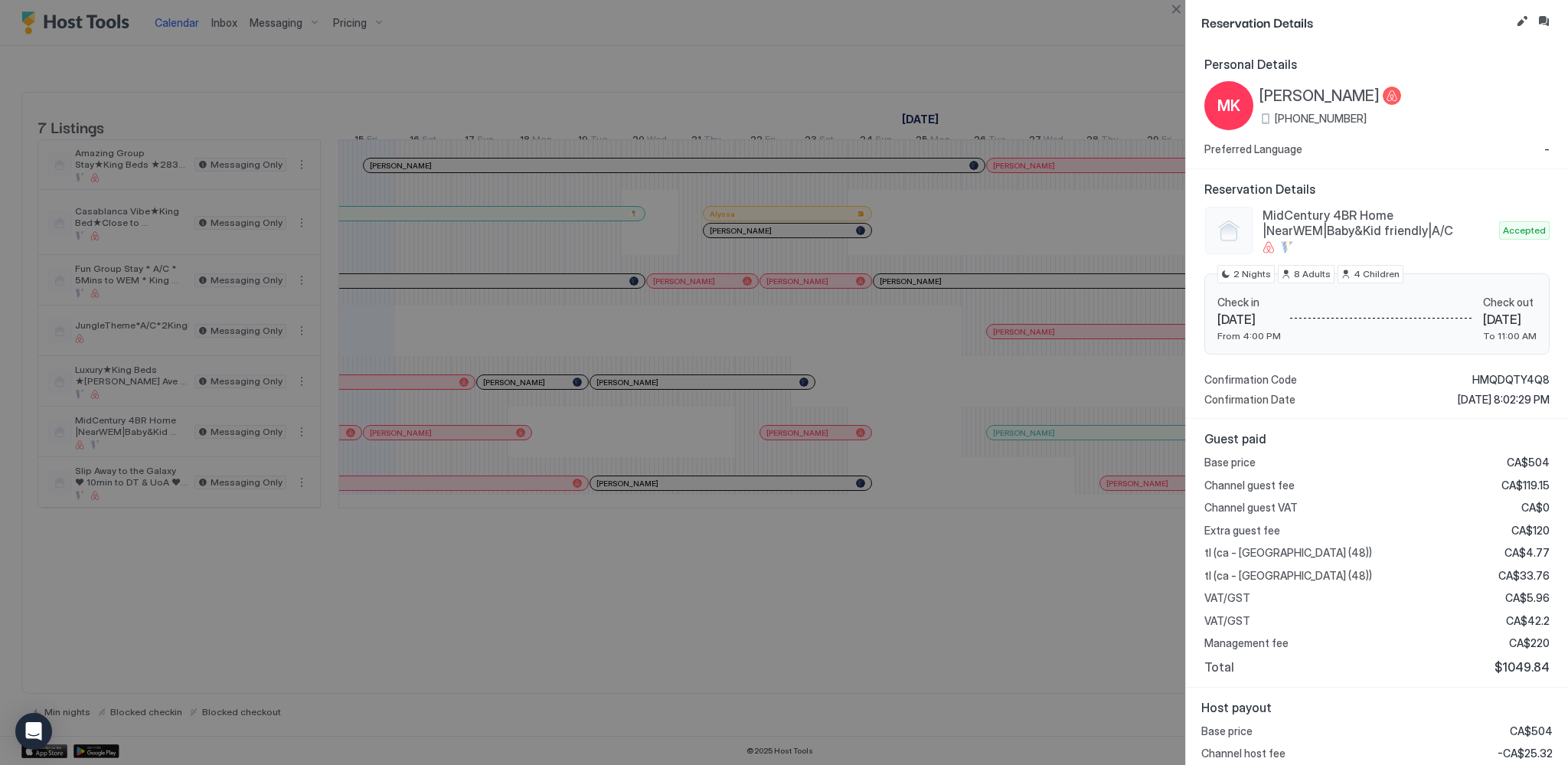
click at [481, 446] on div at bounding box center [784, 382] width 1568 height 765
click at [477, 446] on div at bounding box center [784, 382] width 1568 height 765
click at [1176, 5] on button "Close" at bounding box center [1176, 9] width 18 height 18
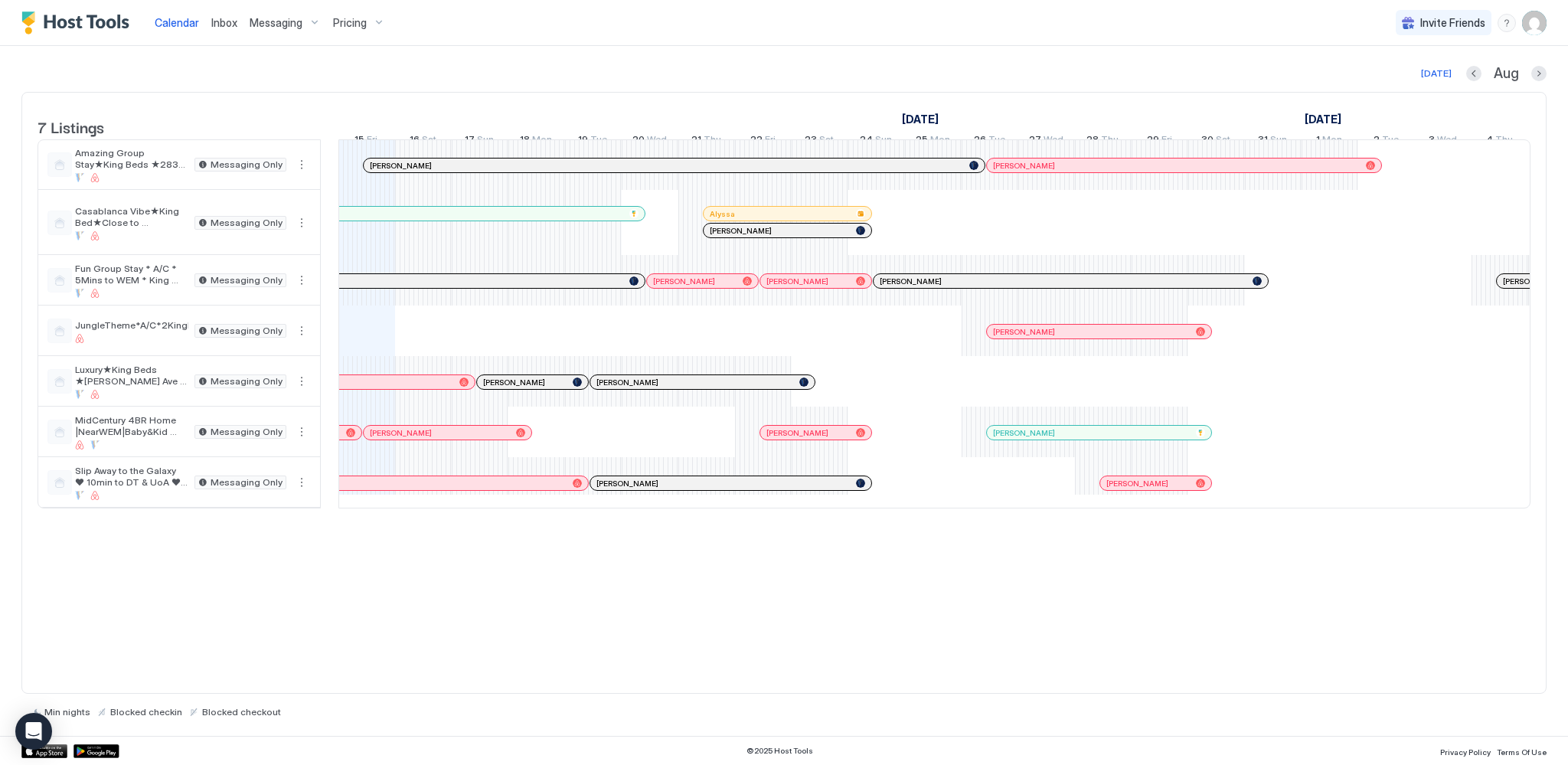
click at [472, 438] on div "[PERSON_NAME]" at bounding box center [448, 433] width 167 height 14
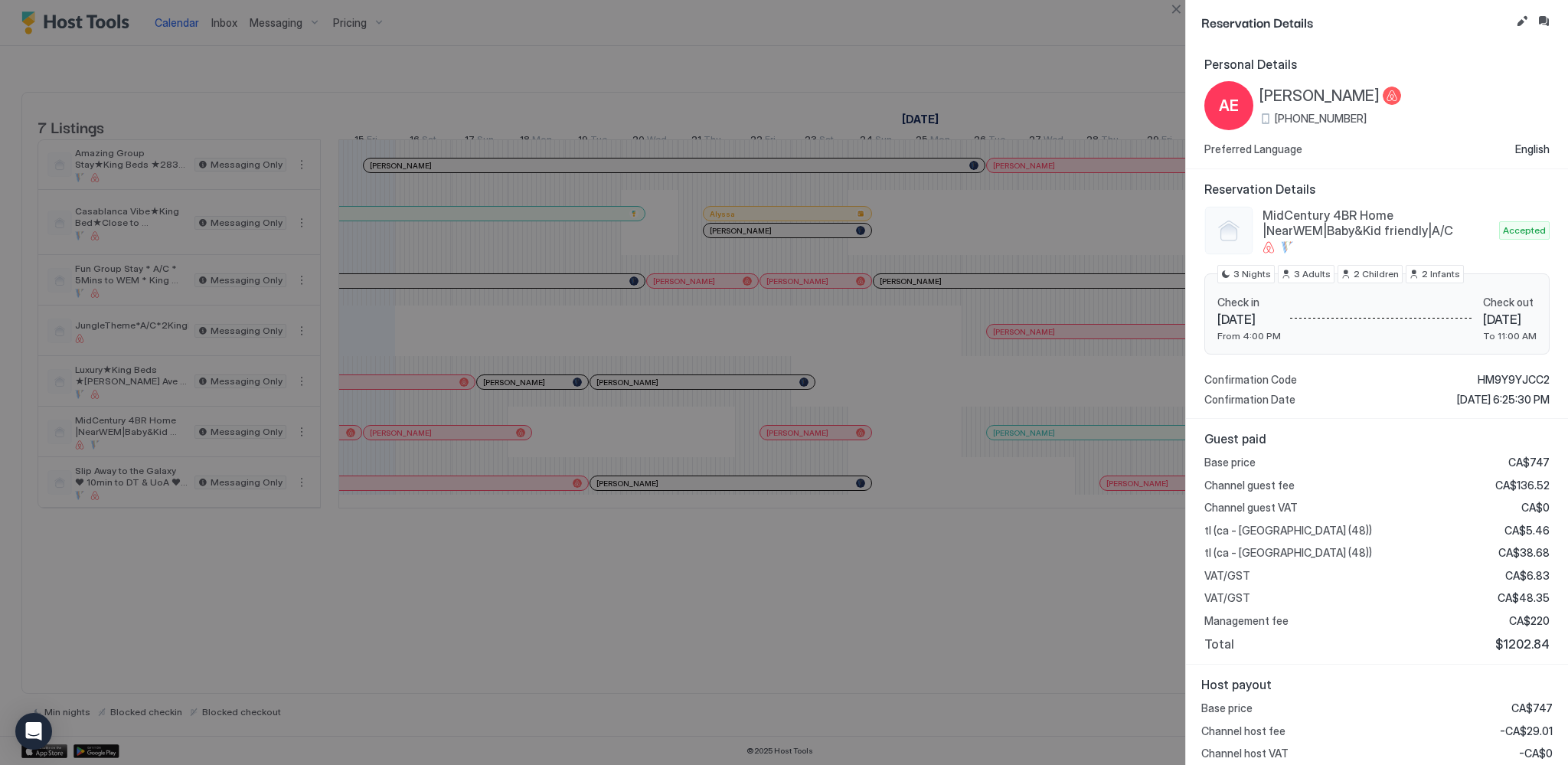
scroll to position [75, 0]
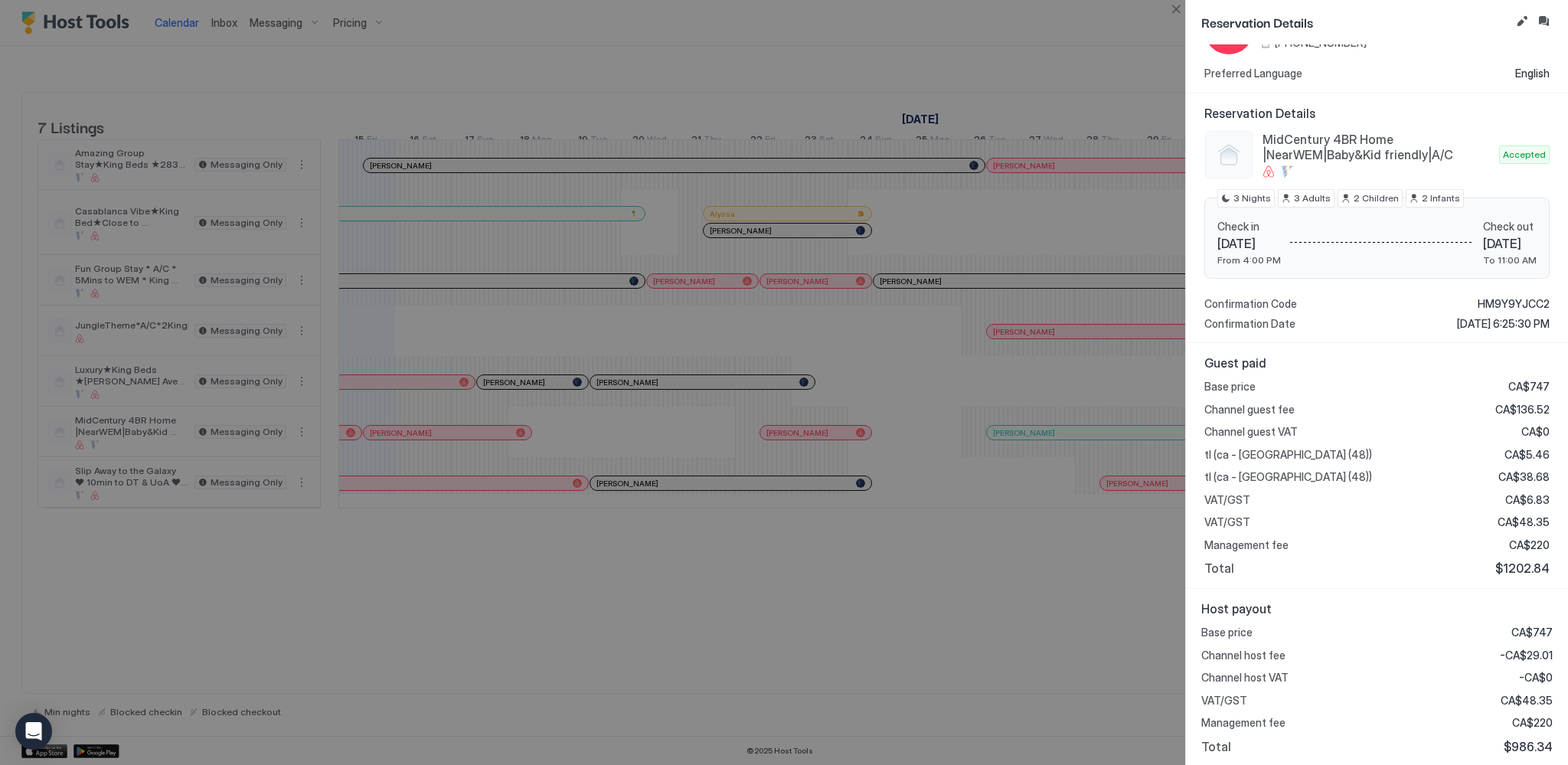
click at [805, 439] on div at bounding box center [784, 382] width 1568 height 765
click at [798, 447] on div at bounding box center [784, 382] width 1568 height 765
click at [1176, 12] on button "Close" at bounding box center [1176, 9] width 18 height 18
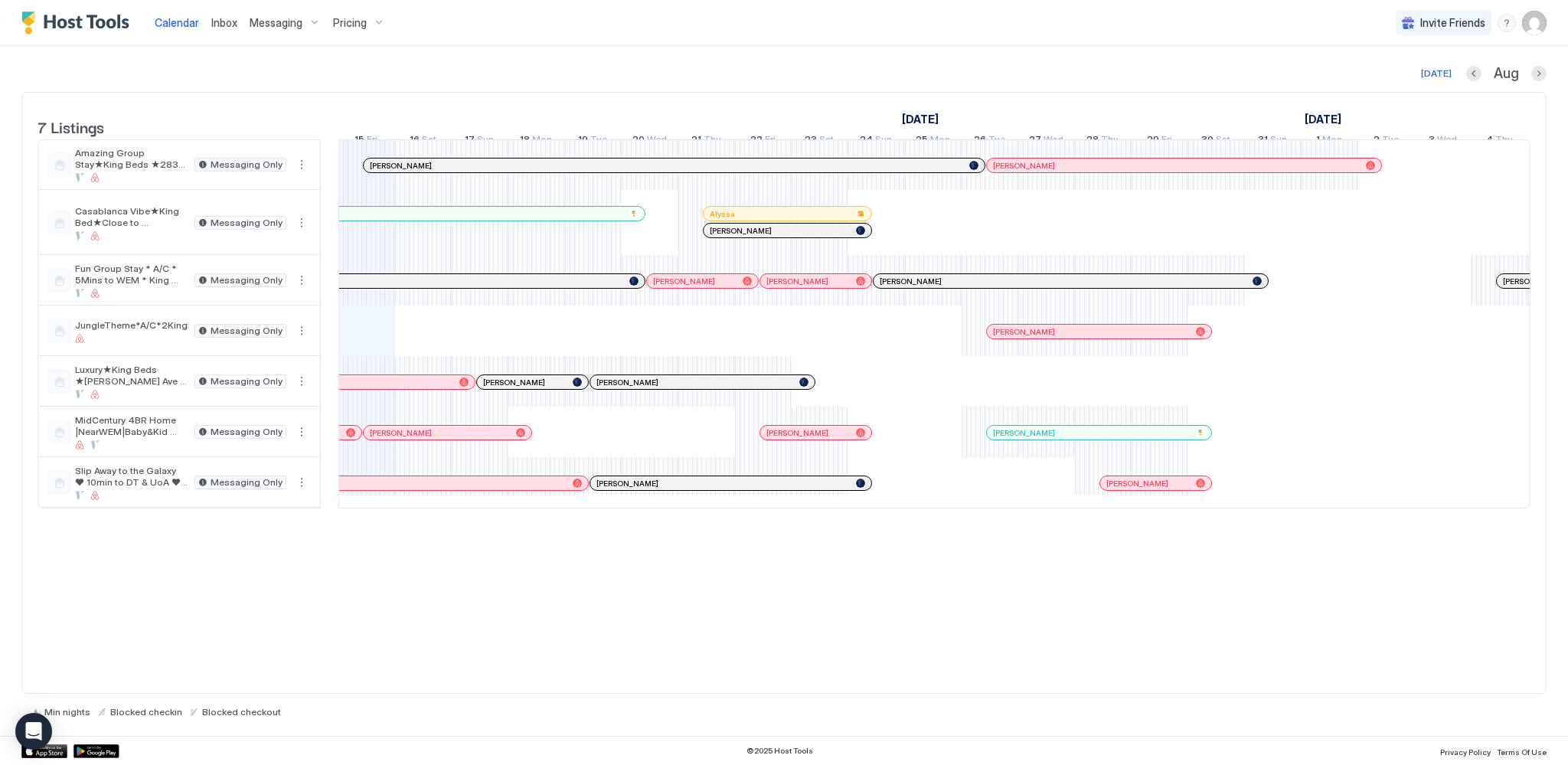
click at [815, 438] on div at bounding box center [815, 433] width 12 height 12
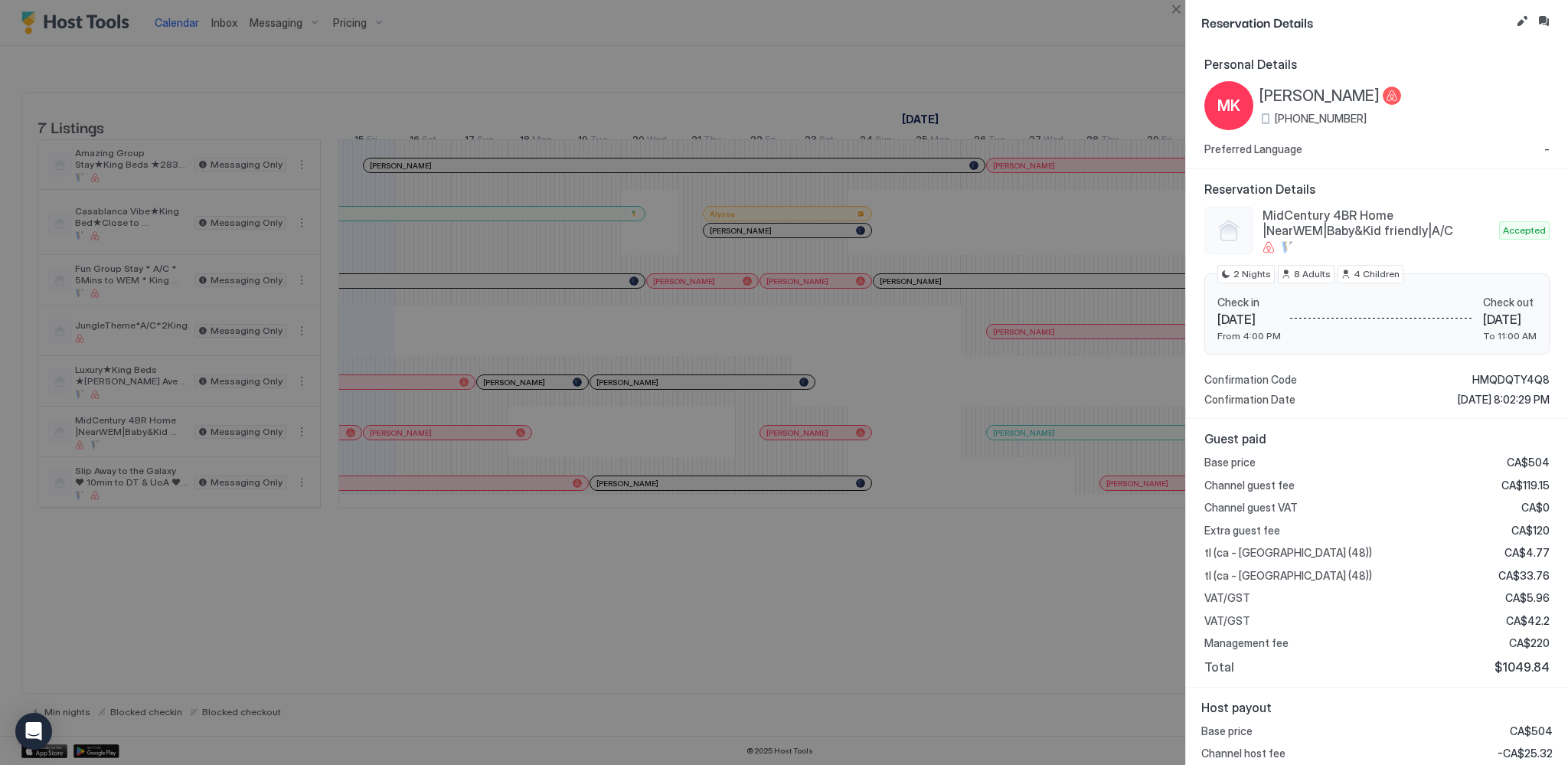
scroll to position [121, 0]
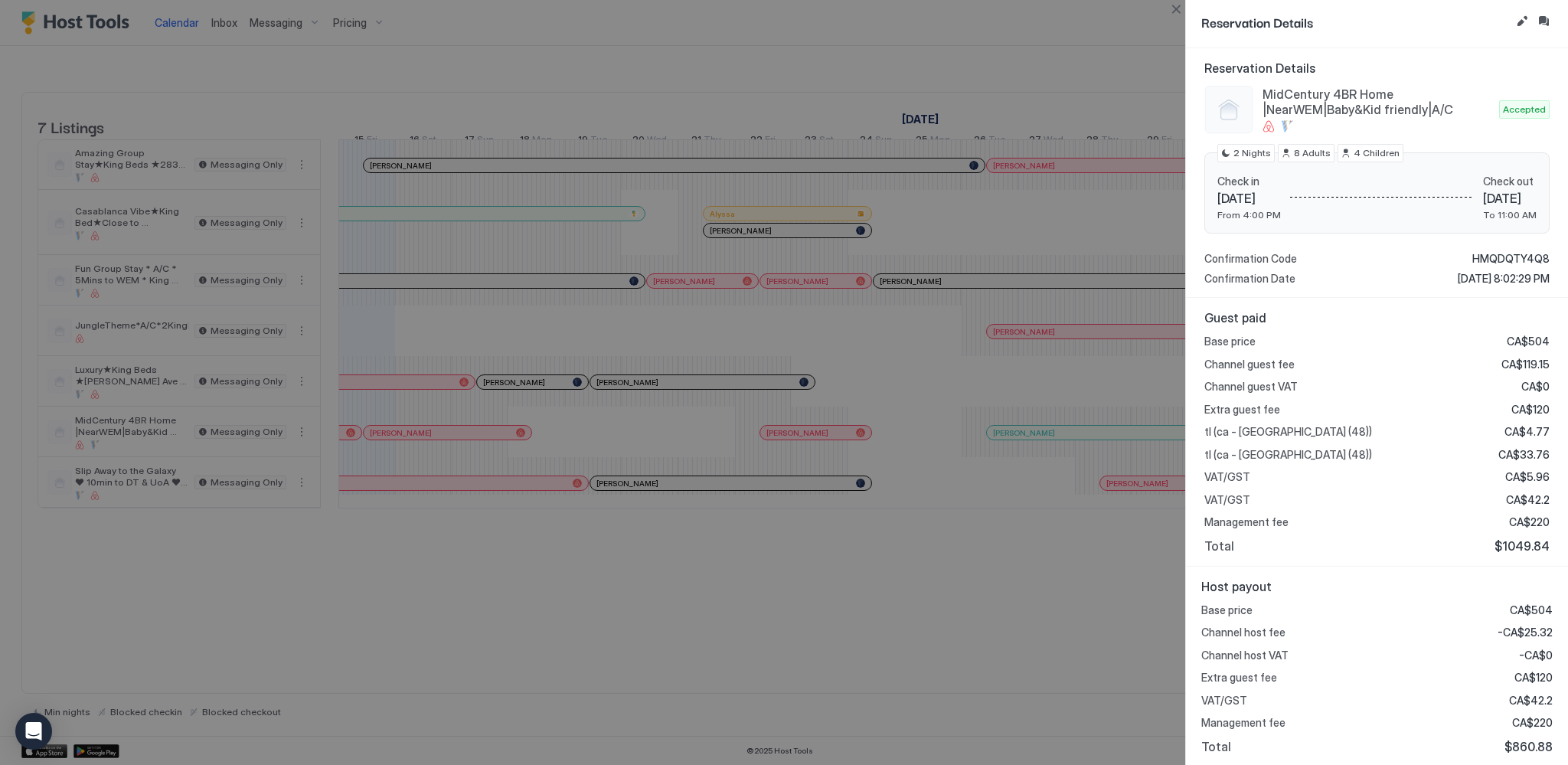
click at [468, 443] on div at bounding box center [784, 382] width 1568 height 765
click at [1180, 14] on button "Close" at bounding box center [1176, 9] width 18 height 18
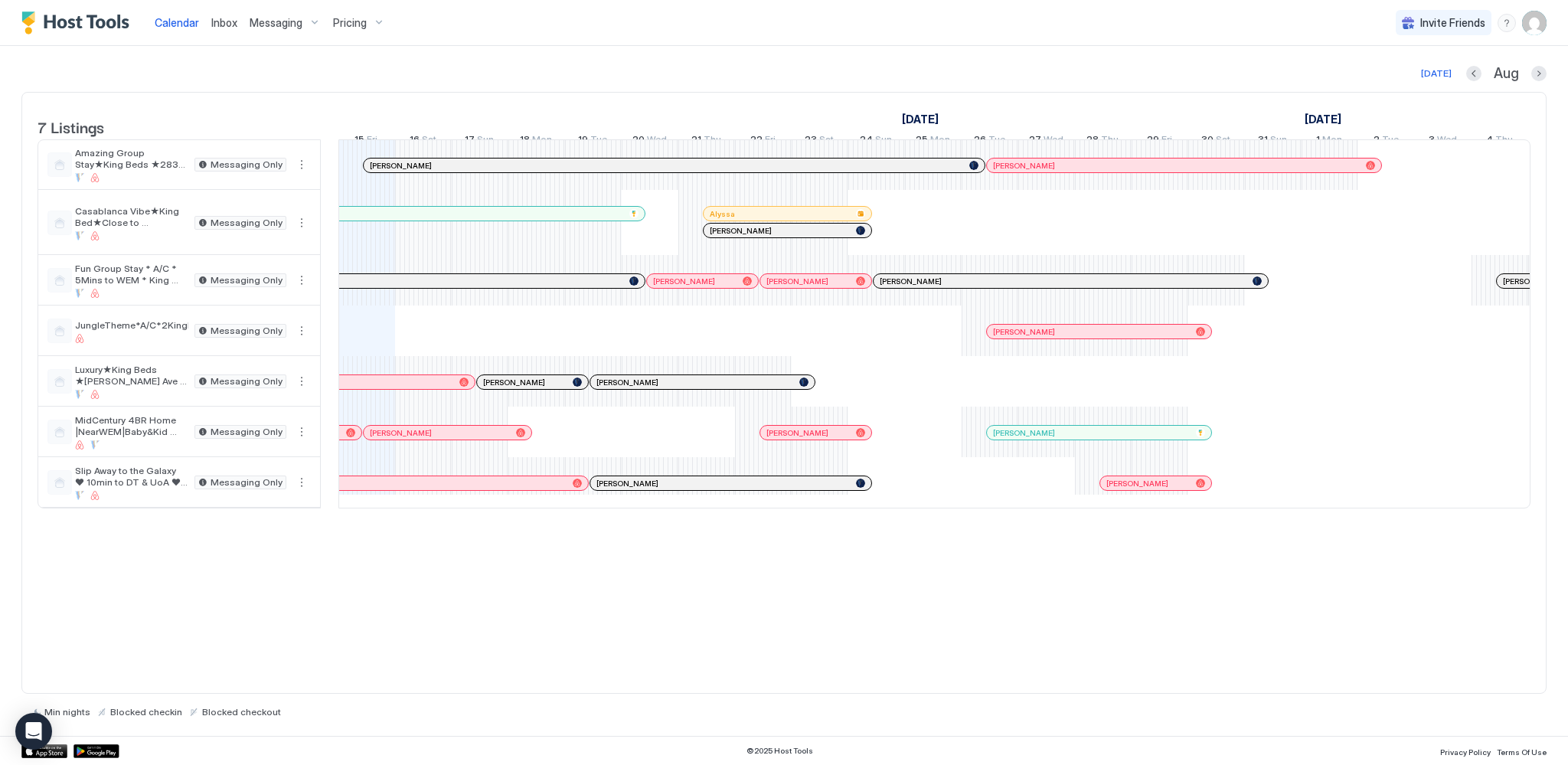
click at [427, 438] on div at bounding box center [429, 433] width 12 height 12
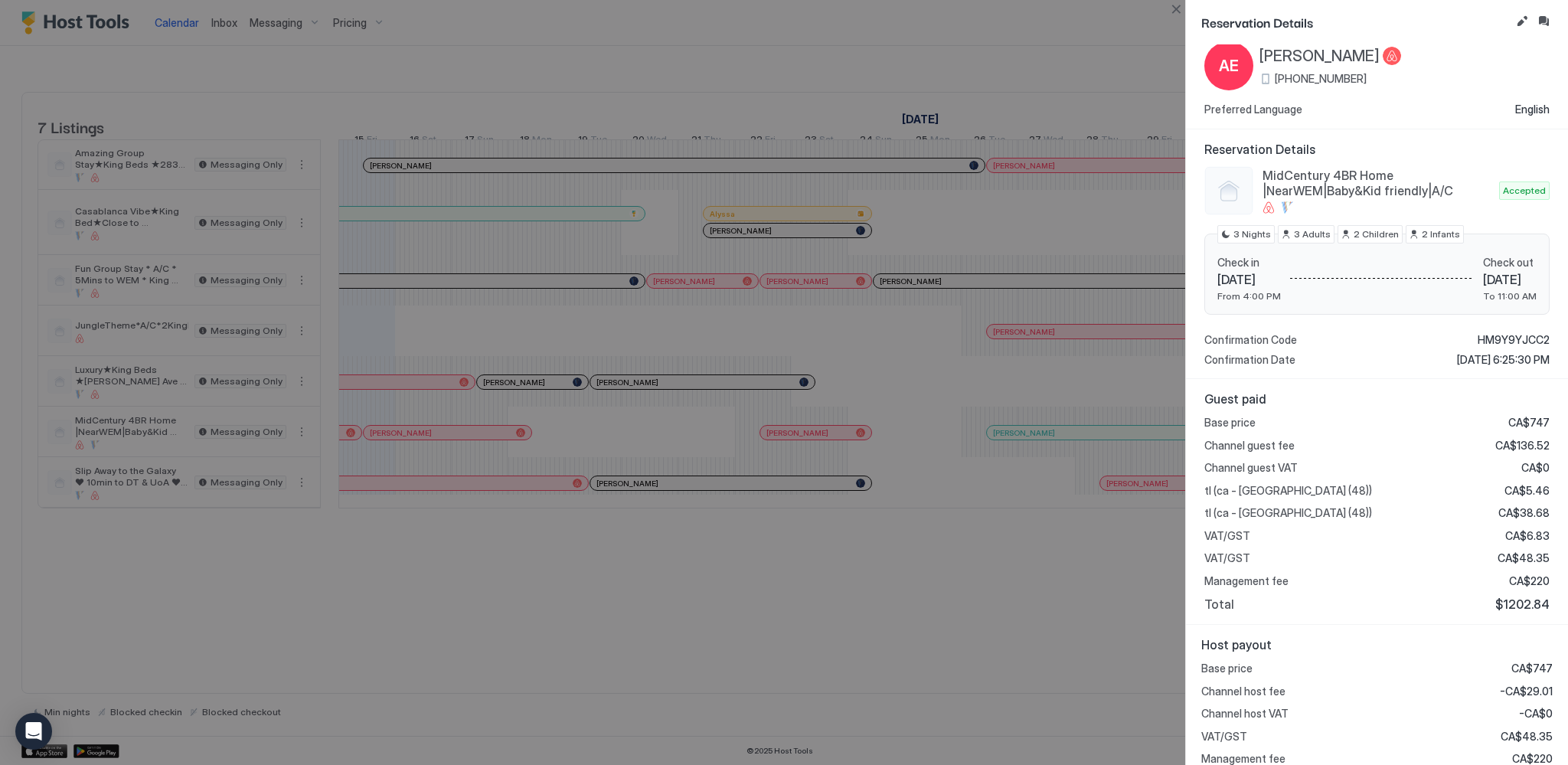
scroll to position [75, 0]
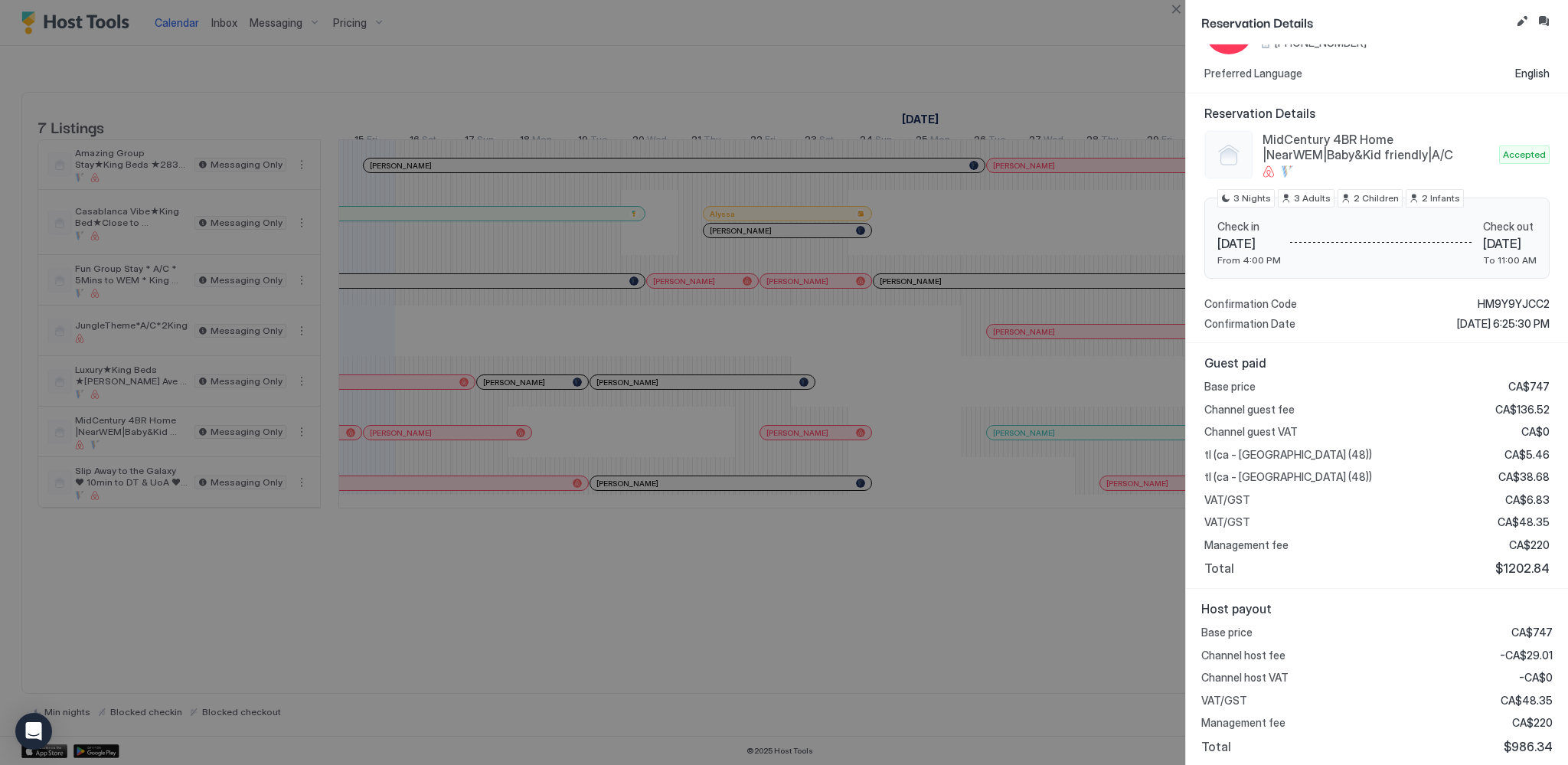
click at [801, 678] on div at bounding box center [784, 382] width 1568 height 765
click at [1180, 7] on button "Close" at bounding box center [1176, 9] width 18 height 18
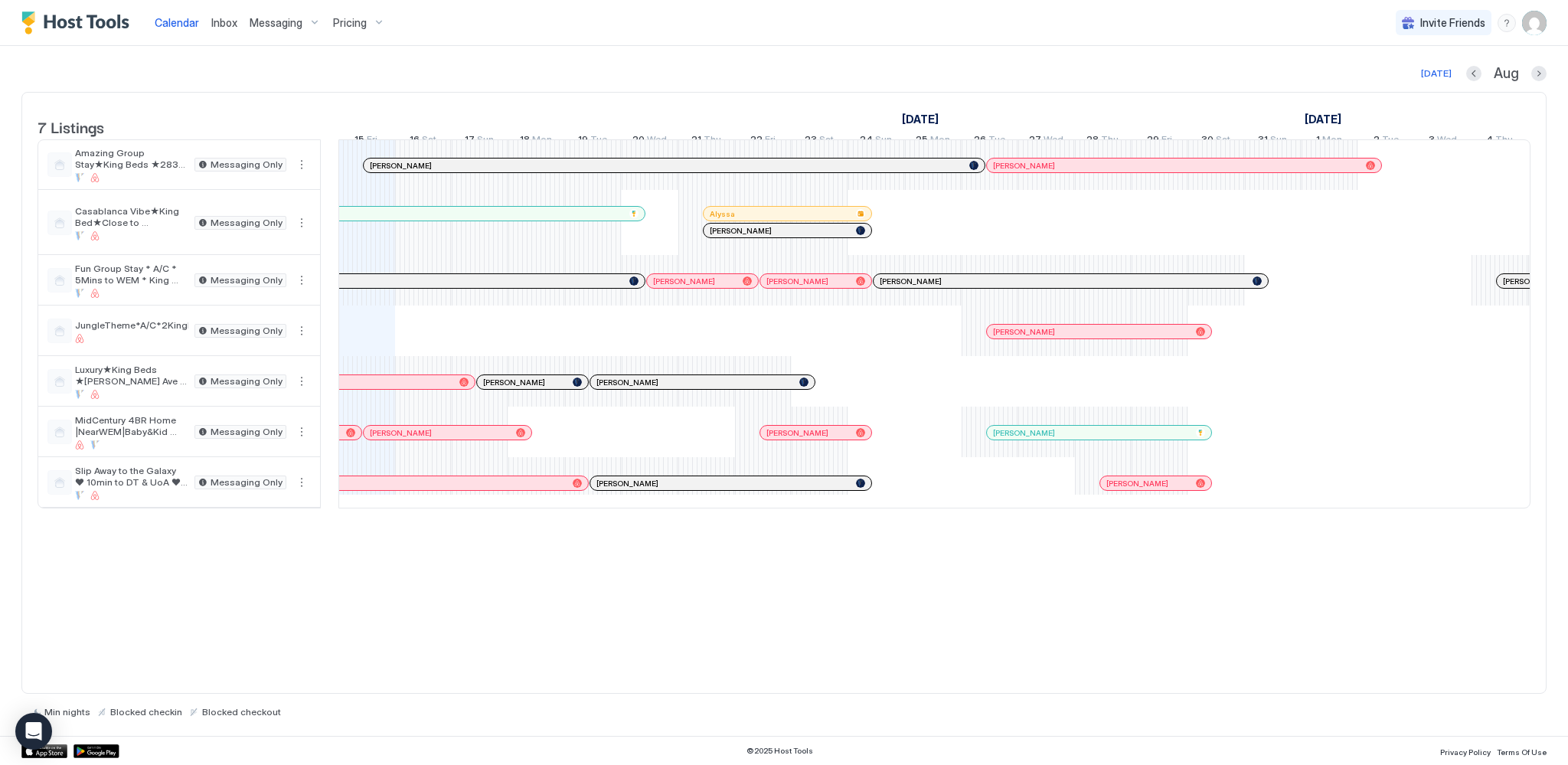
click at [467, 438] on div at bounding box center [467, 433] width 12 height 12
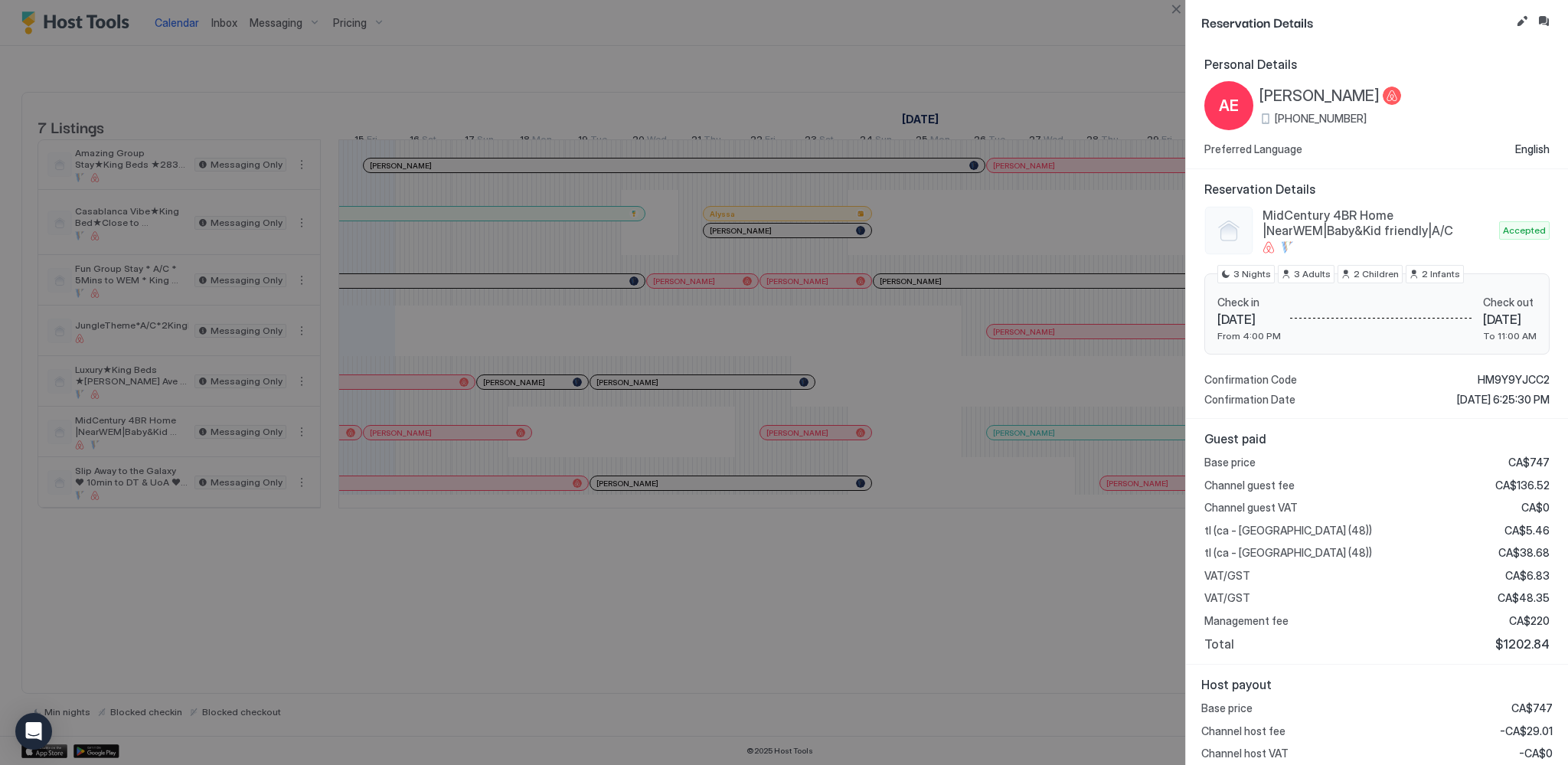
click at [575, 688] on div at bounding box center [784, 382] width 1568 height 765
